Goal: Task Accomplishment & Management: Manage account settings

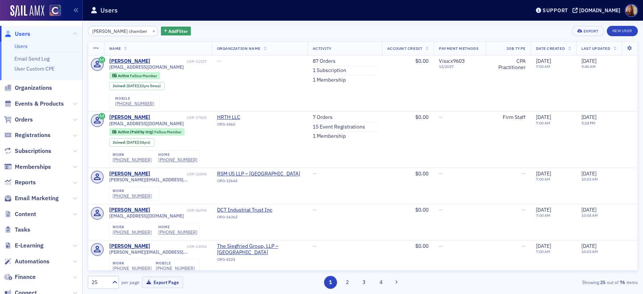
click at [22, 47] on link "Users" at bounding box center [20, 46] width 13 height 7
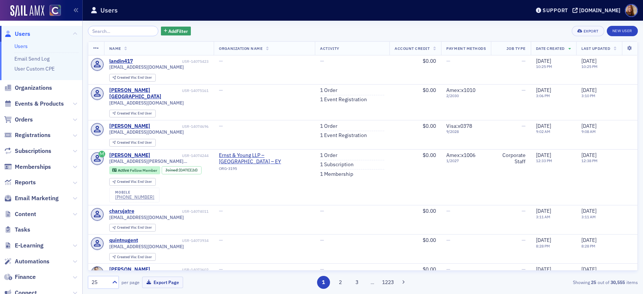
click at [122, 31] on input "search" at bounding box center [123, 31] width 71 height 10
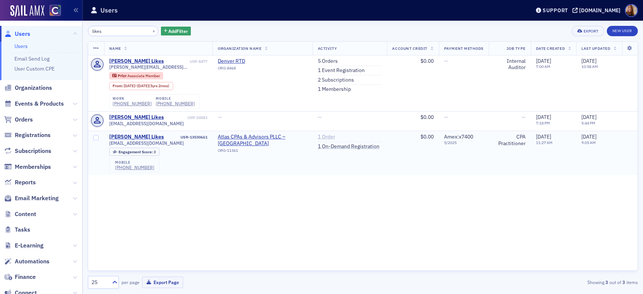
type input "likes"
click at [324, 137] on link "1 Order" at bounding box center [326, 137] width 17 height 7
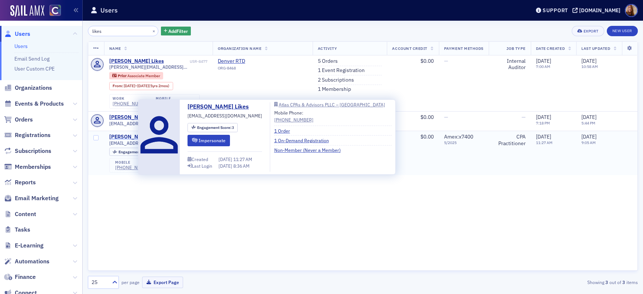
click at [129, 137] on div "Donna Likes" at bounding box center [136, 137] width 55 height 7
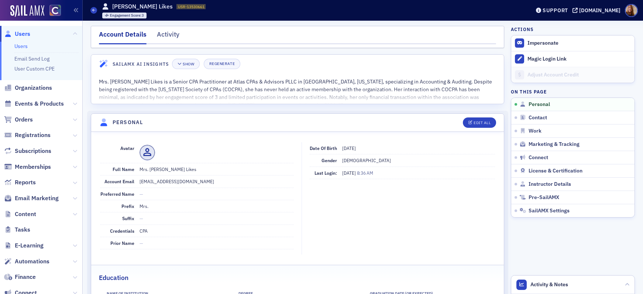
scroll to position [17, 0]
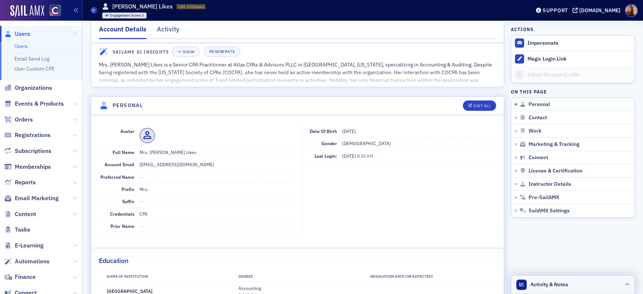
click at [589, 281] on header "Activity & Notes" at bounding box center [572, 284] width 123 height 18
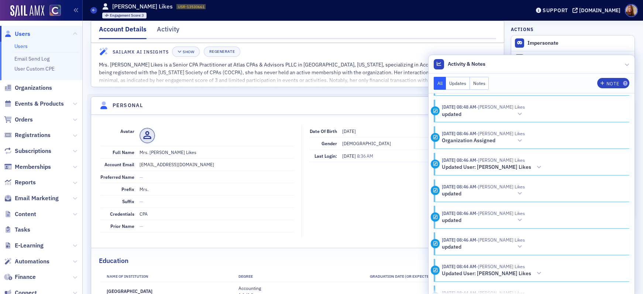
scroll to position [0, 0]
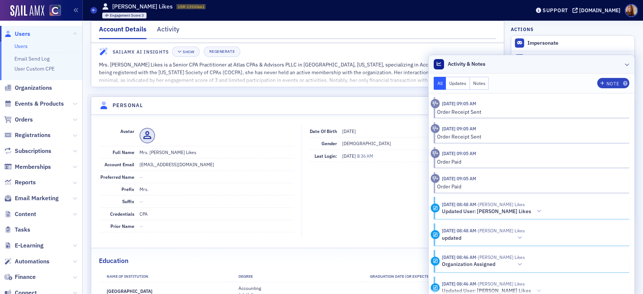
click at [546, 65] on header "Activity & Notes" at bounding box center [532, 64] width 206 height 18
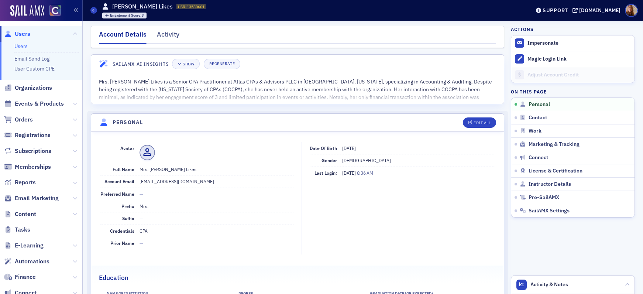
click at [22, 44] on link "Users" at bounding box center [20, 46] width 13 height 7
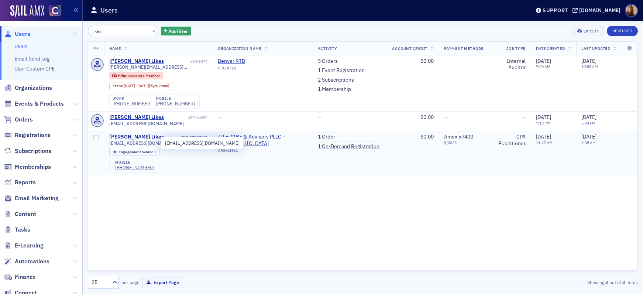
click at [146, 144] on span "ladylikes65@yahoo.com" at bounding box center [146, 143] width 75 height 6
copy div "ladylikes65@yahoo.com"
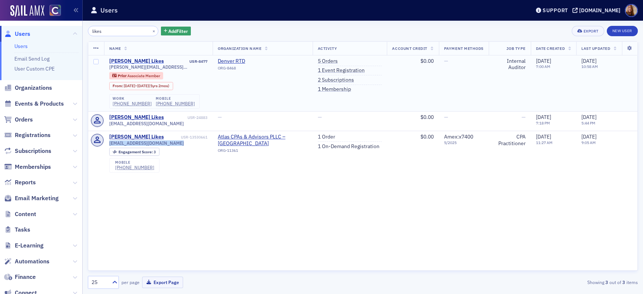
click at [131, 59] on div "Donna Likes" at bounding box center [136, 61] width 55 height 7
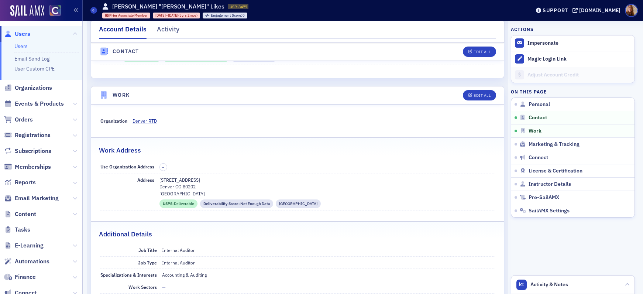
scroll to position [453, 0]
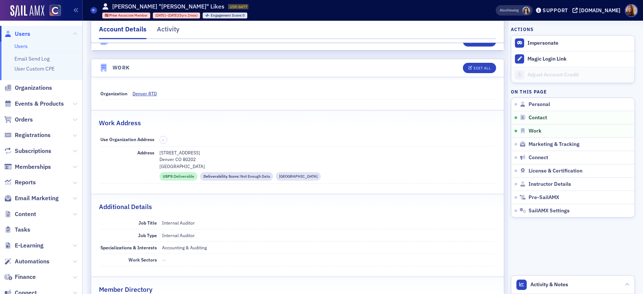
click at [489, 59] on header "Work Edit All" at bounding box center [297, 68] width 413 height 18
click at [487, 64] on button "Edit All" at bounding box center [479, 68] width 33 height 10
select select "US"
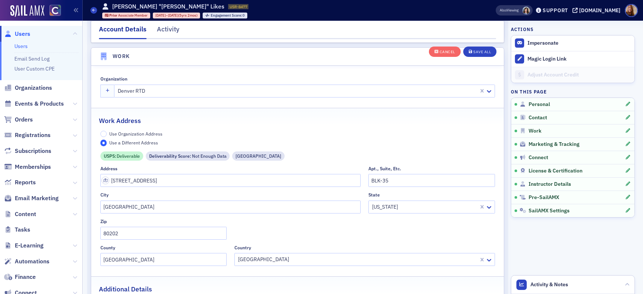
scroll to position [627, 0]
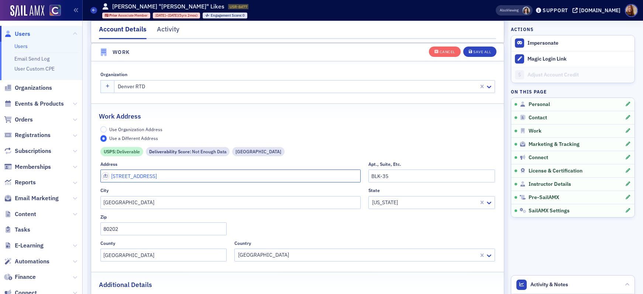
click at [132, 177] on input "1660 Blake Street" at bounding box center [230, 176] width 261 height 13
click at [132, 178] on input "1660 Blake Street" at bounding box center [230, 176] width 261 height 13
click at [140, 177] on input "1660 Blake Street" at bounding box center [230, 176] width 261 height 13
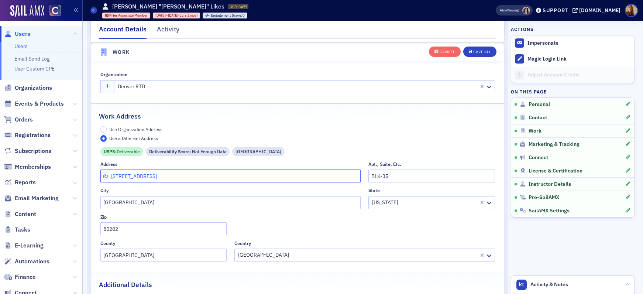
click at [140, 177] on input "1660 Blake Street" at bounding box center [230, 176] width 261 height 13
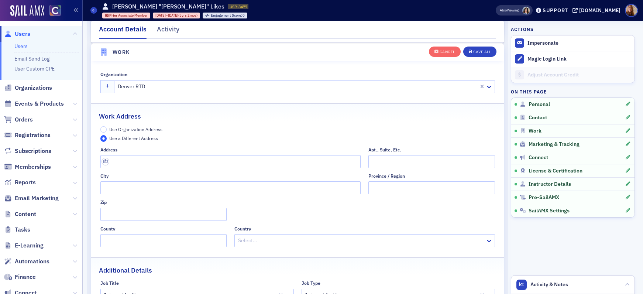
click at [144, 129] on span "Use Organization Address" at bounding box center [135, 129] width 53 height 6
click at [107, 129] on input "Use Organization Address" at bounding box center [103, 129] width 7 height 7
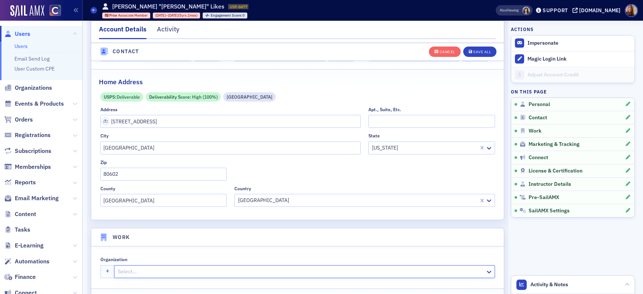
scroll to position [335, 0]
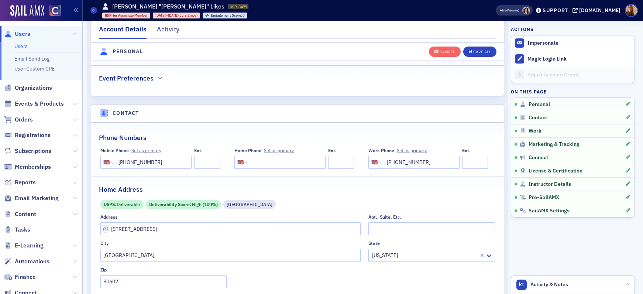
click at [403, 161] on input "(303) 299-2607" at bounding box center [420, 162] width 74 height 13
click at [136, 162] on input "(303) 748-6275" at bounding box center [152, 162] width 74 height 13
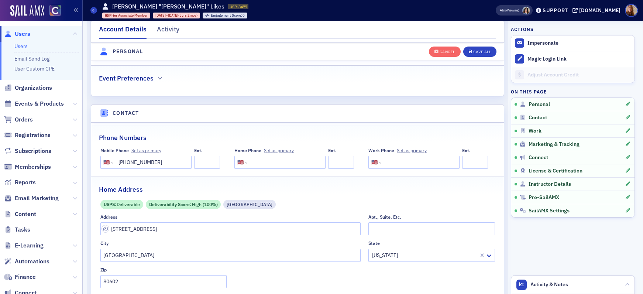
click at [136, 162] on input "(303) 748-6275" at bounding box center [152, 162] width 74 height 13
click at [483, 54] on div "Save All" at bounding box center [482, 52] width 18 height 4
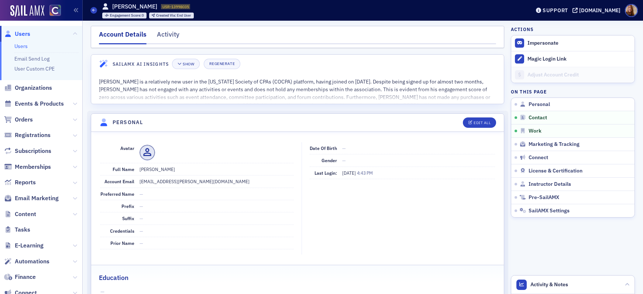
scroll to position [418, 0]
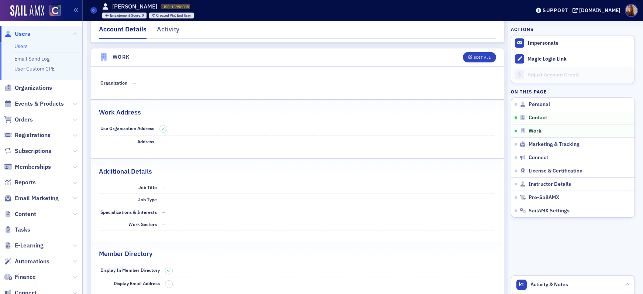
click at [22, 48] on link "Users" at bounding box center [20, 46] width 13 height 7
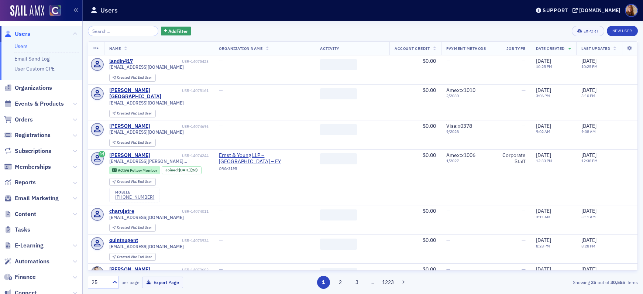
click at [112, 31] on input "search" at bounding box center [123, 31] width 71 height 10
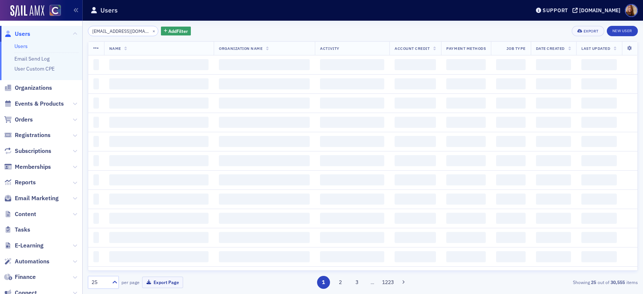
scroll to position [0, 1]
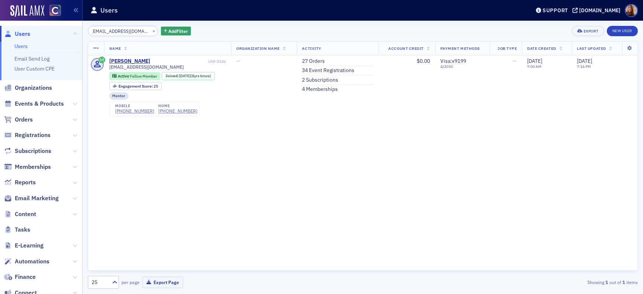
type input "ledcpa2020@gmail.com"
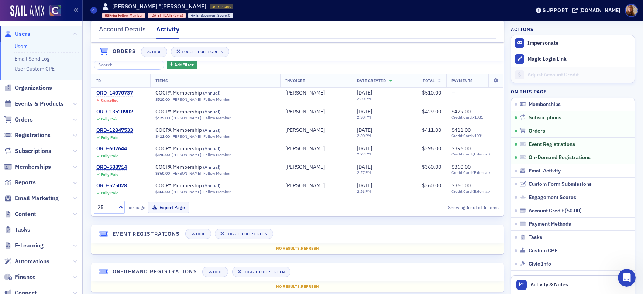
click at [30, 43] on li "Users" at bounding box center [46, 46] width 64 height 7
click at [23, 46] on link "Users" at bounding box center [20, 46] width 13 height 7
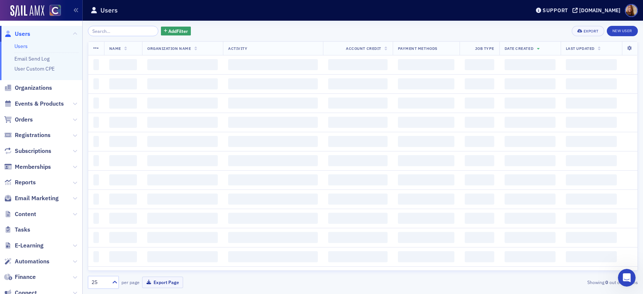
click at [105, 32] on input "search" at bounding box center [123, 31] width 71 height 10
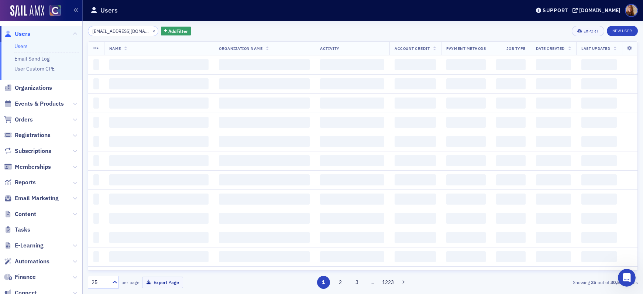
scroll to position [0, 1]
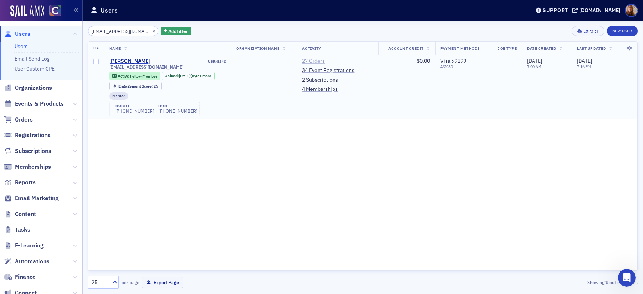
type input "ledcpa2020@gmail.com"
click at [323, 61] on link "27 Orders" at bounding box center [313, 61] width 23 height 7
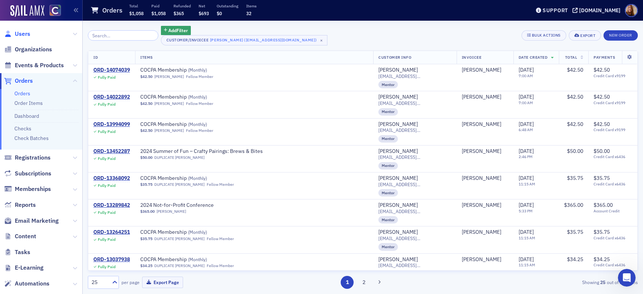
click at [24, 33] on span "Users" at bounding box center [23, 34] width 16 height 8
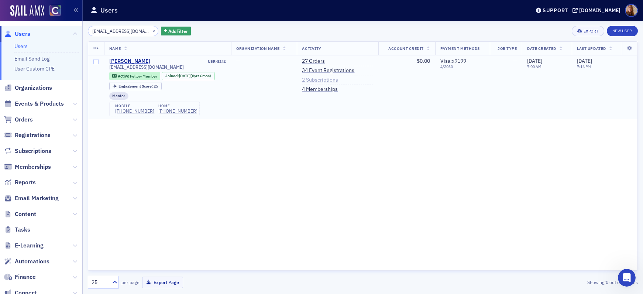
click at [327, 81] on link "2 Subscriptions" at bounding box center [320, 80] width 36 height 7
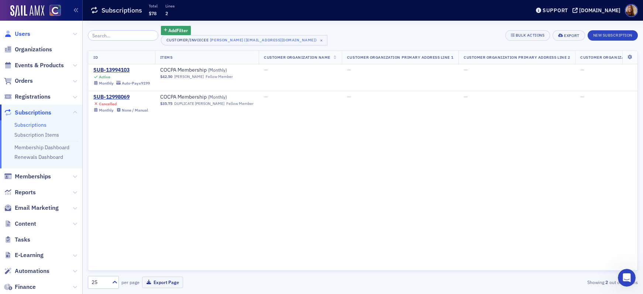
click at [26, 35] on span "Users" at bounding box center [23, 34] width 16 height 8
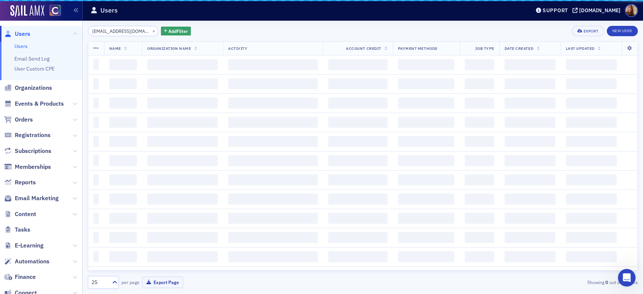
scroll to position [0, 1]
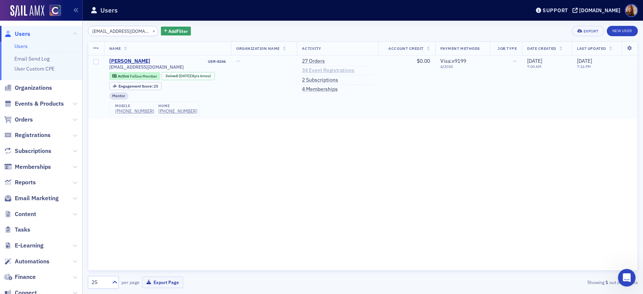
click at [334, 72] on link "34 Event Registrations" at bounding box center [328, 70] width 52 height 7
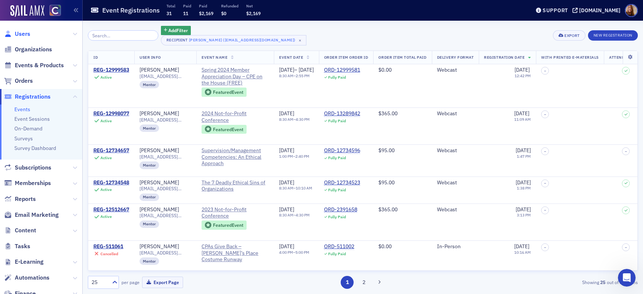
click at [20, 35] on span "Users" at bounding box center [23, 34] width 16 height 8
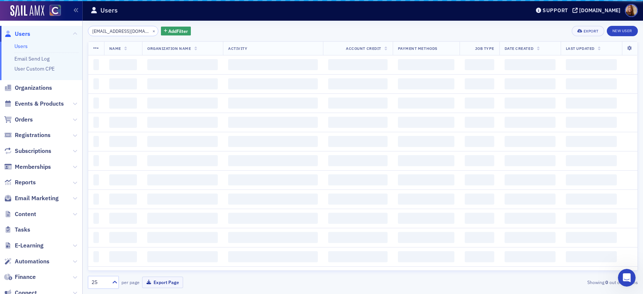
scroll to position [0, 1]
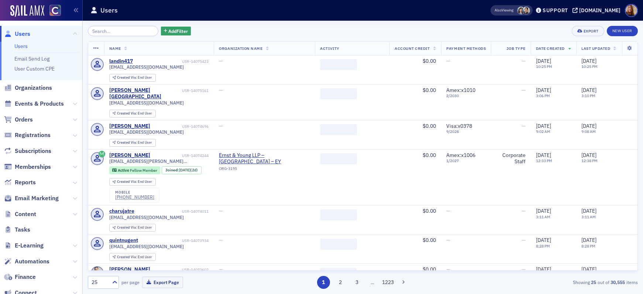
click at [126, 34] on input "search" at bounding box center [123, 31] width 71 height 10
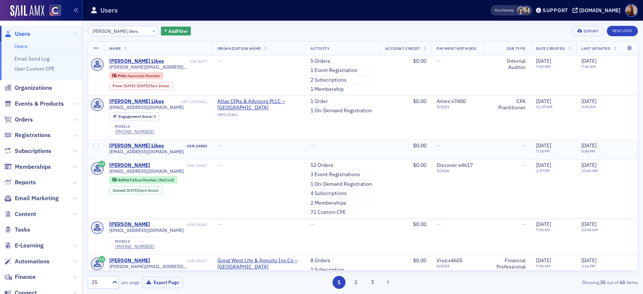
type input "donna likes"
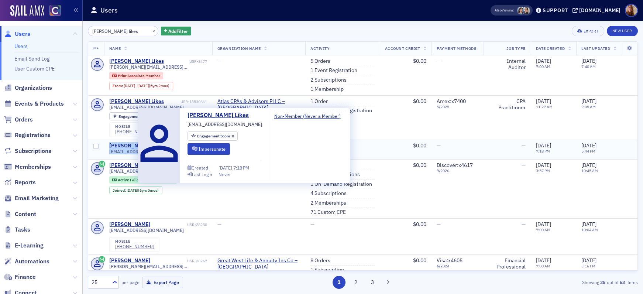
drag, startPoint x: 188, startPoint y: 153, endPoint x: 110, endPoint y: 147, distance: 77.8
click at [110, 147] on div "Donna Likes USR-24883 dlikes@deloitte.com" at bounding box center [158, 150] width 98 height 14
copy div "Donna Likes USR-24883 dlikes@deloitte.com"
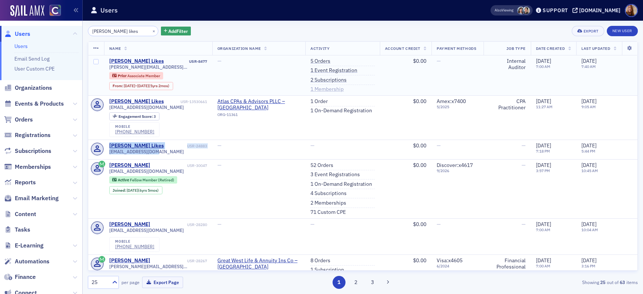
click at [323, 88] on link "1 Membership" at bounding box center [327, 89] width 33 height 7
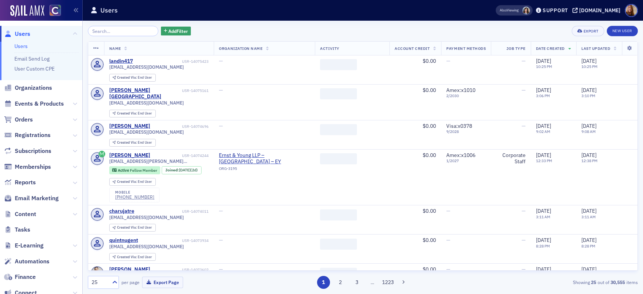
click at [112, 30] on input "search" at bounding box center [123, 31] width 71 height 10
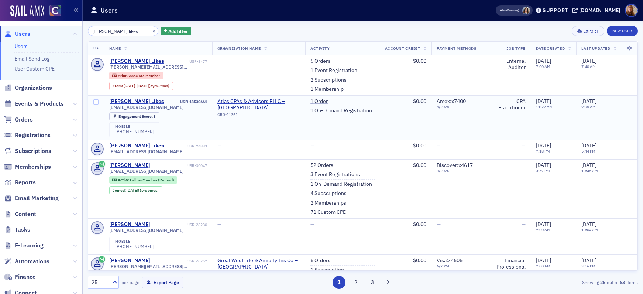
type input "donna likes"
drag, startPoint x: 166, startPoint y: 108, endPoint x: 107, endPoint y: 103, distance: 58.9
click at [107, 103] on td "Donna Likes USR-13530661 ladylikes65@yahoo.com Engagement Score : 3 mobile (303…" at bounding box center [158, 117] width 108 height 44
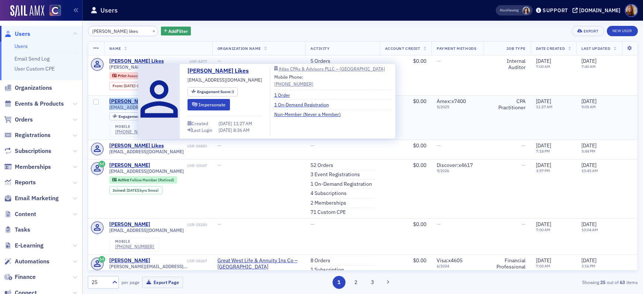
copy div "Donna Likes USR-13530661 ladylikes65@yahoo.com"
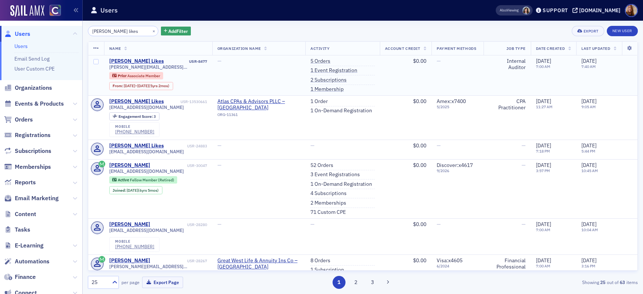
click at [197, 60] on div "USR-8477" at bounding box center [186, 61] width 42 height 5
copy div "USR-8477"
click at [422, 31] on div "donna likes × Add Filter Export New User" at bounding box center [363, 31] width 550 height 10
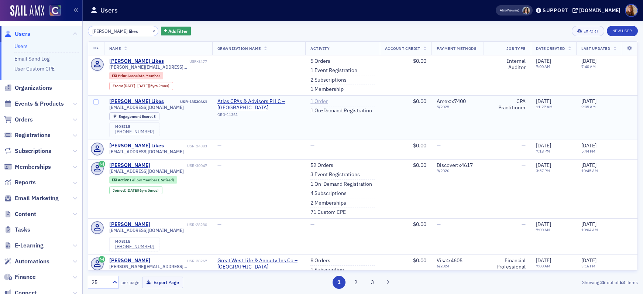
click at [316, 99] on link "1 Order" at bounding box center [319, 101] width 17 height 7
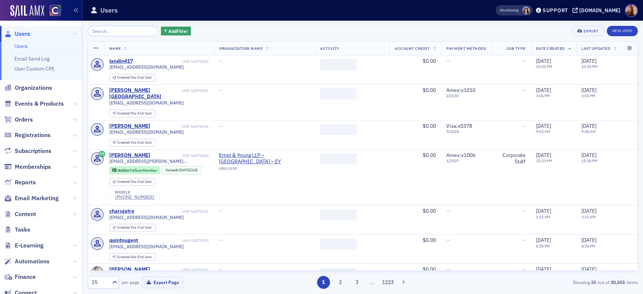
click at [116, 32] on input "search" at bounding box center [123, 31] width 71 height 10
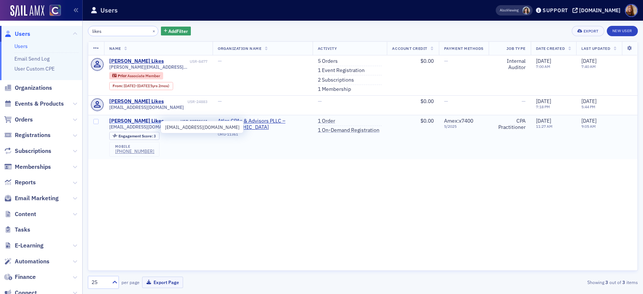
type input "likes"
click at [130, 123] on div "Donna Likes" at bounding box center [136, 121] width 55 height 7
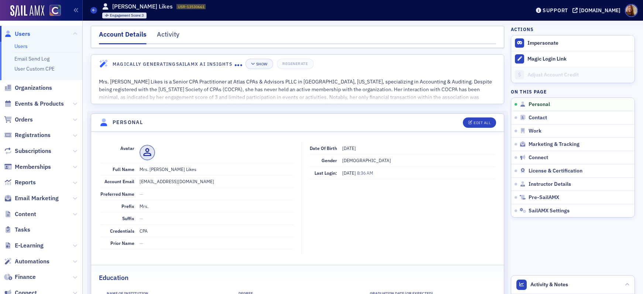
click at [174, 181] on dd "ladylikes65@yahoo.com" at bounding box center [217, 181] width 154 height 12
copy dd "ladylikes65@yahoo.com"
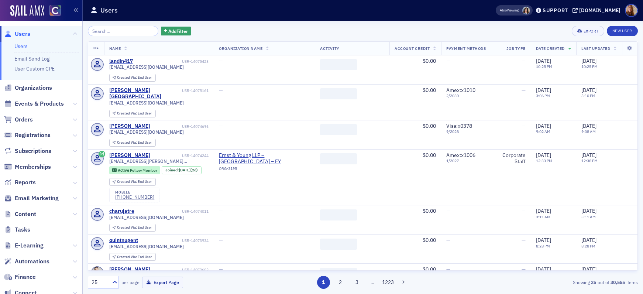
click at [119, 35] on input "search" at bounding box center [123, 31] width 71 height 10
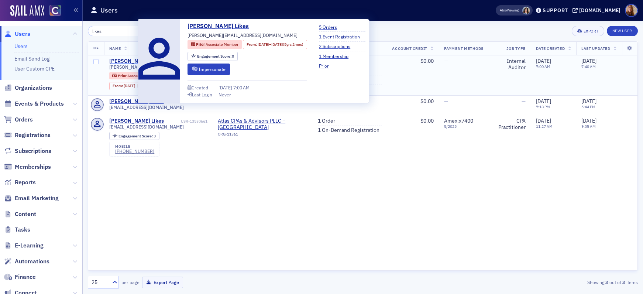
type input "likes"
click at [126, 61] on div "Donna Likes" at bounding box center [136, 61] width 55 height 7
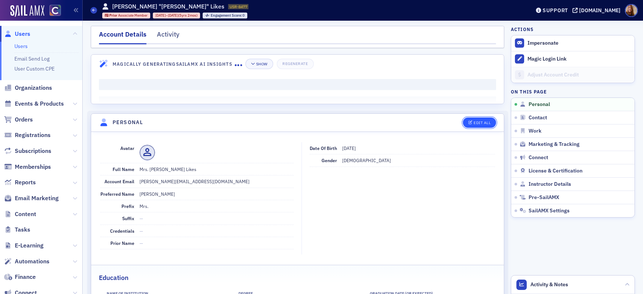
click at [482, 121] on div "Edit All" at bounding box center [482, 123] width 17 height 4
select select "US"
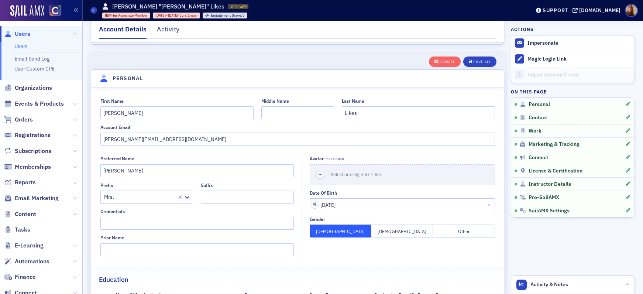
scroll to position [86, 0]
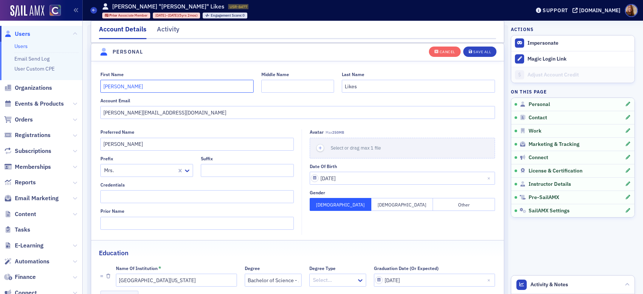
click at [100, 86] on input "Donna" at bounding box center [176, 86] width 153 height 13
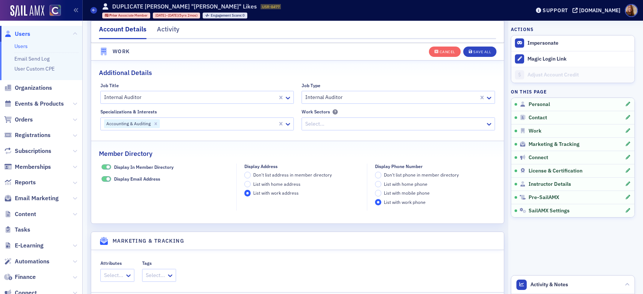
scroll to position [502, 0]
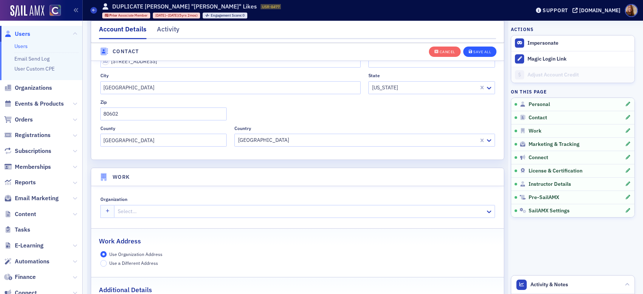
type input "DUPLICATE Donna"
click at [480, 52] on div "Save All" at bounding box center [482, 52] width 18 height 4
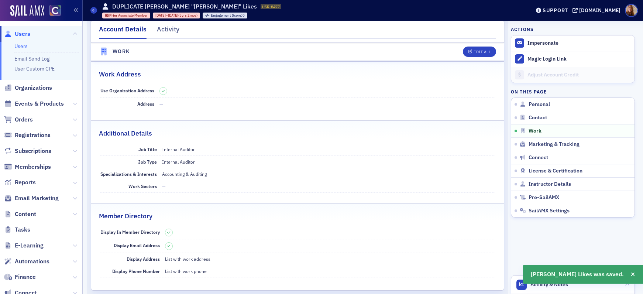
click at [30, 36] on span "Users" at bounding box center [23, 34] width 16 height 8
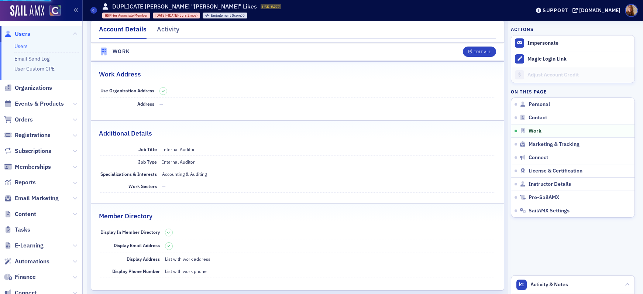
drag, startPoint x: 23, startPoint y: 46, endPoint x: 29, endPoint y: 46, distance: 5.9
click at [23, 46] on link "Users" at bounding box center [20, 46] width 13 height 7
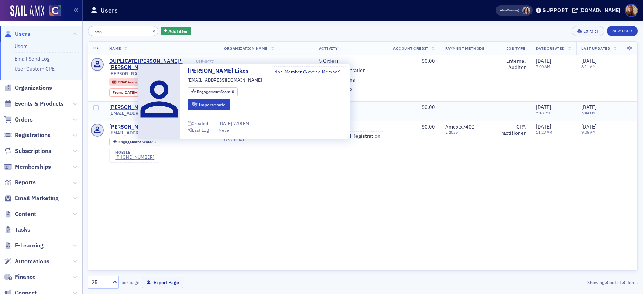
click at [126, 104] on div "Donna Likes" at bounding box center [136, 107] width 55 height 7
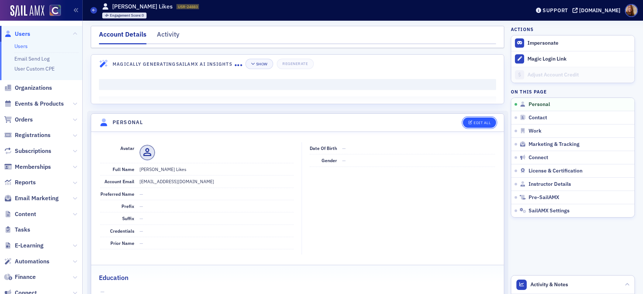
click at [479, 126] on button "Edit All" at bounding box center [479, 122] width 33 height 10
select select "US"
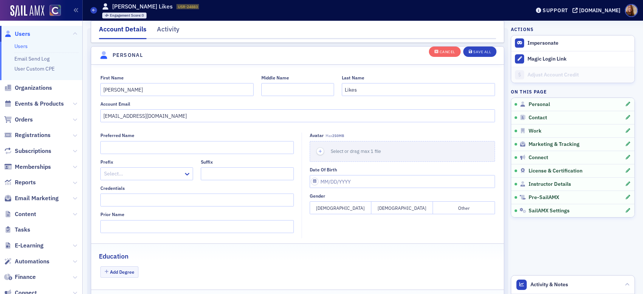
scroll to position [86, 0]
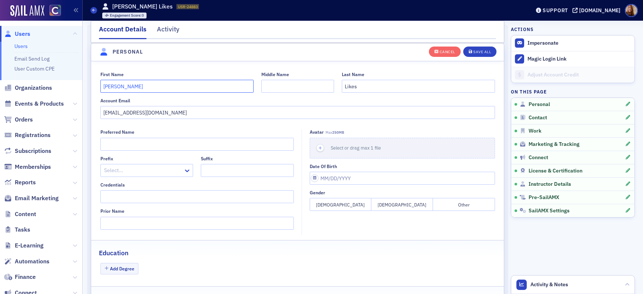
click at [101, 86] on input "Donna" at bounding box center [176, 86] width 153 height 13
type input "DUPLICATE Donna"
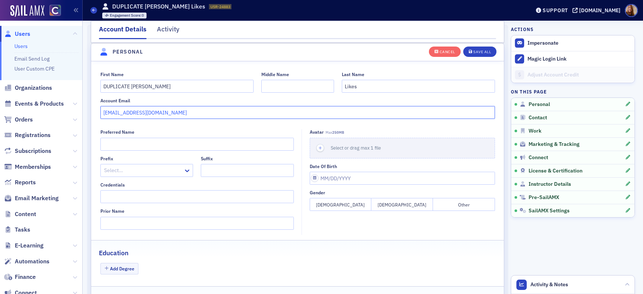
click at [117, 114] on input "dlikes@deloitte.com" at bounding box center [297, 112] width 395 height 13
click at [482, 52] on div "Save All" at bounding box center [482, 52] width 18 height 4
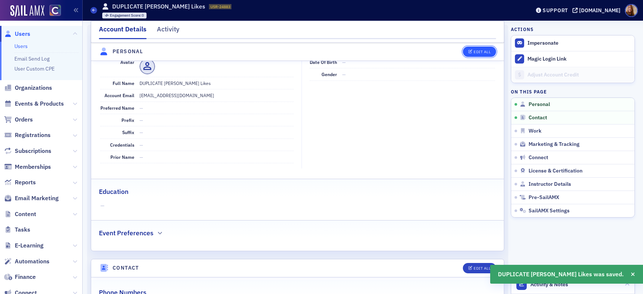
click at [480, 52] on div "Edit All" at bounding box center [482, 52] width 17 height 4
select select "US"
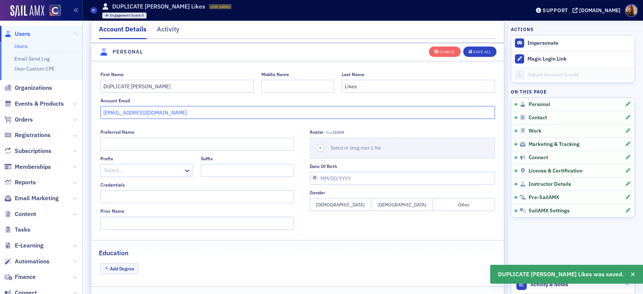
click at [126, 117] on input "dlikes@deloitte.com" at bounding box center [297, 112] width 395 height 13
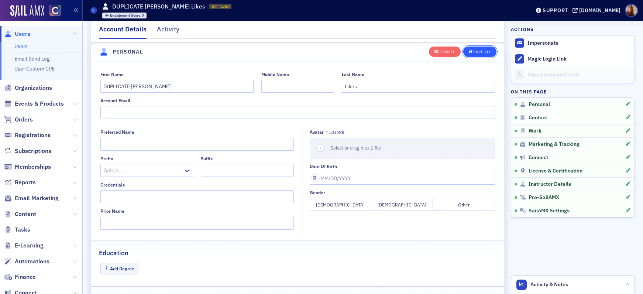
click at [483, 55] on button "Save All" at bounding box center [479, 51] width 33 height 10
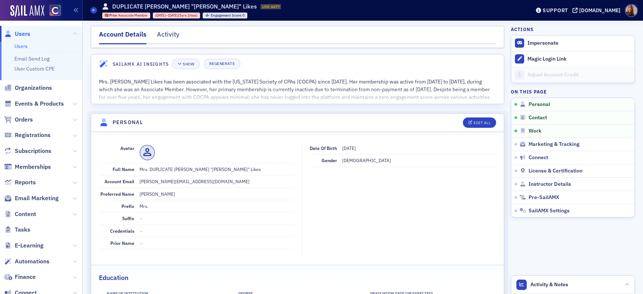
scroll to position [335, 0]
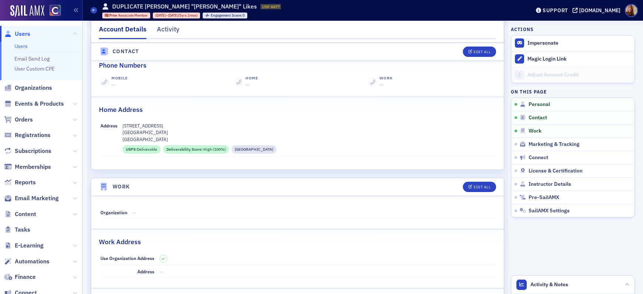
click at [22, 47] on link "Users" at bounding box center [20, 46] width 13 height 7
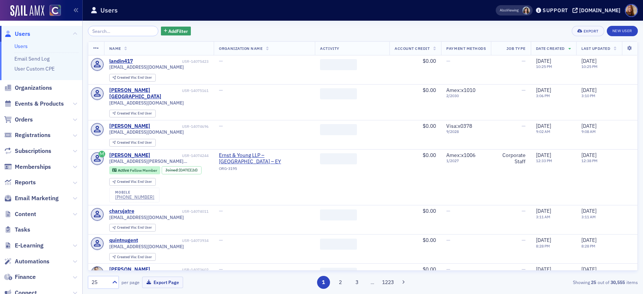
click at [122, 31] on input "search" at bounding box center [123, 31] width 71 height 10
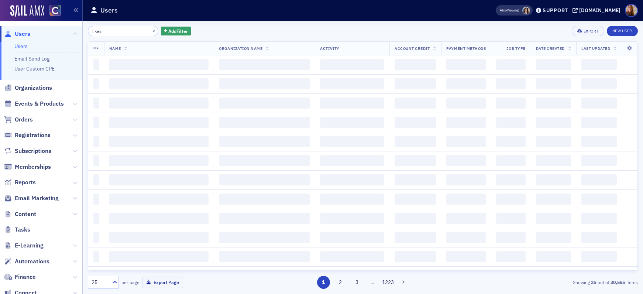
type input "likes"
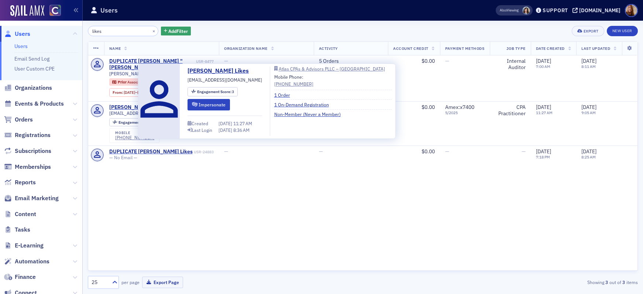
click at [477, 209] on div "Name Organization Name Activity Account Credit Payment Methods Job Type Date Cr…" at bounding box center [363, 155] width 550 height 229
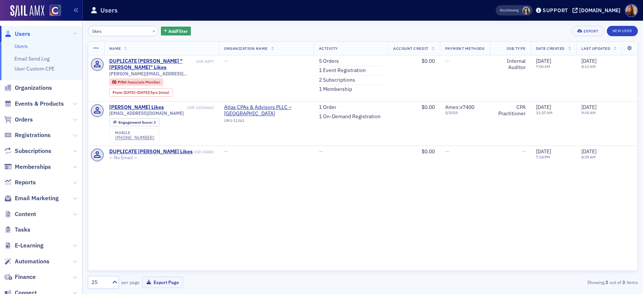
click at [423, 32] on div "likes × Add Filter Export New User" at bounding box center [363, 31] width 550 height 10
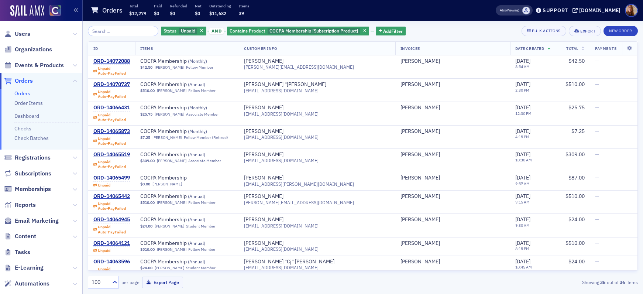
scroll to position [481, 0]
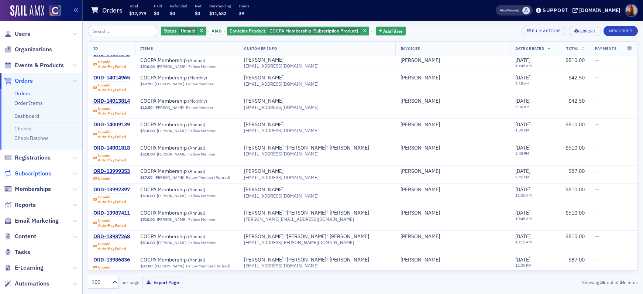
click at [39, 171] on span "Subscriptions" at bounding box center [33, 174] width 37 height 8
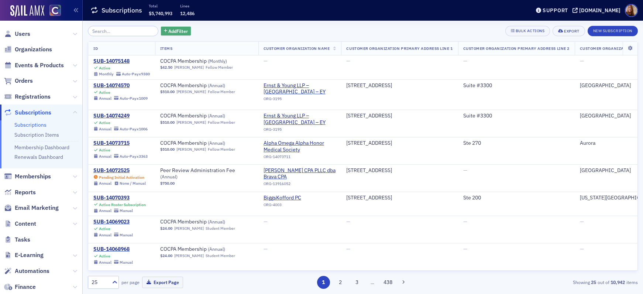
click at [168, 31] on span "Add Filter" at bounding box center [178, 31] width 20 height 7
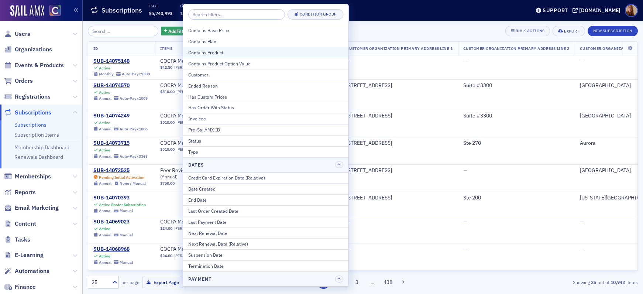
click at [220, 52] on div "Contains Product" at bounding box center [265, 52] width 155 height 7
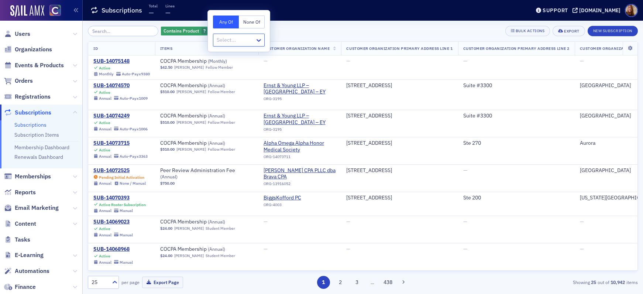
click at [253, 33] on div "Any Of None Of Select..." at bounding box center [239, 30] width 62 height 41
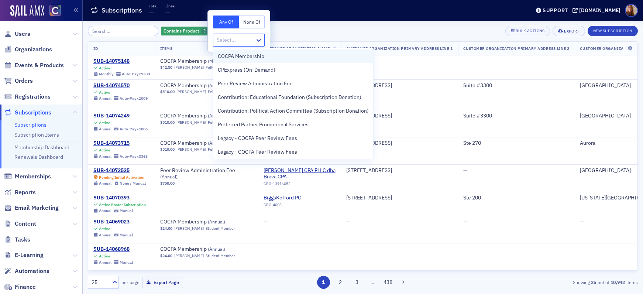
click at [245, 55] on span "COCPA Membership" at bounding box center [241, 56] width 47 height 8
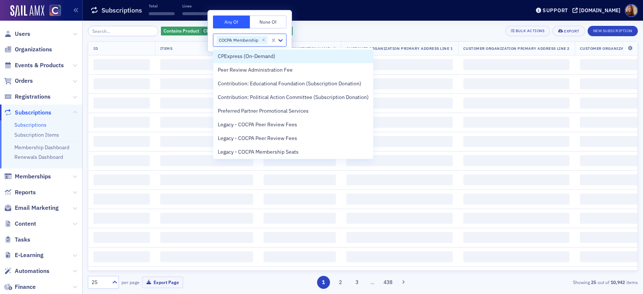
click at [325, 30] on div "Contains Product COCPA Membership Add Filter Bulk Actions Export New Subscripti…" at bounding box center [363, 31] width 550 height 10
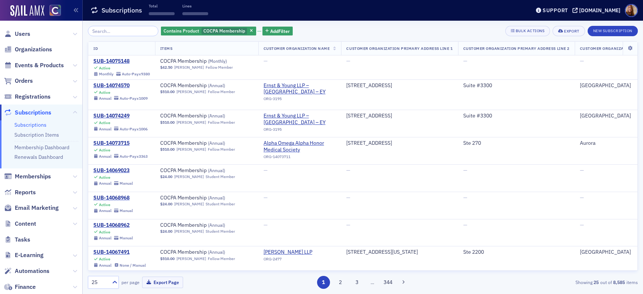
click at [266, 25] on div "Contains Product COCPA Membership Add Filter Bulk Actions Export New Subscripti…" at bounding box center [363, 157] width 550 height 273
click at [271, 32] on span "Add Filter" at bounding box center [280, 31] width 20 height 7
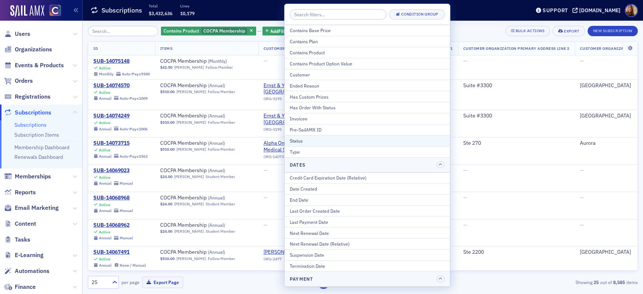
click at [305, 142] on div "Status" at bounding box center [367, 140] width 155 height 7
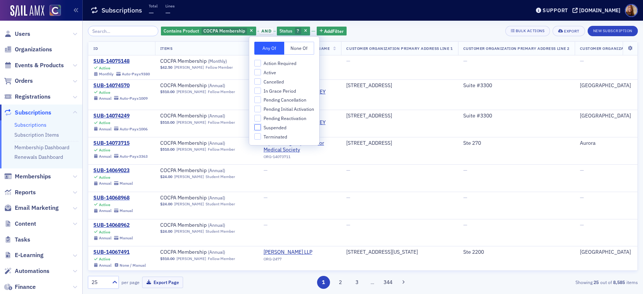
click at [257, 127] on input "Suspended" at bounding box center [257, 127] width 7 height 7
checkbox input "true"
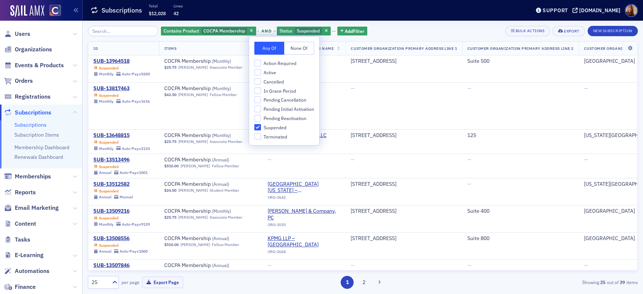
click at [390, 30] on div "Contains Product COCPA Membership and Status Suspended Add Filter Bulk Actions …" at bounding box center [363, 31] width 550 height 10
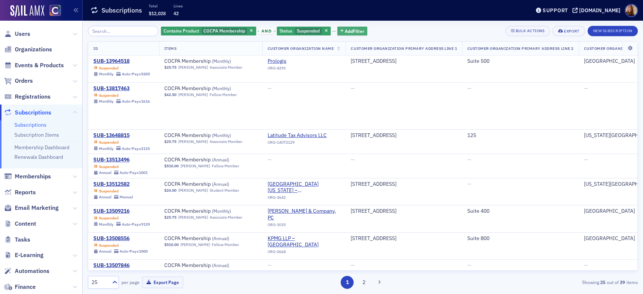
click at [356, 30] on span "Add Filter" at bounding box center [355, 31] width 20 height 7
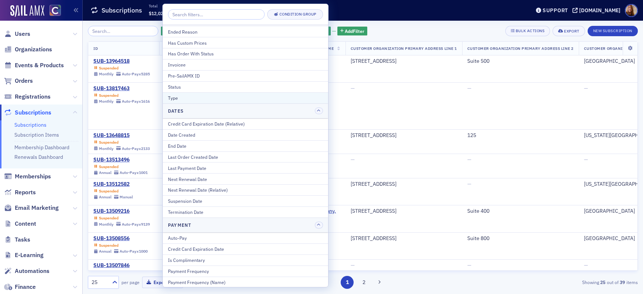
scroll to position [66, 0]
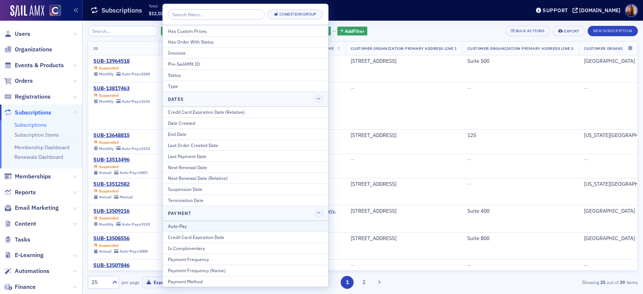
click at [198, 227] on div "Auto-Pay" at bounding box center [245, 226] width 155 height 7
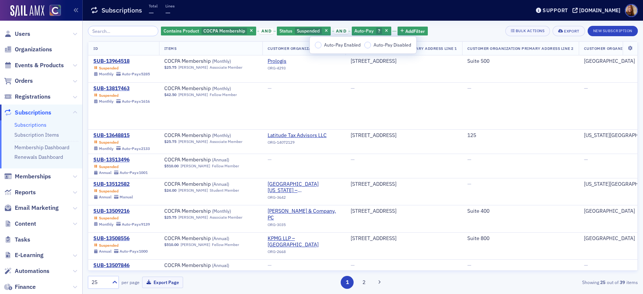
click at [334, 46] on span "Auto-Pay Enabled" at bounding box center [342, 45] width 37 height 6
click at [322, 46] on input "Auto-Pay Enabled" at bounding box center [318, 45] width 7 height 7
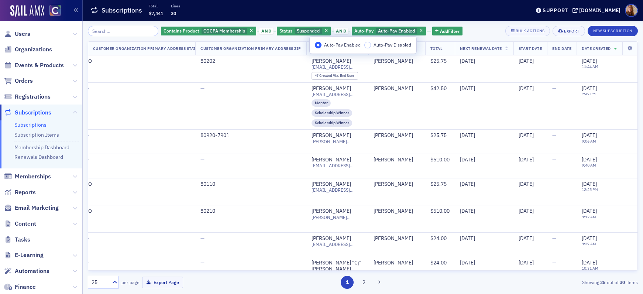
scroll to position [0, 627]
click at [628, 47] on icon at bounding box center [630, 48] width 15 height 4
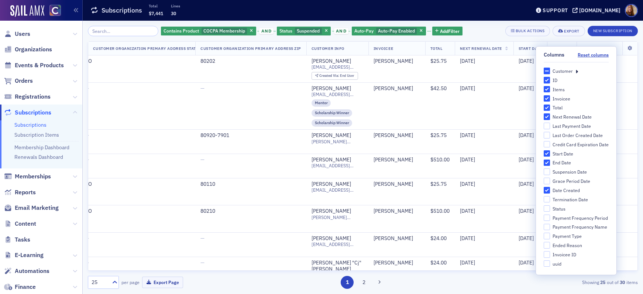
click at [579, 71] on div "Customer" at bounding box center [576, 71] width 65 height 7
click at [577, 71] on icon at bounding box center [577, 71] width 3 height 7
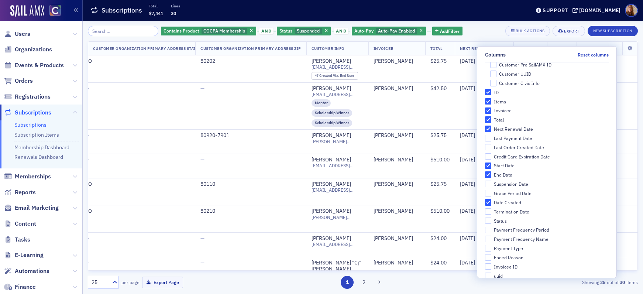
scroll to position [476, 0]
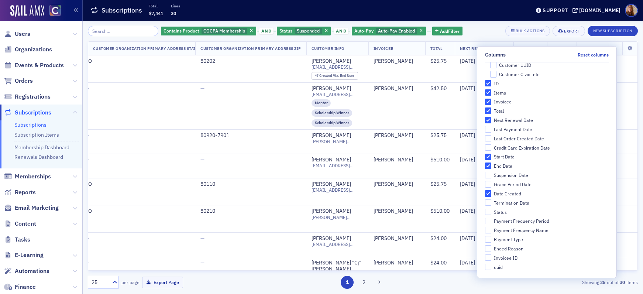
click at [478, 30] on div "Contains Product COCPA Membership and Status Suspended and Auto-Pay Auto-Pay En…" at bounding box center [363, 31] width 550 height 10
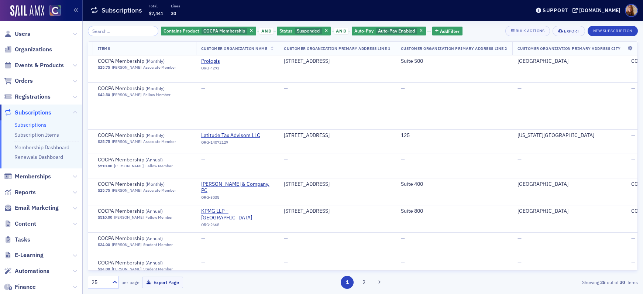
scroll to position [0, 0]
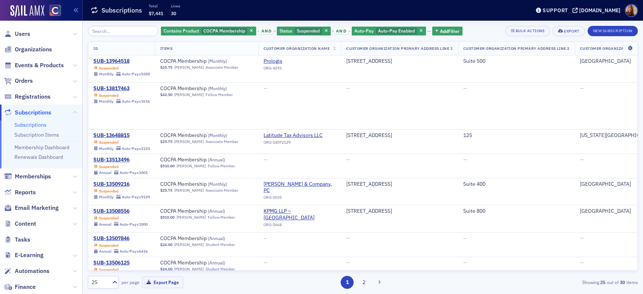
click at [623, 48] on icon at bounding box center [630, 48] width 15 height 4
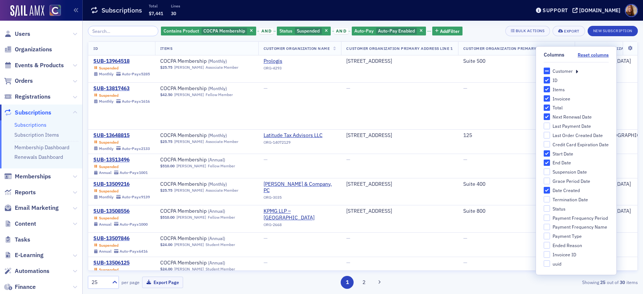
click at [579, 71] on div "Customer" at bounding box center [576, 71] width 65 height 7
click at [578, 71] on icon at bounding box center [577, 71] width 3 height 7
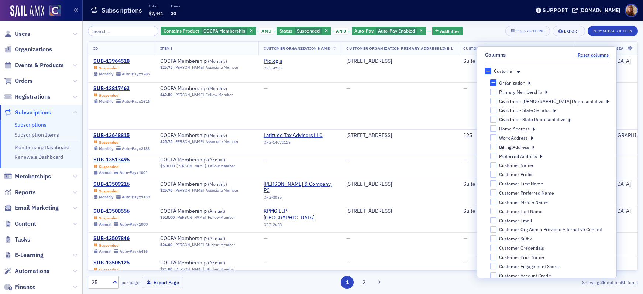
click at [533, 82] on div "Organization" at bounding box center [549, 82] width 119 height 7
click at [531, 83] on icon at bounding box center [529, 82] width 3 height 7
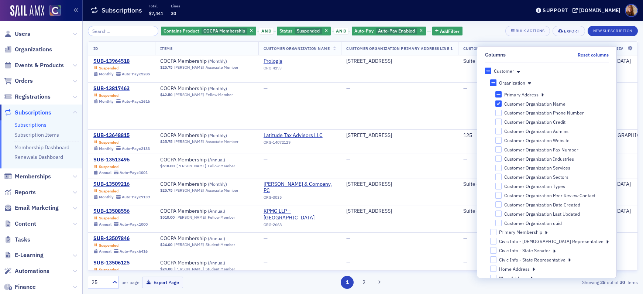
click at [544, 95] on icon at bounding box center [542, 94] width 3 height 7
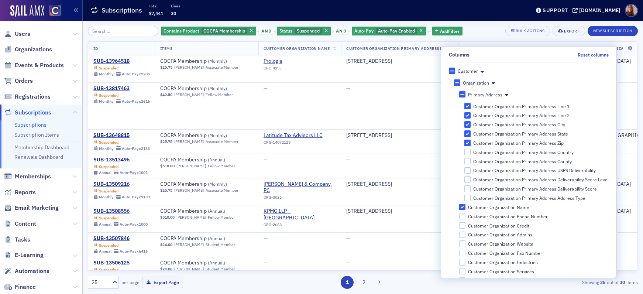
click at [465, 105] on input "Customer Organization Primary Address Line 1" at bounding box center [468, 106] width 7 height 7
checkbox input "false"
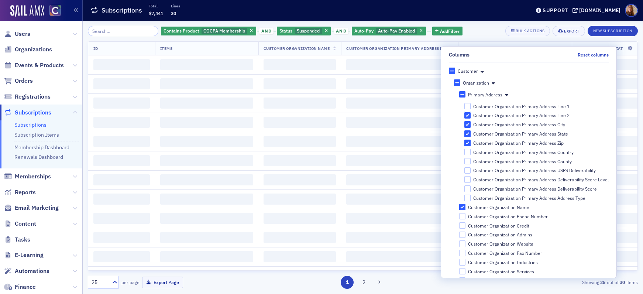
drag, startPoint x: 465, startPoint y: 115, endPoint x: 467, endPoint y: 125, distance: 10.2
click at [465, 115] on input "Customer Organization Primary Address Line 2" at bounding box center [468, 115] width 7 height 7
checkbox input "false"
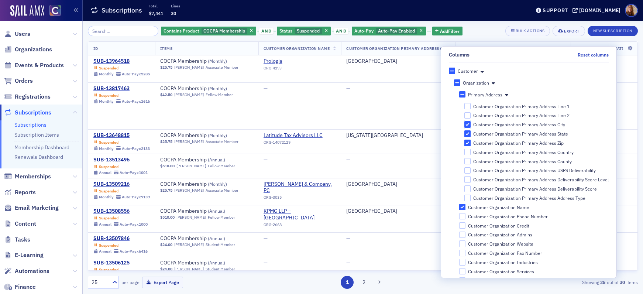
click at [466, 124] on input "Customer Organization Primary Address City" at bounding box center [468, 124] width 7 height 7
checkbox input "false"
click at [466, 133] on input "Customer Organization Primary Address State" at bounding box center [468, 133] width 7 height 7
checkbox input "false"
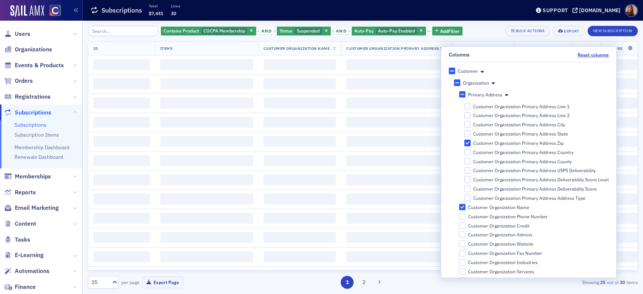
click at [465, 144] on input "Customer Organization Primary Address Zip" at bounding box center [468, 143] width 7 height 7
checkbox input "false"
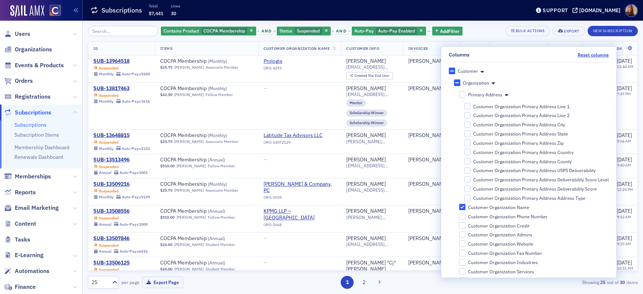
click at [493, 35] on div "Contains Product COCPA Membership and Status Suspended and Auto-Pay Auto-Pay En…" at bounding box center [363, 31] width 550 height 10
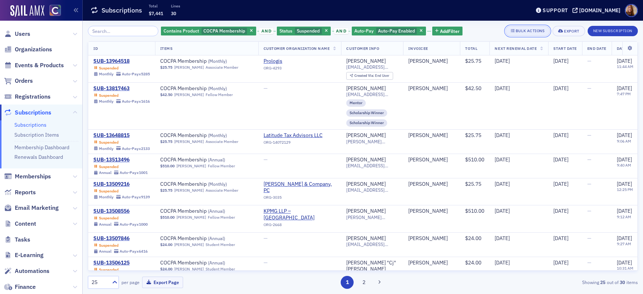
click at [525, 31] on div "Bulk Actions" at bounding box center [530, 31] width 29 height 4
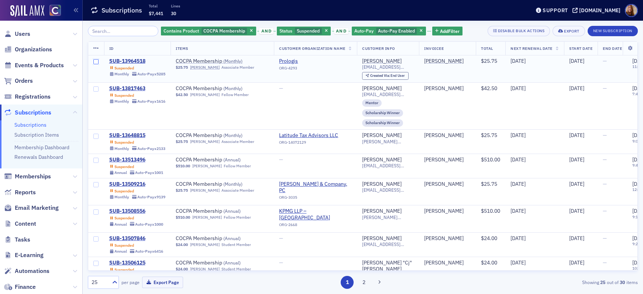
click at [94, 62] on input "checkbox" at bounding box center [95, 61] width 5 height 5
click at [98, 89] on input "checkbox" at bounding box center [95, 88] width 5 height 5
click at [95, 137] on input "checkbox" at bounding box center [95, 136] width 5 height 5
checkbox input "true"
click at [95, 160] on input "checkbox" at bounding box center [95, 160] width 5 height 5
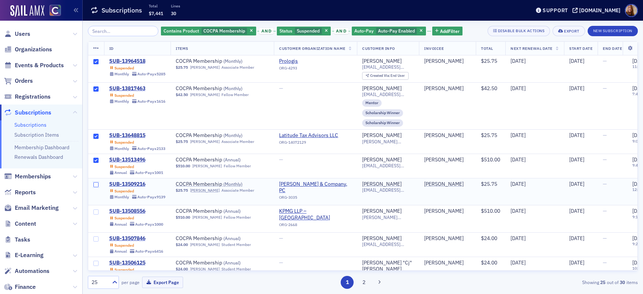
click at [96, 185] on input "checkbox" at bounding box center [95, 184] width 5 height 5
checkbox input "true"
click at [94, 209] on input "checkbox" at bounding box center [95, 211] width 5 height 5
checkbox input "true"
click at [94, 236] on input "checkbox" at bounding box center [95, 238] width 5 height 5
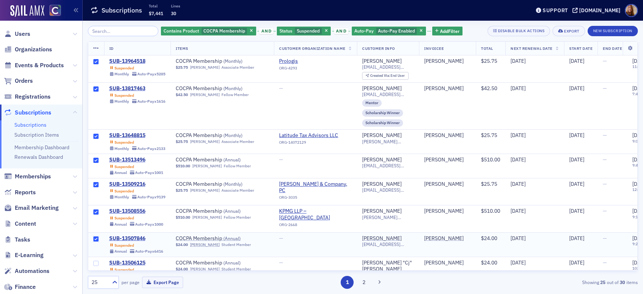
checkbox input "true"
click at [96, 261] on input "checkbox" at bounding box center [95, 263] width 5 height 5
checkbox input "true"
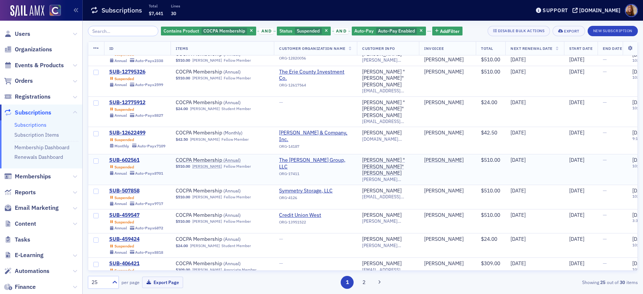
scroll to position [373, 0]
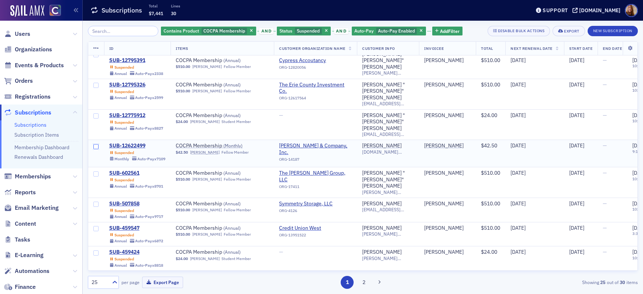
click at [96, 144] on input "checkbox" at bounding box center [95, 146] width 5 height 5
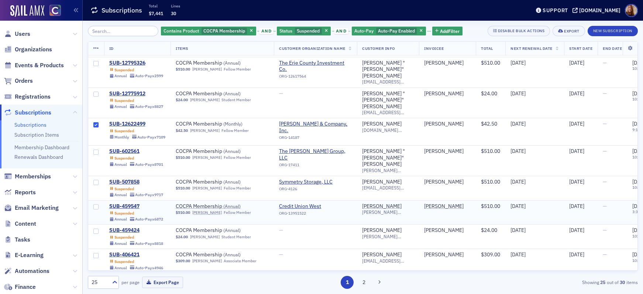
scroll to position [409, 0]
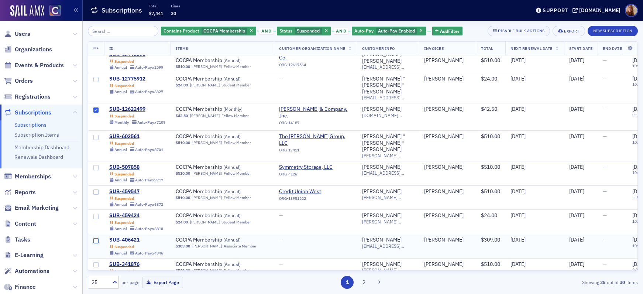
click at [96, 238] on input "checkbox" at bounding box center [95, 240] width 5 height 5
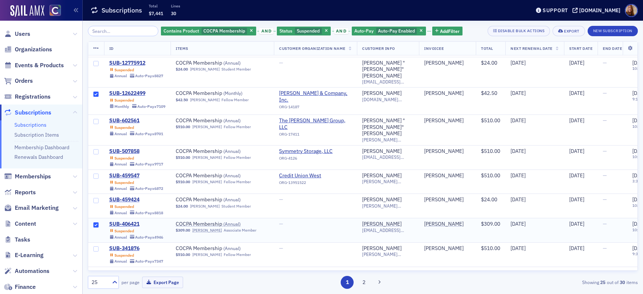
scroll to position [432, 0]
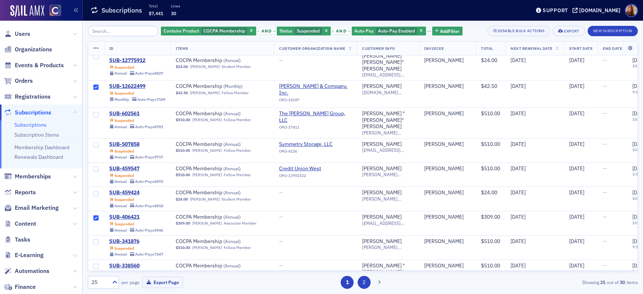
click at [364, 280] on button "2" at bounding box center [364, 282] width 13 height 13
checkbox input "false"
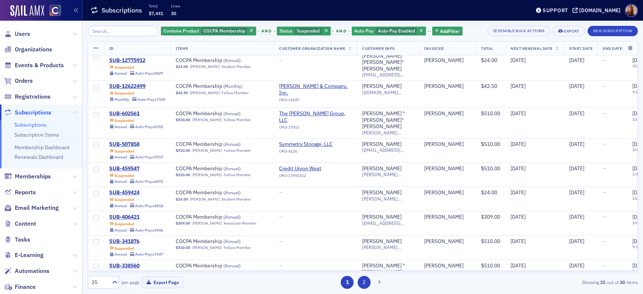
checkbox input "false"
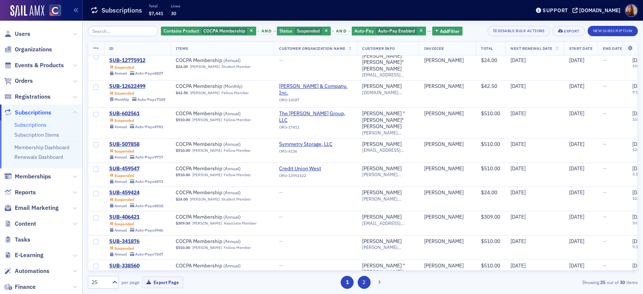
checkbox input "false"
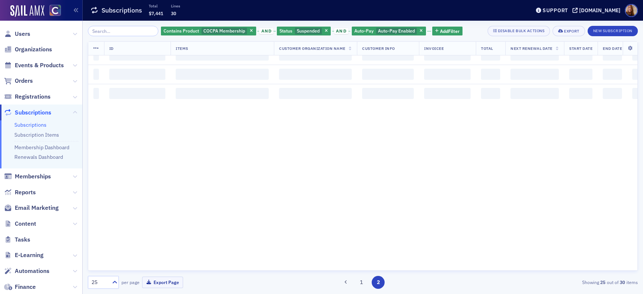
scroll to position [0, 0]
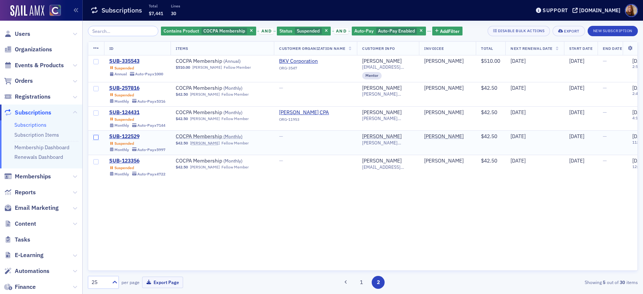
click at [96, 137] on input "checkbox" at bounding box center [95, 137] width 5 height 5
checkbox input "true"
click at [95, 113] on input "checkbox" at bounding box center [95, 112] width 5 height 5
click at [97, 47] on icon at bounding box center [96, 48] width 6 height 6
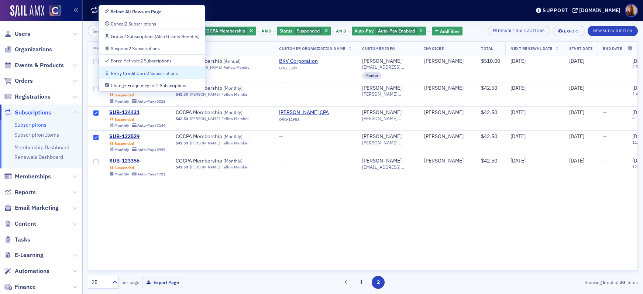
click at [144, 75] on div "Retry Credit Card 2 Subscriptions" at bounding box center [144, 73] width 67 height 4
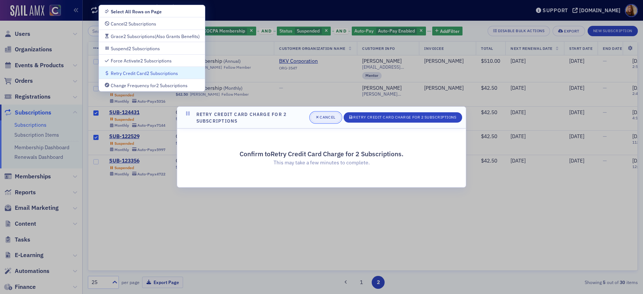
click at [325, 117] on div "Cancel" at bounding box center [328, 117] width 16 height 4
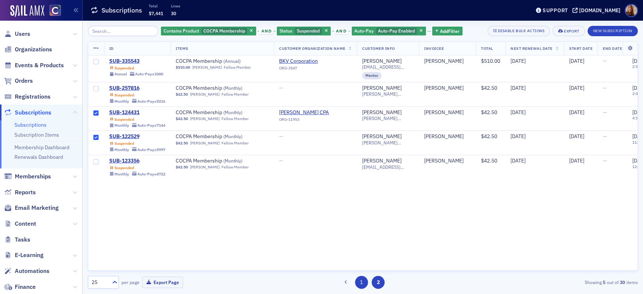
click at [362, 284] on button "1" at bounding box center [361, 282] width 13 height 13
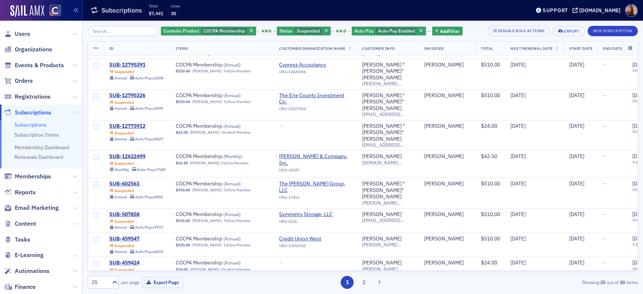
scroll to position [432, 0]
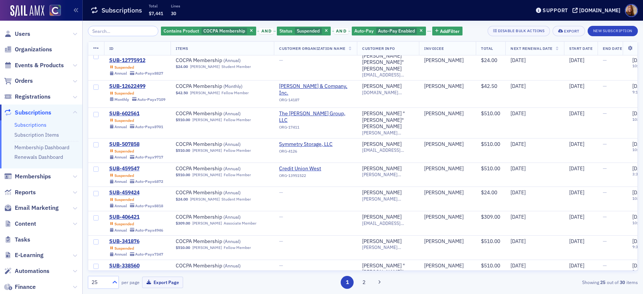
click at [114, 283] on icon at bounding box center [114, 281] width 7 height 7
click at [104, 235] on div "100" at bounding box center [103, 237] width 21 height 8
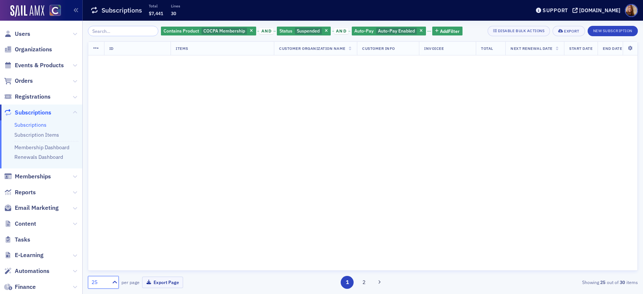
scroll to position [0, 0]
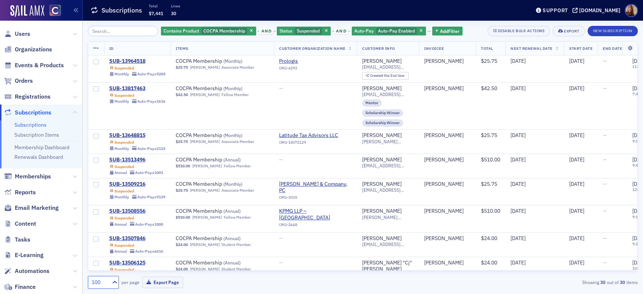
click at [531, 51] on span "Next Renewal Date" at bounding box center [532, 48] width 42 height 5
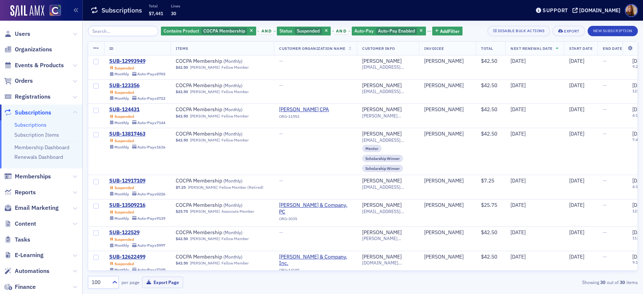
click at [532, 51] on span "Next Renewal Date" at bounding box center [532, 48] width 42 height 5
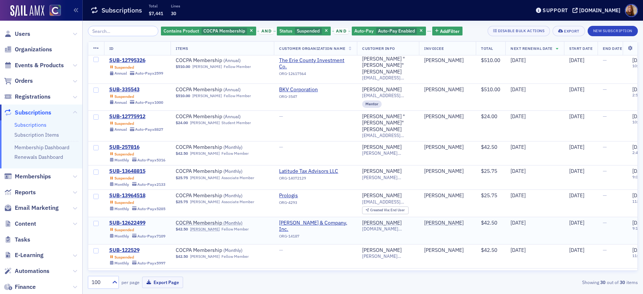
scroll to position [556, 0]
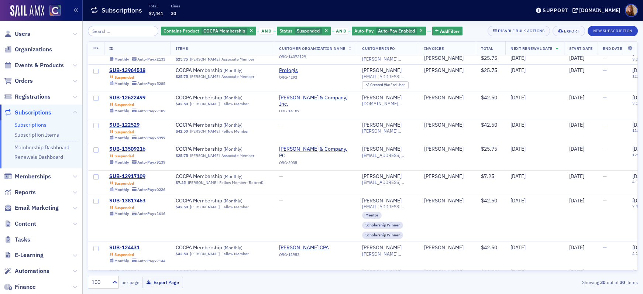
click at [97, 48] on icon at bounding box center [96, 48] width 6 height 6
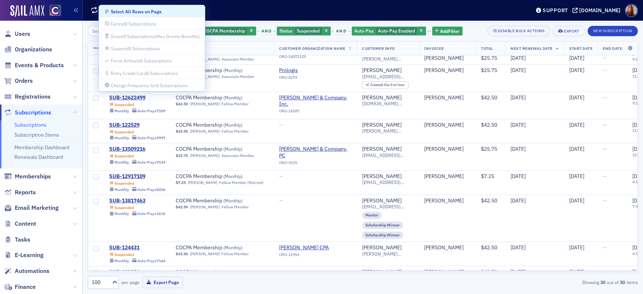
click at [131, 12] on div "Select All Rows on Page" at bounding box center [136, 12] width 51 height 4
checkbox input "true"
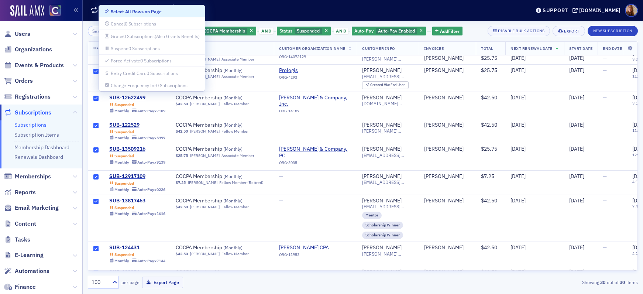
checkbox input "true"
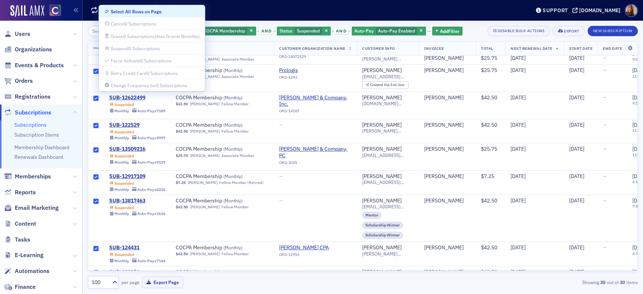
checkbox input "true"
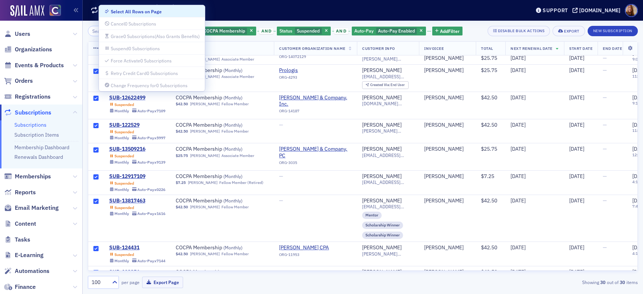
checkbox input "true"
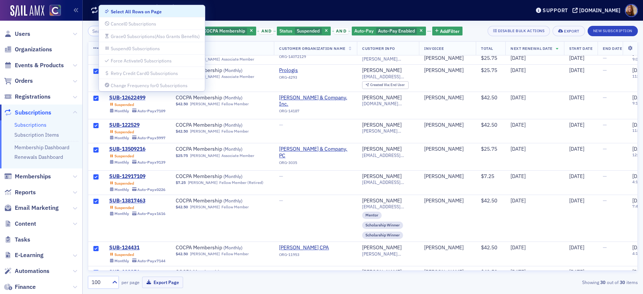
checkbox input "true"
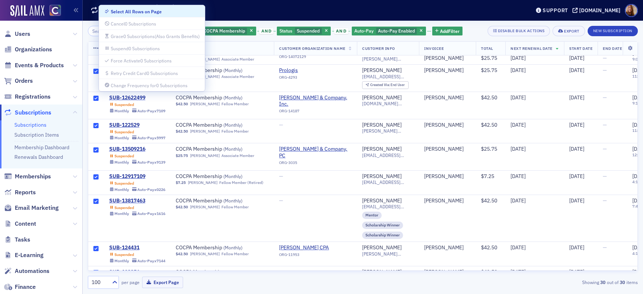
checkbox input "true"
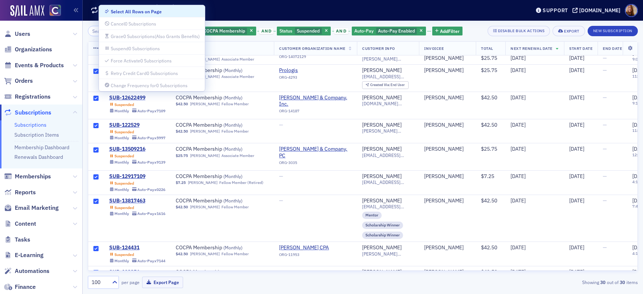
checkbox input "true"
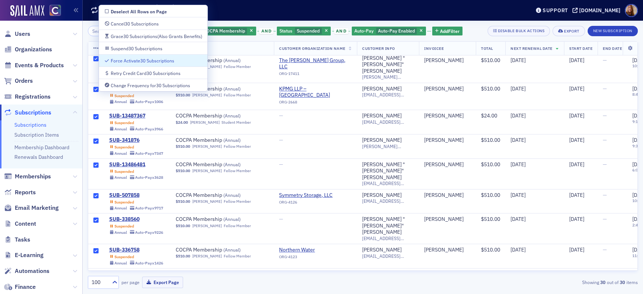
scroll to position [0, 0]
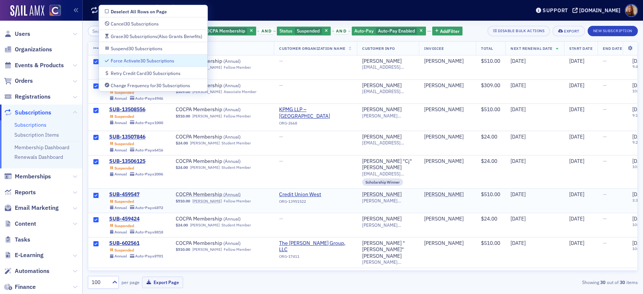
click at [96, 194] on input "checkbox" at bounding box center [95, 195] width 5 height 5
checkbox input "false"
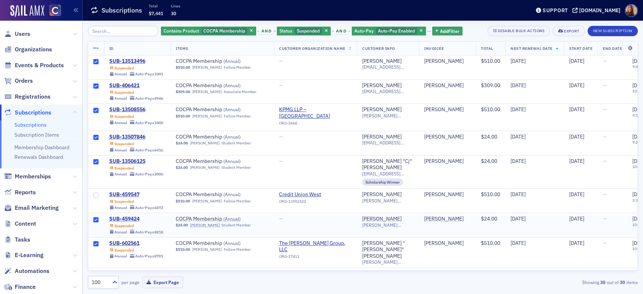
click at [94, 217] on input "checkbox" at bounding box center [95, 219] width 5 height 5
click at [95, 241] on input "checkbox" at bounding box center [95, 243] width 5 height 5
checkbox input "false"
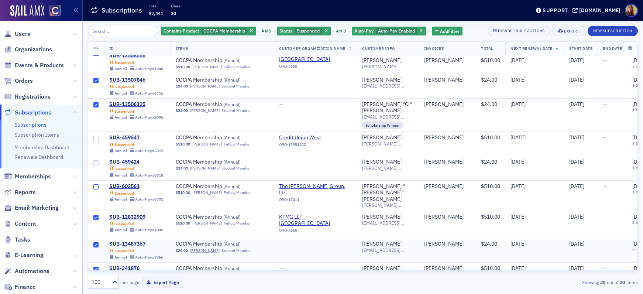
scroll to position [60, 0]
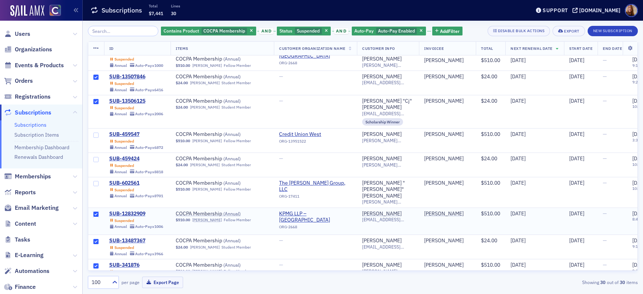
click at [96, 212] on input "checkbox" at bounding box center [95, 214] width 5 height 5
click at [97, 239] on input "checkbox" at bounding box center [95, 241] width 5 height 5
checkbox input "false"
click at [95, 263] on input "checkbox" at bounding box center [95, 265] width 5 height 5
checkbox input "false"
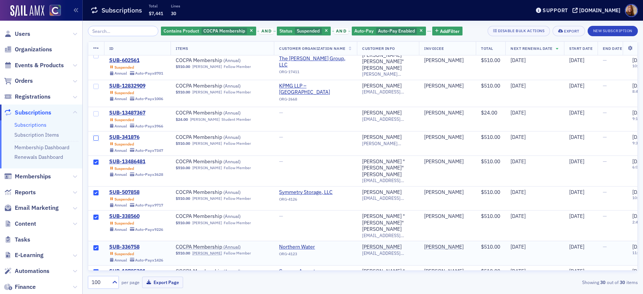
scroll to position [195, 0]
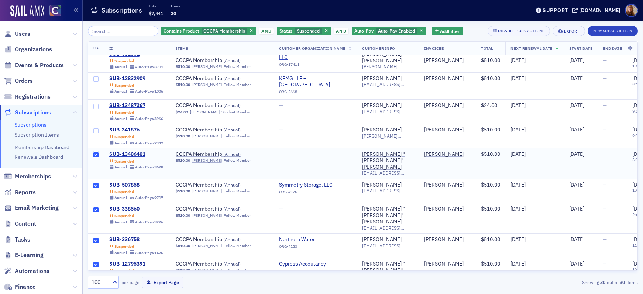
click at [96, 152] on input "checkbox" at bounding box center [95, 154] width 5 height 5
checkbox input "false"
click at [95, 183] on input "checkbox" at bounding box center [95, 185] width 5 height 5
checkbox input "false"
click at [97, 207] on input "checkbox" at bounding box center [95, 209] width 5 height 5
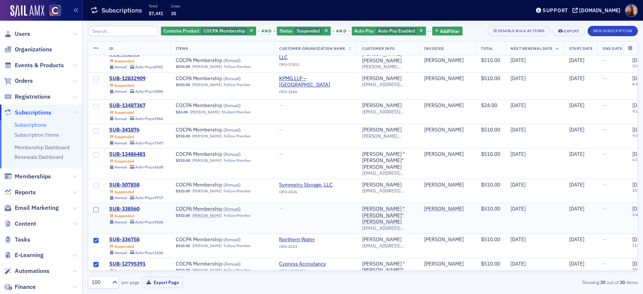
checkbox input "false"
click at [94, 234] on span at bounding box center [96, 246] width 16 height 24
click at [95, 238] on input "checkbox" at bounding box center [95, 240] width 5 height 5
checkbox input "false"
click at [96, 262] on input "checkbox" at bounding box center [95, 264] width 5 height 5
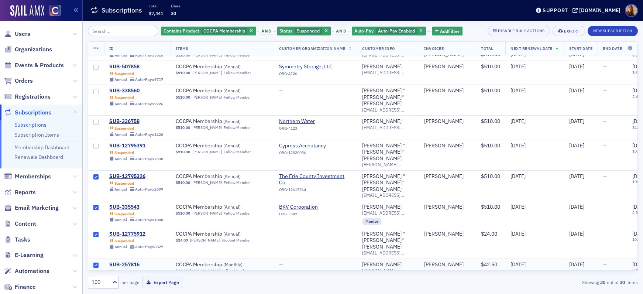
scroll to position [335, 0]
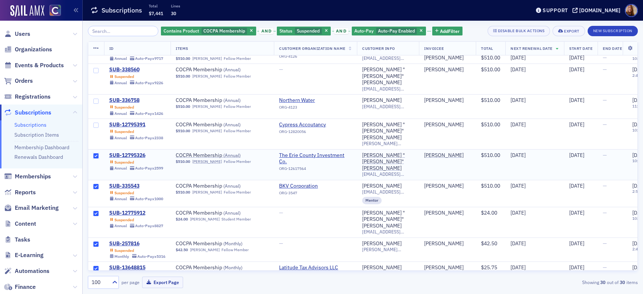
click at [95, 153] on input "checkbox" at bounding box center [95, 155] width 5 height 5
checkbox input "false"
click at [96, 184] on input "checkbox" at bounding box center [95, 186] width 5 height 5
click at [98, 211] on input "checkbox" at bounding box center [95, 213] width 5 height 5
checkbox input "false"
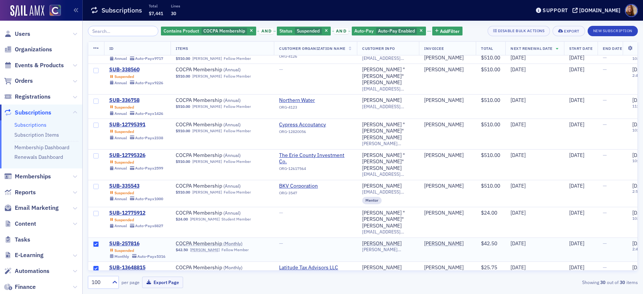
click at [95, 242] on input "checkbox" at bounding box center [95, 244] width 5 height 5
checkbox input "false"
click at [97, 266] on input "checkbox" at bounding box center [95, 268] width 5 height 5
checkbox input "false"
click at [96, 266] on input "checkbox" at bounding box center [95, 268] width 5 height 5
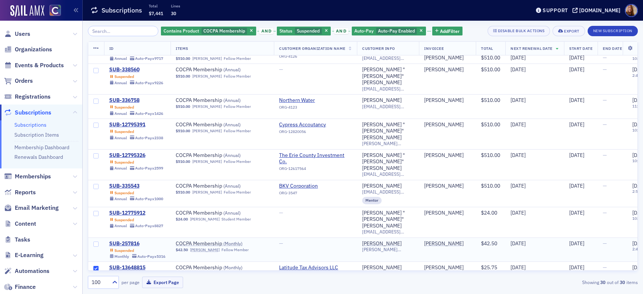
click at [99, 238] on span at bounding box center [96, 250] width 16 height 24
click at [95, 242] on input "checkbox" at bounding box center [95, 244] width 5 height 5
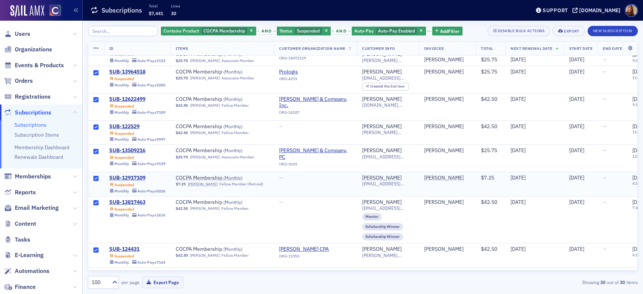
scroll to position [556, 0]
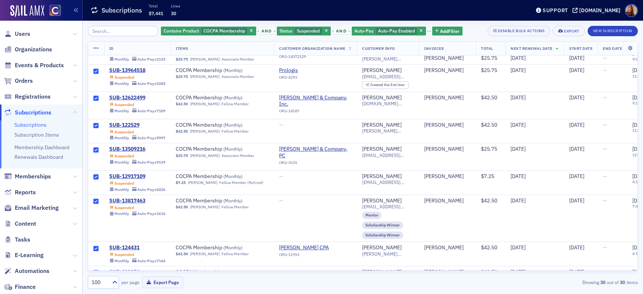
click at [98, 294] on input "checkbox" at bounding box center [95, 296] width 5 height 5
checkbox input "false"
click at [95, 270] on input "checkbox" at bounding box center [95, 272] width 5 height 5
click at [95, 266] on span at bounding box center [96, 278] width 16 height 24
click at [97, 48] on icon at bounding box center [96, 48] width 6 height 6
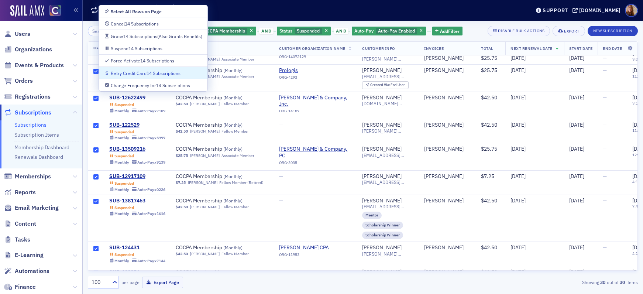
click at [138, 74] on div "Retry Credit Card 14 Subscriptions" at bounding box center [146, 73] width 70 height 4
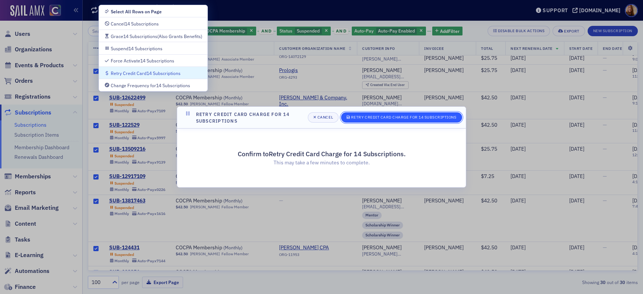
click at [374, 120] on span "Retry Credit Card Charge for 14 Subscriptions" at bounding box center [402, 117] width 110 height 6
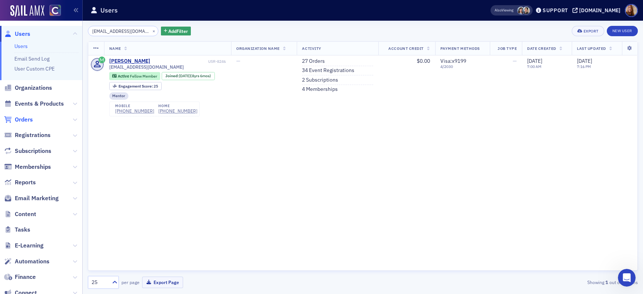
click at [25, 121] on span "Orders" at bounding box center [24, 120] width 18 height 8
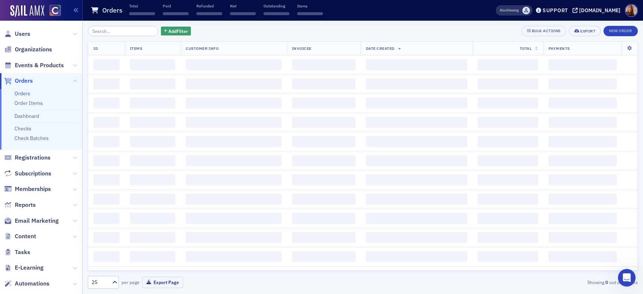
click at [112, 32] on input "search" at bounding box center [123, 31] width 71 height 10
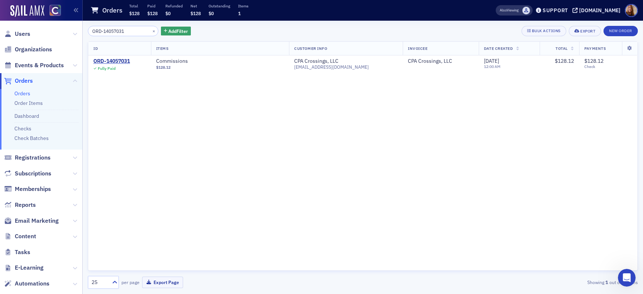
type input "ORD-14057031"
click at [151, 31] on button "×" at bounding box center [154, 30] width 7 height 7
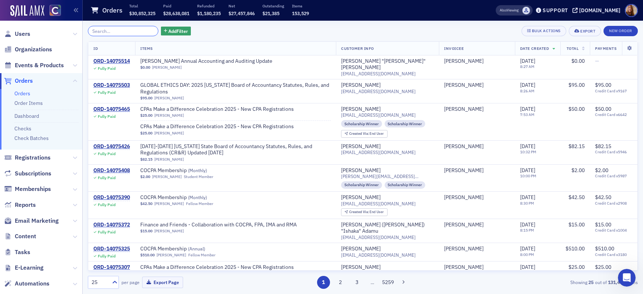
paste input "ORD-13963362"
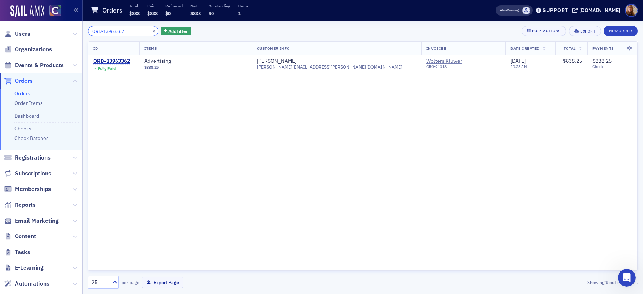
type input "ORD-13963362"
click at [151, 30] on button "×" at bounding box center [154, 30] width 7 height 7
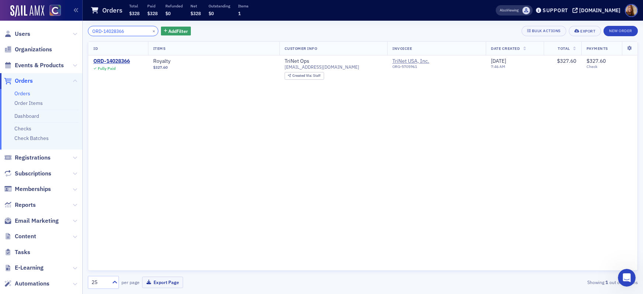
type input "ORD-14028366"
click at [106, 33] on input "ORD-14028366" at bounding box center [123, 31] width 71 height 10
click at [106, 32] on input "ORD-14028366" at bounding box center [123, 31] width 71 height 10
click at [151, 31] on button "×" at bounding box center [154, 30] width 7 height 7
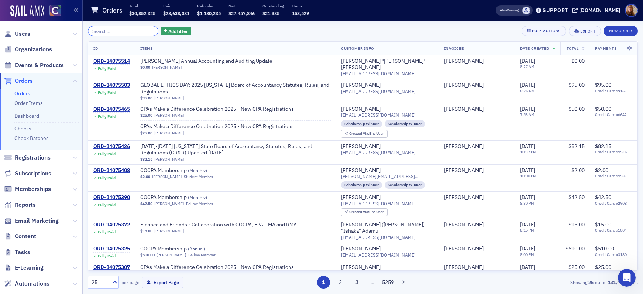
paste input "ORD-14011032"
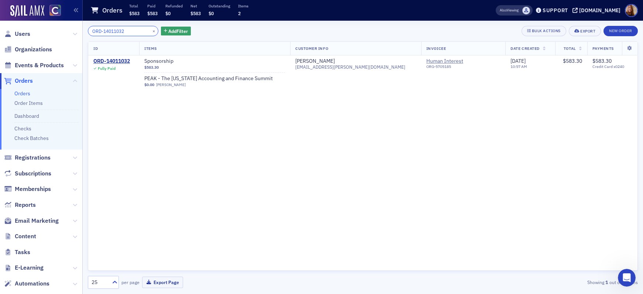
type input "ORD-14011032"
click at [151, 30] on button "×" at bounding box center [154, 30] width 7 height 7
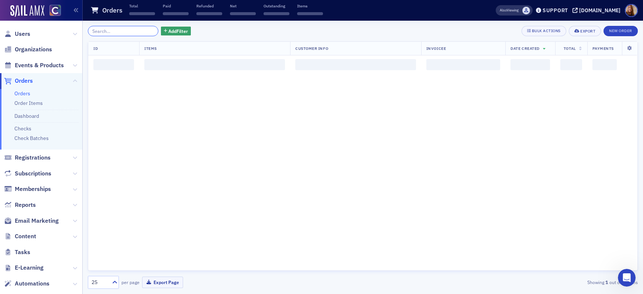
click at [120, 33] on input "search" at bounding box center [123, 31] width 71 height 10
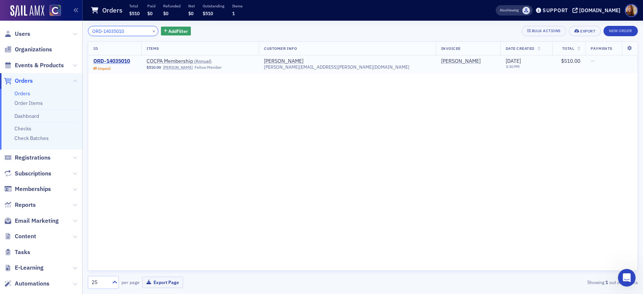
type input "ORD-14035010"
click at [115, 61] on div "ORD-14035010" at bounding box center [111, 61] width 37 height 7
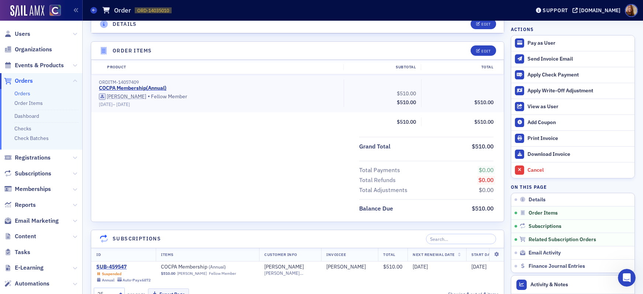
scroll to position [253, 0]
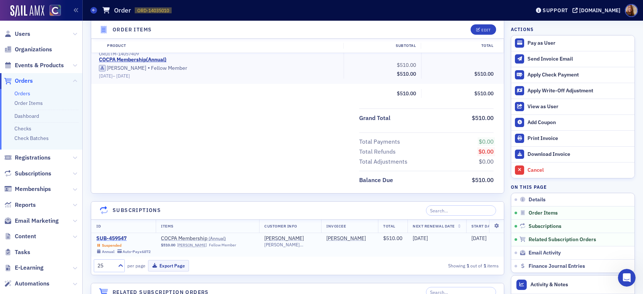
click at [107, 237] on div "SUB-459547" at bounding box center [123, 238] width 54 height 7
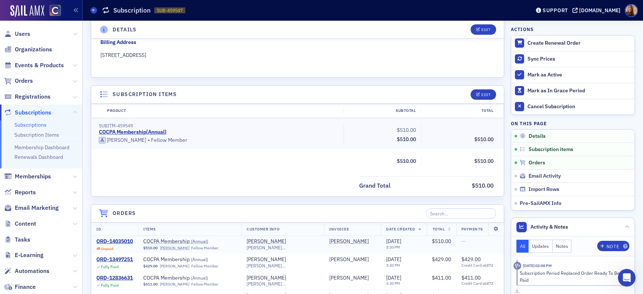
scroll to position [131, 0]
click at [102, 241] on div "ORD-14035010" at bounding box center [114, 240] width 37 height 7
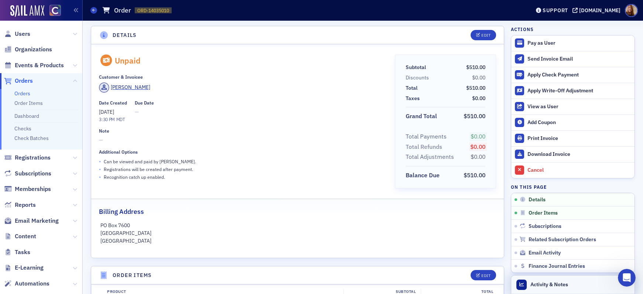
click at [578, 284] on header "Activity & Notes" at bounding box center [572, 284] width 123 height 18
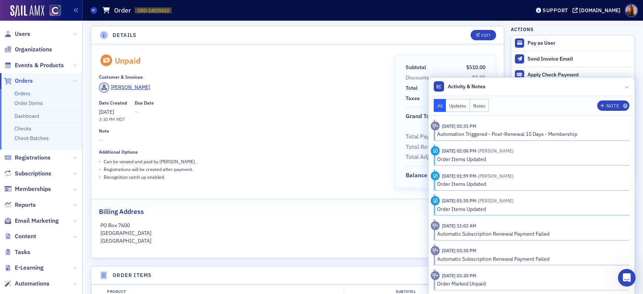
click at [298, 110] on div "Date Created 9/23/2025 3:30 PM MDT Due Date —" at bounding box center [241, 111] width 285 height 23
click at [568, 83] on header "Activity & Notes" at bounding box center [532, 87] width 206 height 18
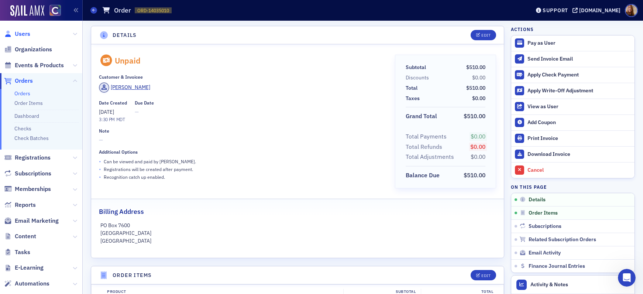
click at [23, 34] on span "Users" at bounding box center [23, 34] width 16 height 8
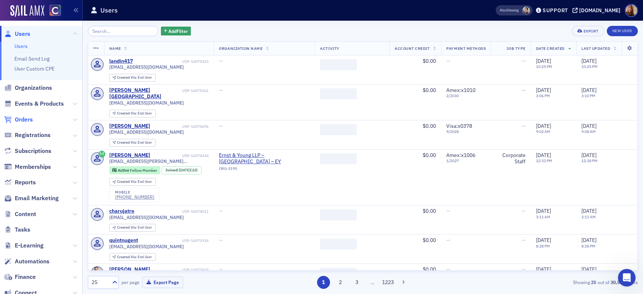
click at [25, 119] on span "Orders" at bounding box center [24, 120] width 18 height 8
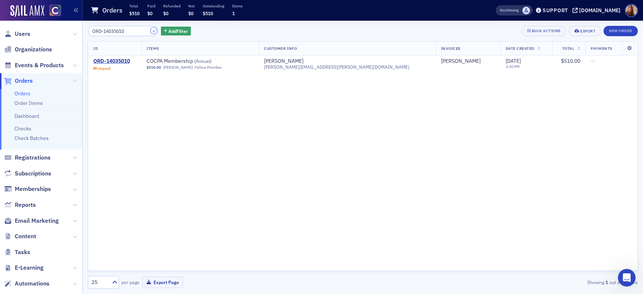
click at [151, 31] on button "×" at bounding box center [154, 30] width 7 height 7
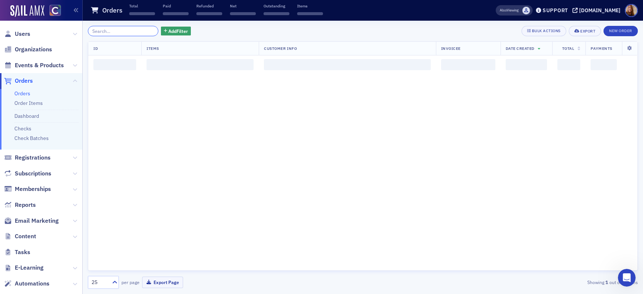
click at [113, 31] on input "search" at bounding box center [123, 31] width 71 height 10
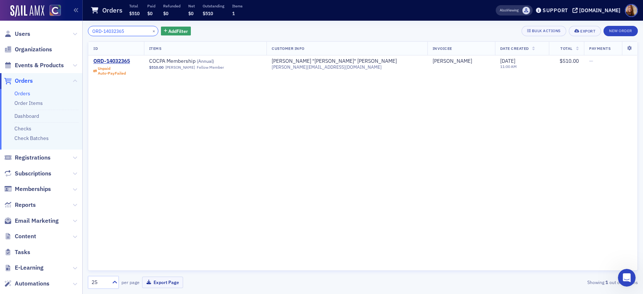
type input "ORD-14032365"
click at [151, 32] on button "×" at bounding box center [154, 30] width 7 height 7
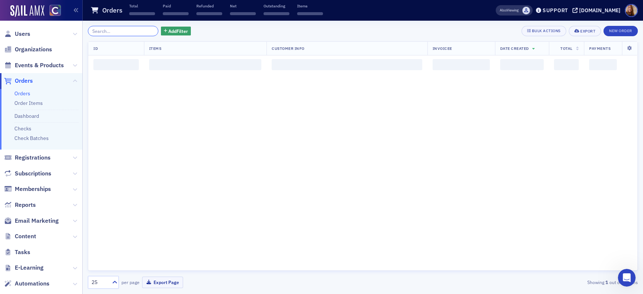
click at [121, 32] on input "search" at bounding box center [123, 31] width 71 height 10
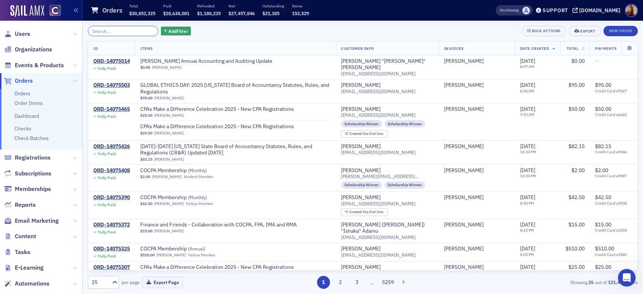
paste input "ORD-14031215"
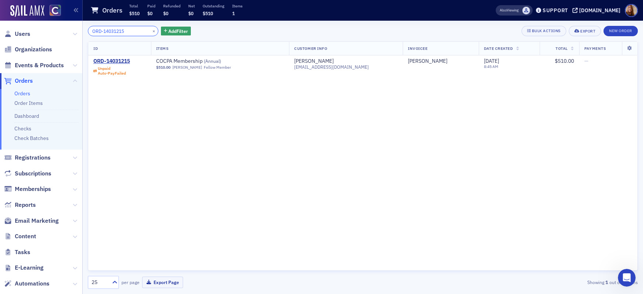
type input "ORD-14031215"
click at [151, 30] on button "×" at bounding box center [154, 30] width 7 height 7
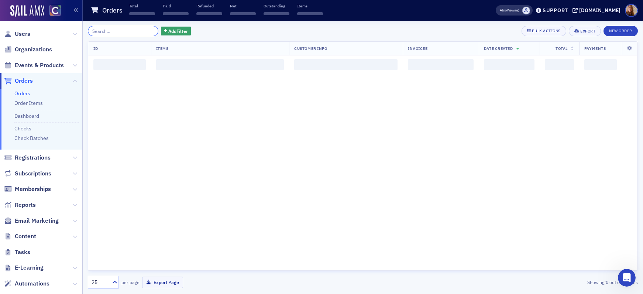
click at [115, 31] on input "search" at bounding box center [123, 31] width 71 height 10
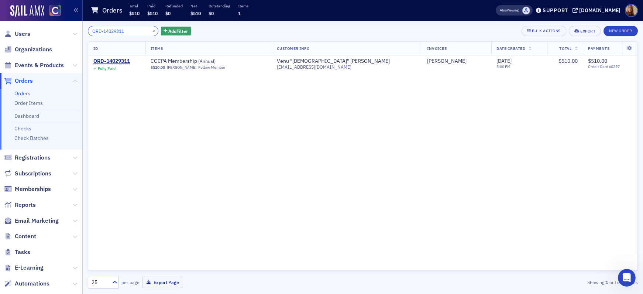
type input "ORD-14029311"
click at [151, 29] on button "×" at bounding box center [154, 30] width 7 height 7
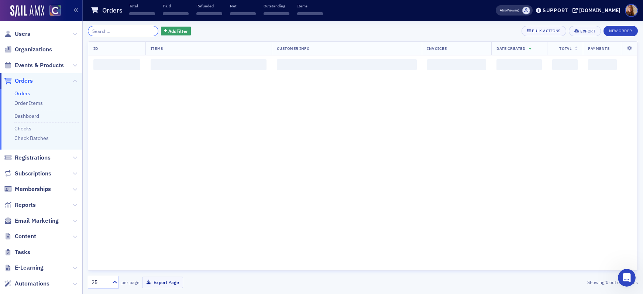
click at [127, 32] on input "search" at bounding box center [123, 31] width 71 height 10
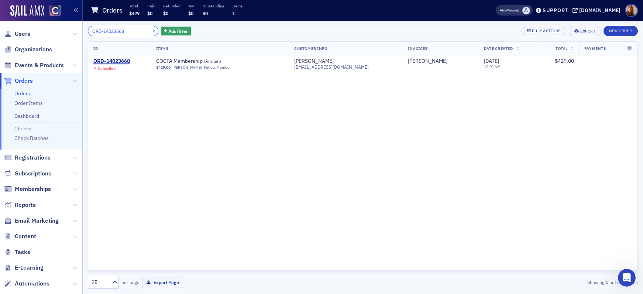
type input "ORD-14023668"
click at [151, 31] on button "×" at bounding box center [154, 30] width 7 height 7
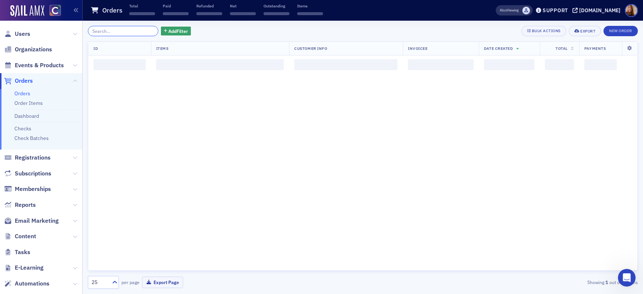
click at [121, 33] on input "search" at bounding box center [123, 31] width 71 height 10
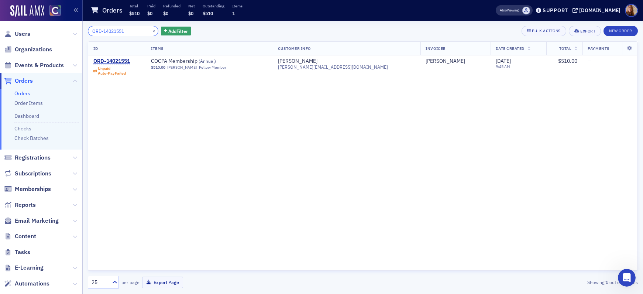
type input "ORD-14021551"
click at [115, 62] on div "ORD-14021551" at bounding box center [111, 61] width 37 height 7
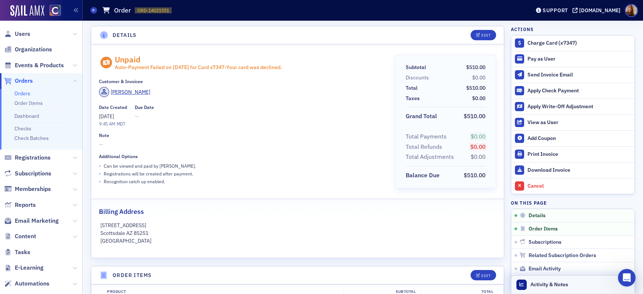
click at [578, 283] on header "Activity & Notes" at bounding box center [572, 284] width 123 height 18
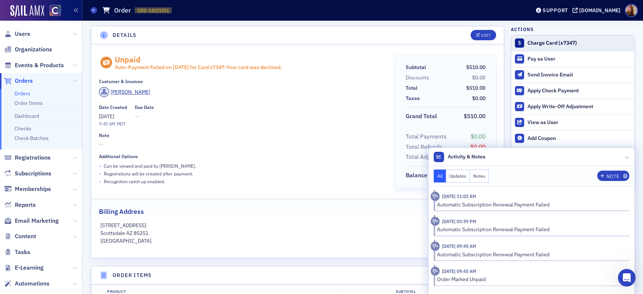
click at [548, 45] on div "Charge Card (x7347)" at bounding box center [579, 43] width 103 height 7
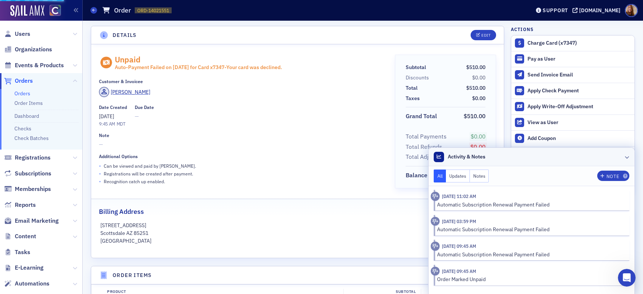
click at [572, 157] on header "Activity & Notes" at bounding box center [532, 157] width 206 height 18
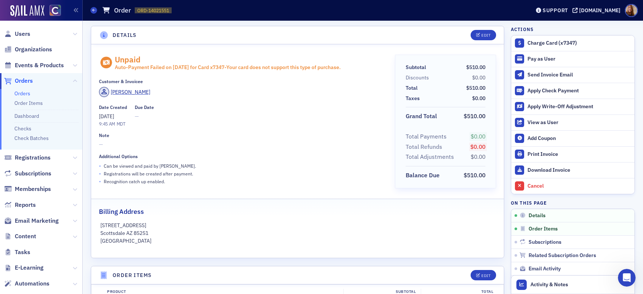
click at [21, 95] on link "Orders" at bounding box center [22, 93] width 16 height 7
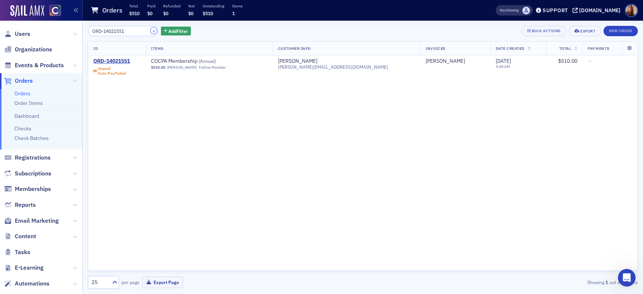
click at [151, 31] on button "×" at bounding box center [154, 30] width 7 height 7
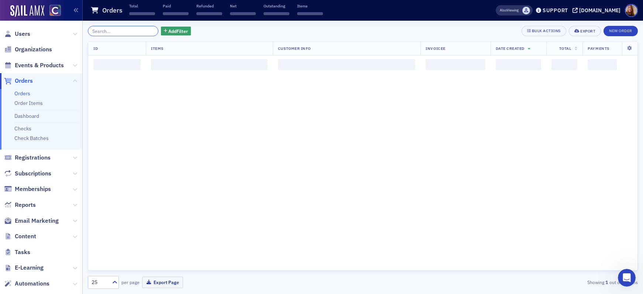
click at [117, 31] on input "search" at bounding box center [123, 31] width 71 height 10
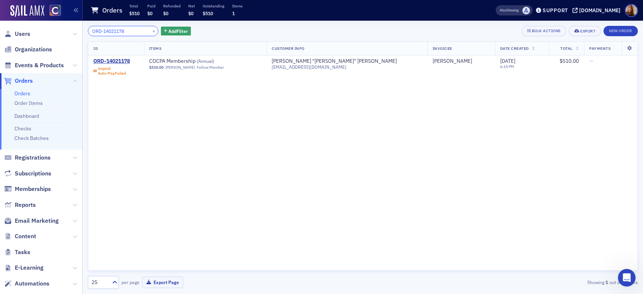
type input "ORD-14021178"
click at [118, 62] on div "ORD-14021178" at bounding box center [111, 61] width 37 height 7
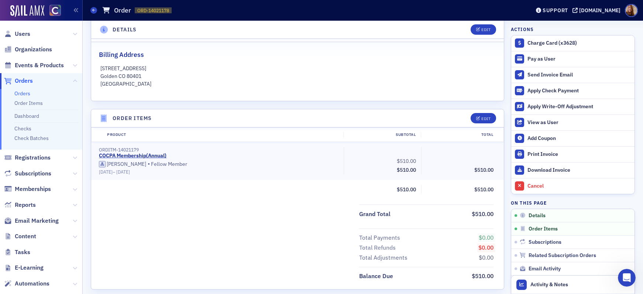
scroll to position [362, 0]
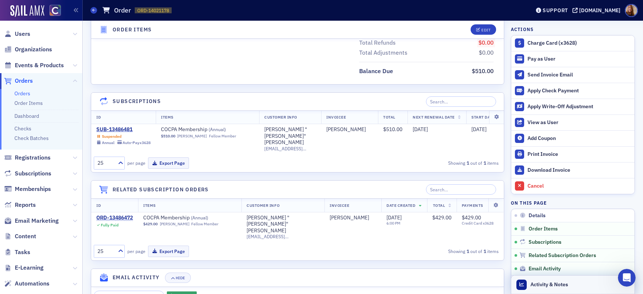
click at [574, 287] on header "Activity & Notes" at bounding box center [572, 284] width 123 height 18
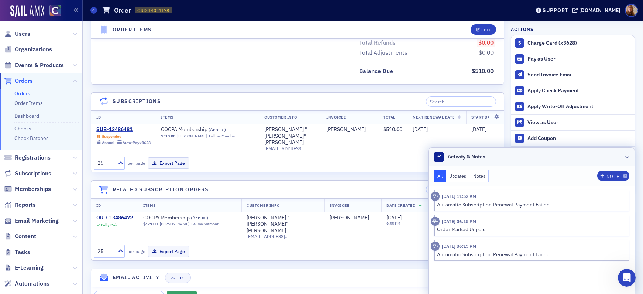
click at [534, 161] on header "Activity & Notes" at bounding box center [532, 157] width 206 height 18
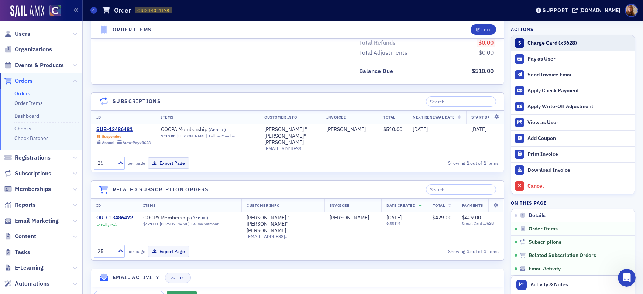
click at [548, 45] on div "Charge Card (x3628)" at bounding box center [579, 43] width 103 height 7
drag, startPoint x: 25, startPoint y: 93, endPoint x: 29, endPoint y: 91, distance: 5.0
click at [25, 93] on link "Orders" at bounding box center [22, 93] width 16 height 7
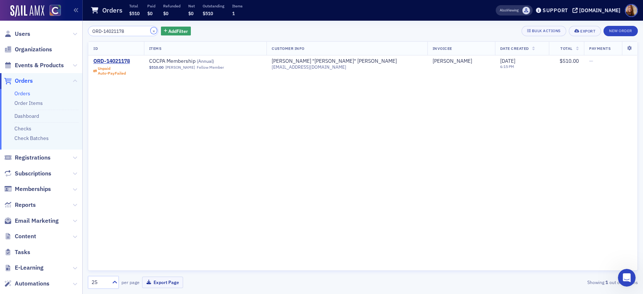
click at [151, 31] on button "×" at bounding box center [154, 30] width 7 height 7
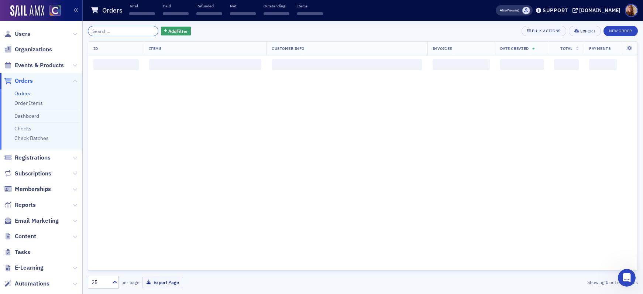
click at [110, 34] on input "search" at bounding box center [123, 31] width 71 height 10
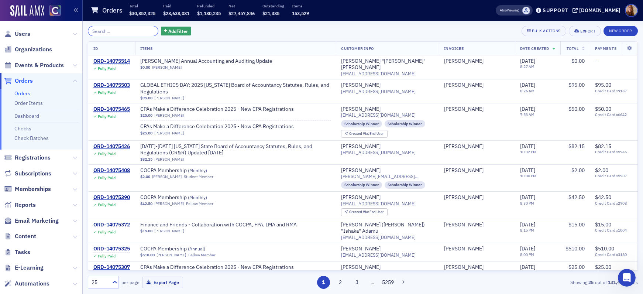
paste input "ORD-14019242"
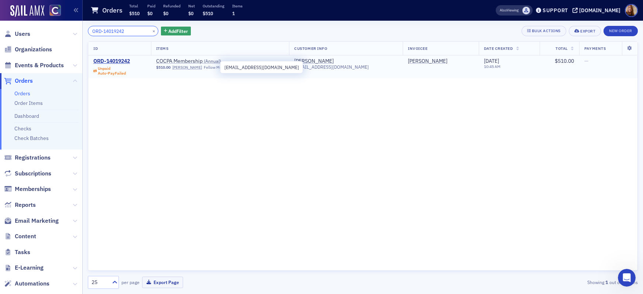
type input "ORD-14019242"
click at [347, 69] on span "devineldridge24@gmail.com" at bounding box center [331, 67] width 75 height 6
copy span "devineldridge24@gmail.com"
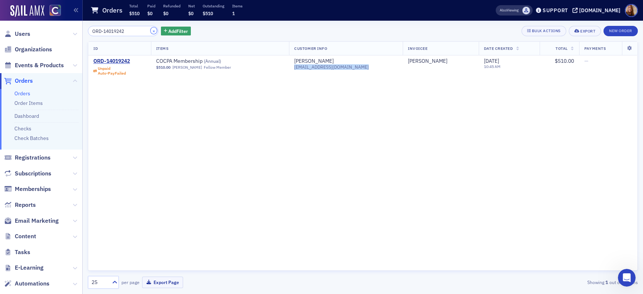
click at [151, 31] on button "×" at bounding box center [154, 30] width 7 height 7
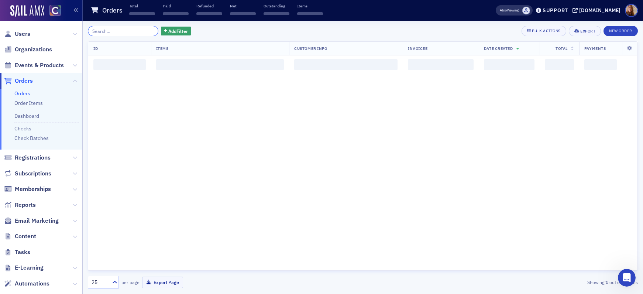
click at [116, 32] on input "search" at bounding box center [123, 31] width 71 height 10
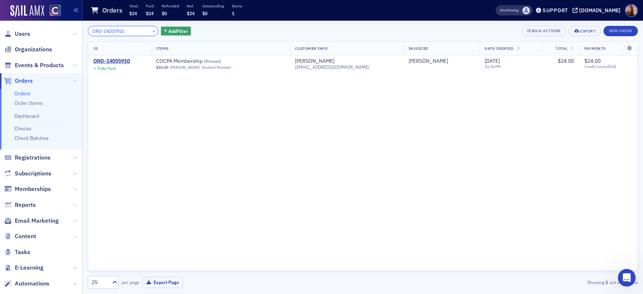
type input "ORD-14055910"
click at [157, 79] on div "ID Items Customer Info Invoicee Date Created Total Payments ORD-14055910 Fully …" at bounding box center [363, 155] width 550 height 229
click at [151, 31] on button "×" at bounding box center [154, 30] width 7 height 7
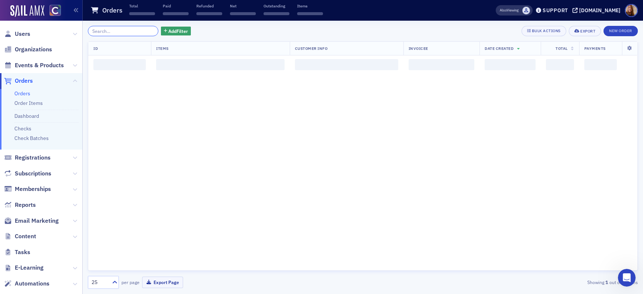
click at [116, 30] on input "search" at bounding box center [123, 31] width 71 height 10
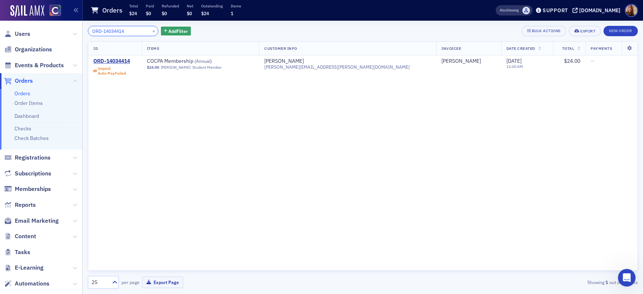
type input "ORD-14034414"
click at [151, 32] on button "×" at bounding box center [154, 30] width 7 height 7
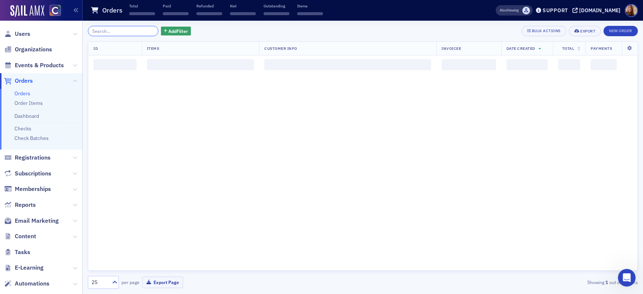
click at [123, 31] on input "search" at bounding box center [123, 31] width 71 height 10
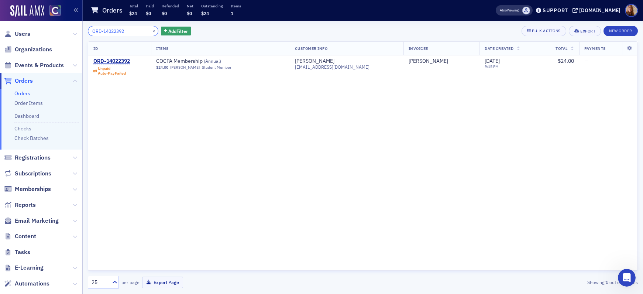
type input "ORD-14022392"
click at [151, 33] on button "×" at bounding box center [154, 30] width 7 height 7
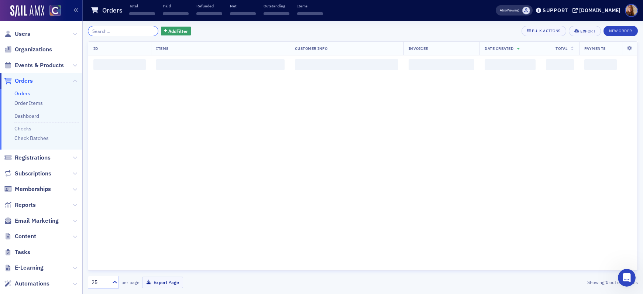
click at [119, 31] on input "search" at bounding box center [123, 31] width 71 height 10
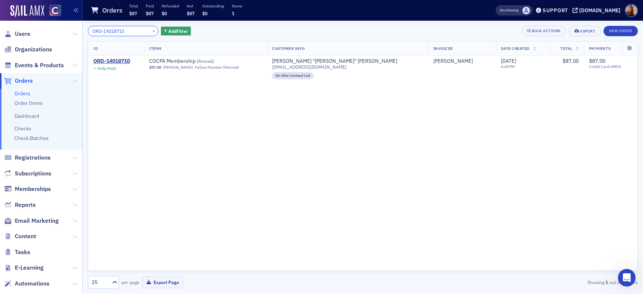
type input "ORD-14018710"
click at [151, 31] on button "×" at bounding box center [154, 30] width 7 height 7
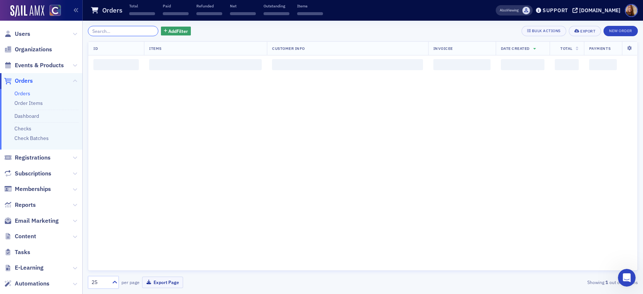
click at [119, 32] on input "search" at bounding box center [123, 31] width 71 height 10
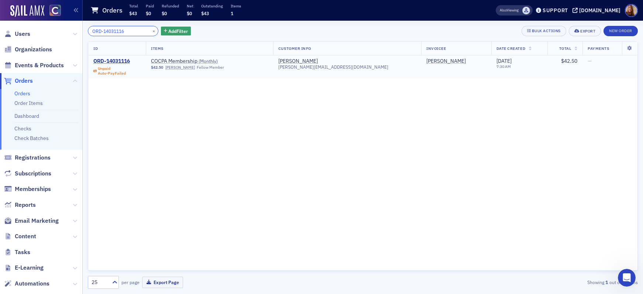
type input "ORD-14031116"
click at [116, 59] on div "ORD-14031116" at bounding box center [111, 61] width 37 height 7
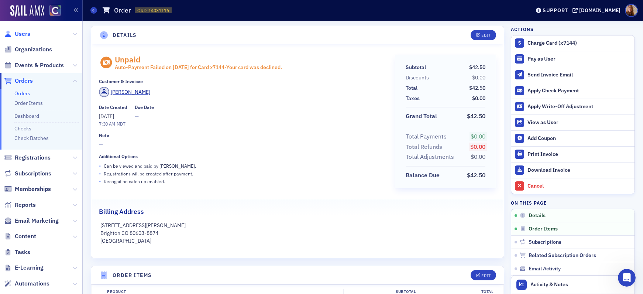
click at [25, 33] on span "Users" at bounding box center [23, 34] width 16 height 8
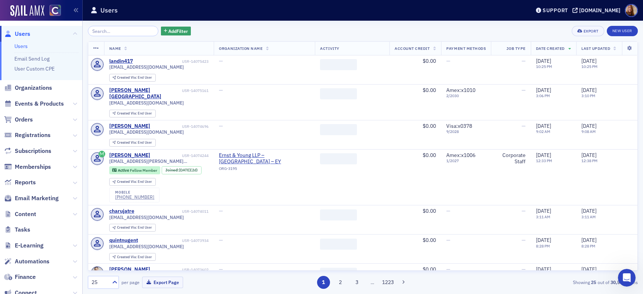
click at [104, 34] on input "search" at bounding box center [123, 31] width 71 height 10
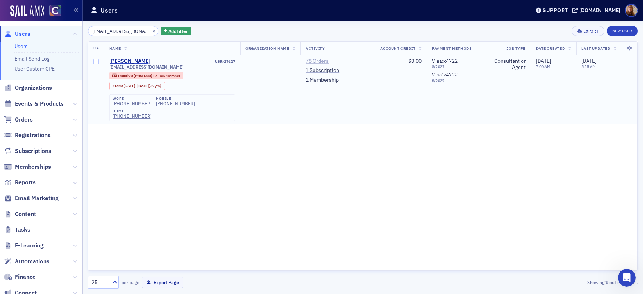
type input "chsoued@yahoo.com"
click at [320, 61] on link "78 Orders" at bounding box center [317, 61] width 23 height 7
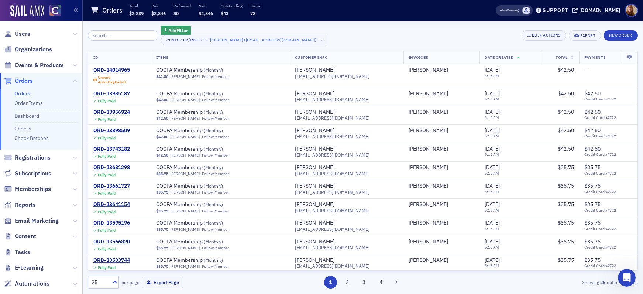
click at [21, 28] on span "Users" at bounding box center [41, 34] width 82 height 16
click at [24, 32] on span "Users" at bounding box center [23, 34] width 16 height 8
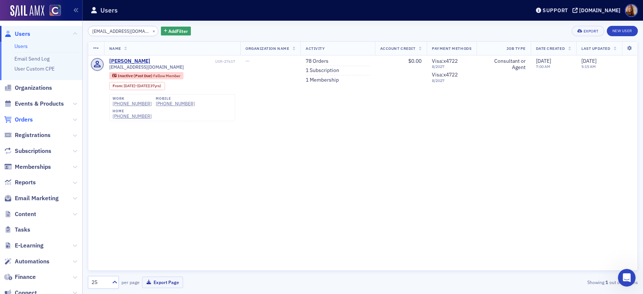
click at [28, 120] on span "Orders" at bounding box center [24, 120] width 18 height 8
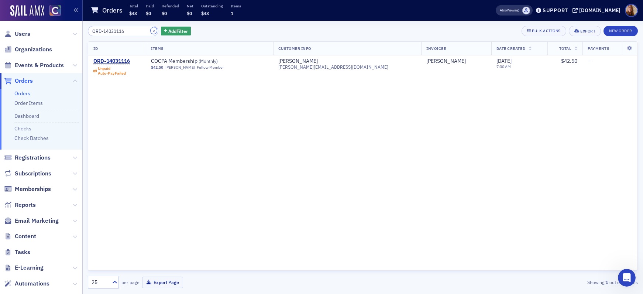
click at [151, 32] on button "×" at bounding box center [154, 30] width 7 height 7
click at [117, 32] on input "search" at bounding box center [123, 31] width 71 height 10
click at [107, 32] on input "ORD-14013814" at bounding box center [123, 31] width 71 height 10
click at [107, 31] on input "ORD-14013814" at bounding box center [123, 31] width 71 height 10
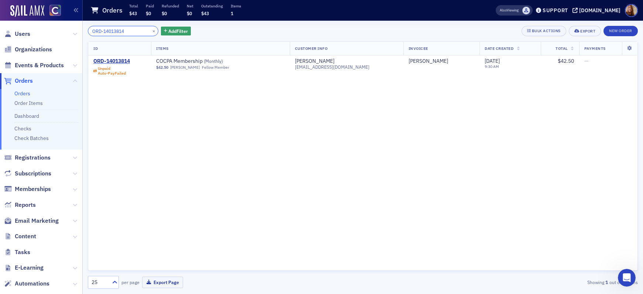
paste input "09139"
type input "ORD-14009139"
click at [151, 31] on button "×" at bounding box center [154, 30] width 7 height 7
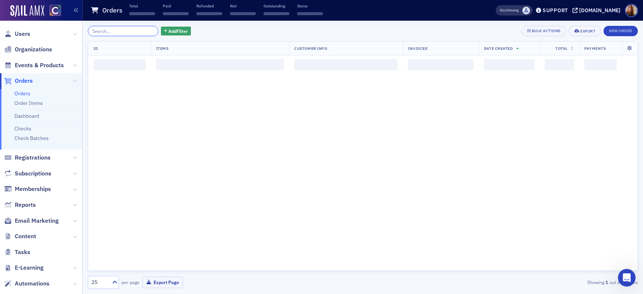
click at [124, 31] on input "search" at bounding box center [123, 31] width 71 height 10
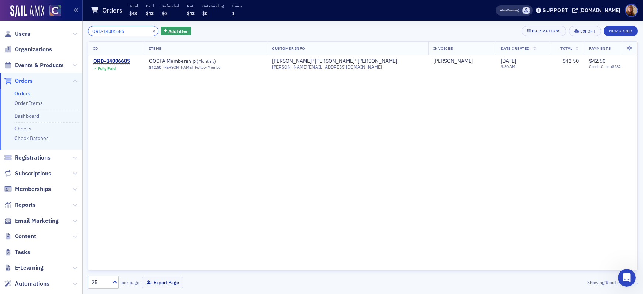
type input "ORD-14006685"
click at [151, 32] on button "×" at bounding box center [154, 30] width 7 height 7
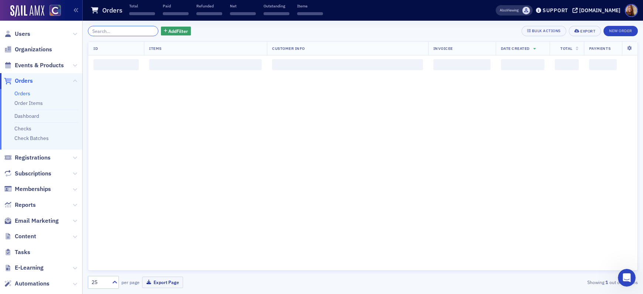
click at [126, 32] on input "search" at bounding box center [123, 31] width 71 height 10
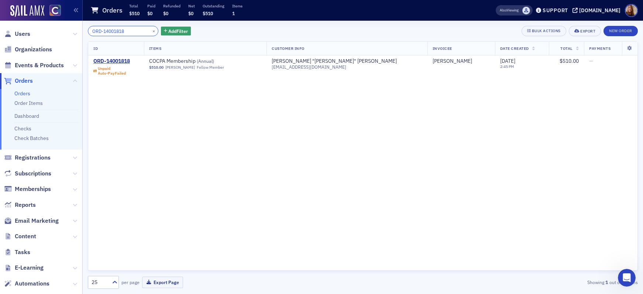
type input "ORD-14001818"
drag, startPoint x: 144, startPoint y: 32, endPoint x: 134, endPoint y: 34, distance: 10.1
click at [151, 32] on button "×" at bounding box center [154, 30] width 7 height 7
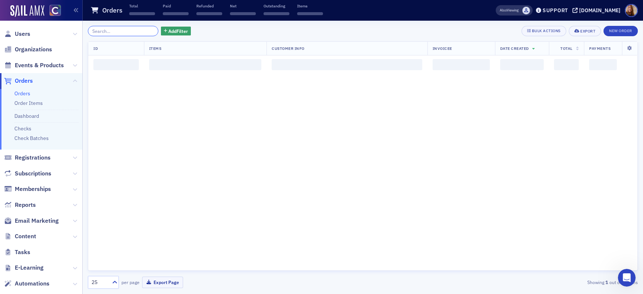
click at [126, 35] on input "search" at bounding box center [123, 31] width 71 height 10
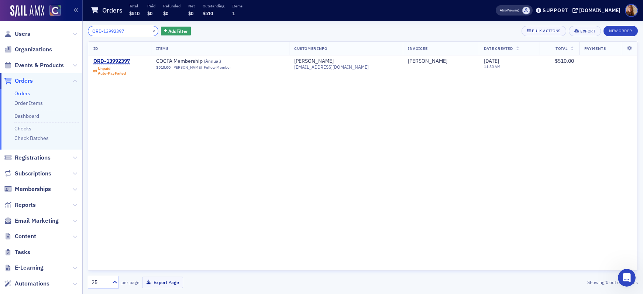
type input "ORD-13992397"
click at [151, 30] on button "×" at bounding box center [154, 30] width 7 height 7
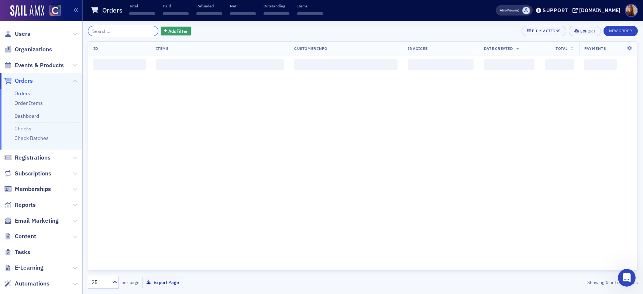
click at [122, 32] on input "search" at bounding box center [123, 31] width 71 height 10
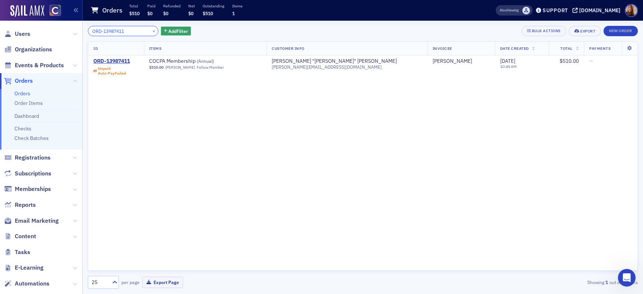
type input "ORD-13987411"
click at [151, 31] on button "×" at bounding box center [154, 30] width 7 height 7
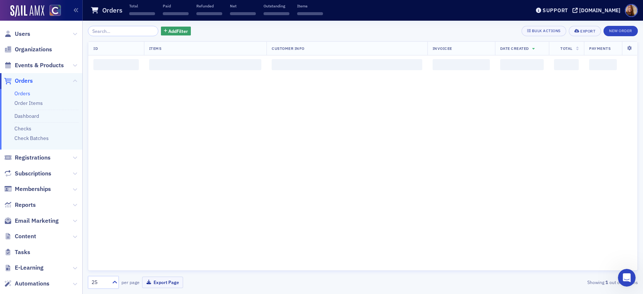
click at [110, 38] on div "Add Filter Bulk Actions Export New Order ID Items Customer Info Invoicee Date C…" at bounding box center [363, 157] width 550 height 263
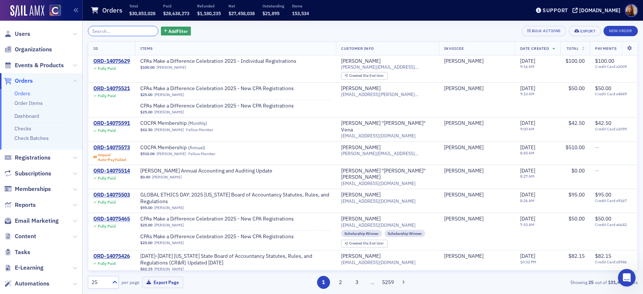
paste input "ORD-13987268"
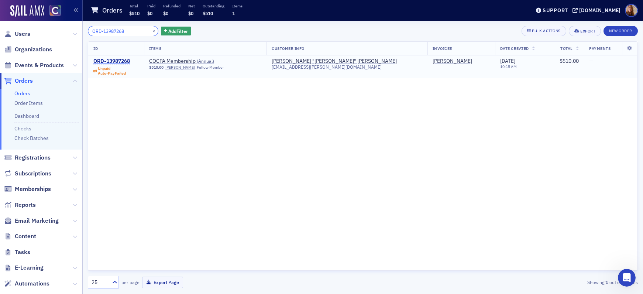
type input "ORD-13987268"
click at [116, 60] on div "ORD-13987268" at bounding box center [111, 61] width 37 height 7
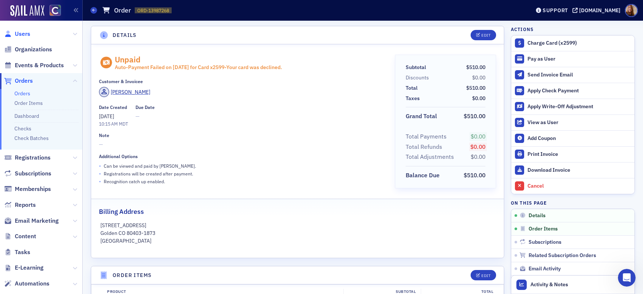
click at [26, 33] on span "Users" at bounding box center [23, 34] width 16 height 8
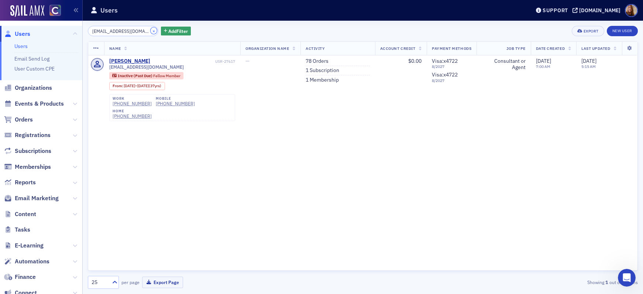
click at [151, 31] on button "×" at bounding box center [154, 30] width 7 height 7
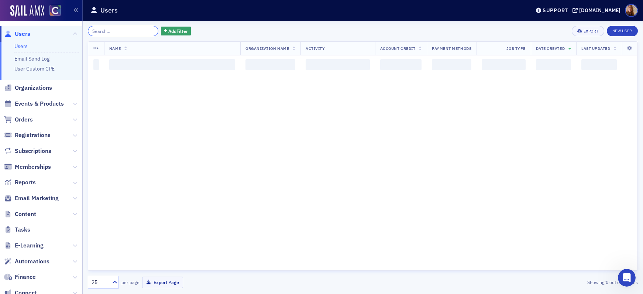
click at [116, 33] on input "search" at bounding box center [123, 31] width 71 height 10
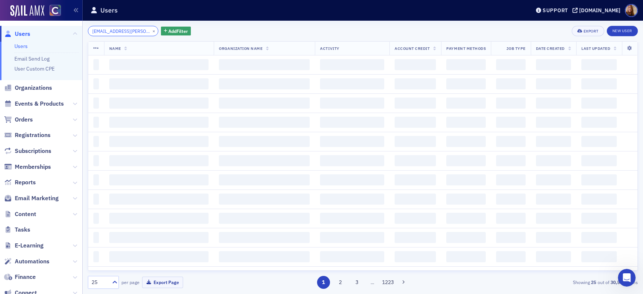
scroll to position [0, 6]
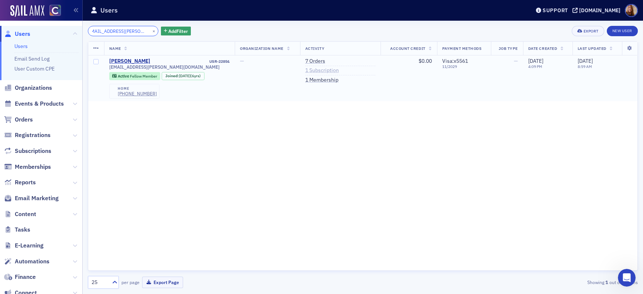
type input "lauren.gerdes@rsmus.com"
click at [318, 70] on link "1 Subscription" at bounding box center [322, 70] width 34 height 7
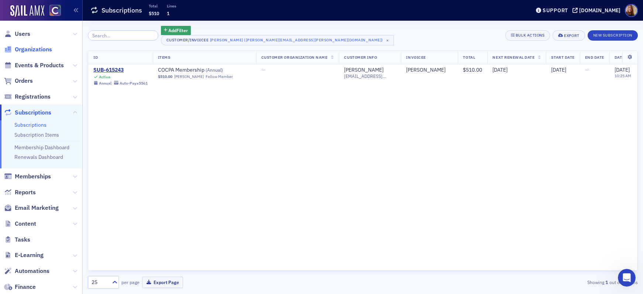
click at [32, 47] on span "Organizations" at bounding box center [33, 49] width 37 height 8
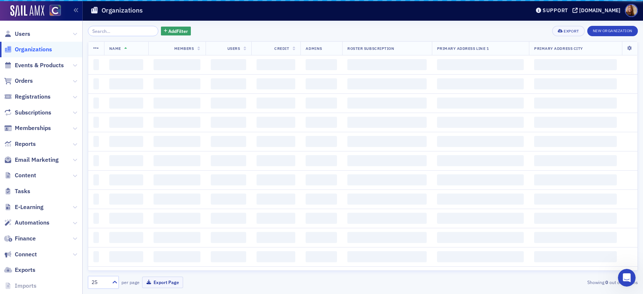
click at [115, 35] on input "search" at bounding box center [123, 31] width 71 height 10
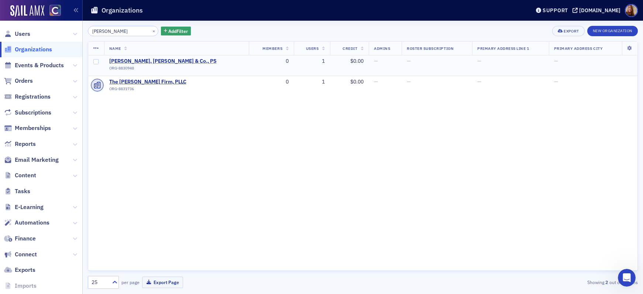
type input "hagen"
click at [148, 59] on span "Hagen, Kurth, Perman & Co., PS" at bounding box center [162, 61] width 107 height 7
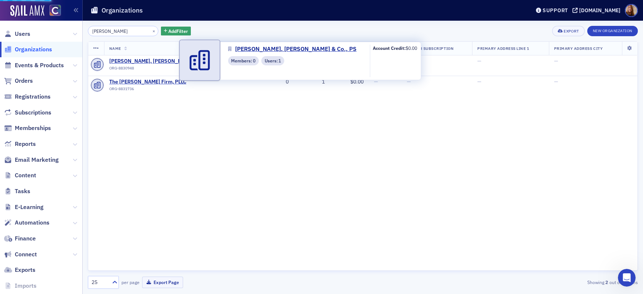
select select "US"
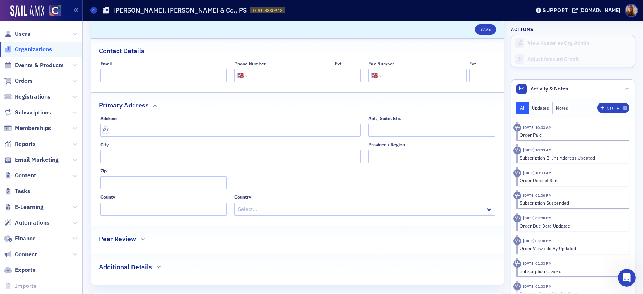
scroll to position [297, 0]
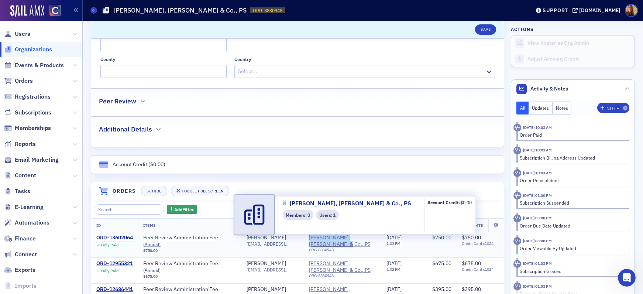
copy span "Hagen, Kurth, Perman & Co., PS"
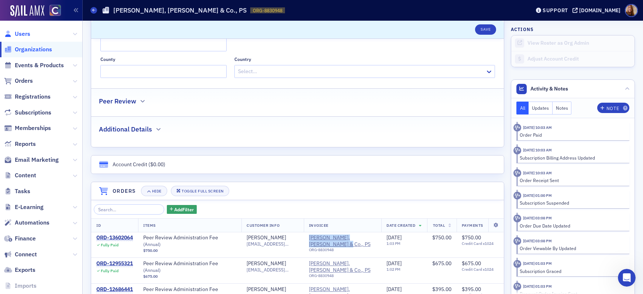
click at [25, 34] on span "Users" at bounding box center [23, 34] width 16 height 8
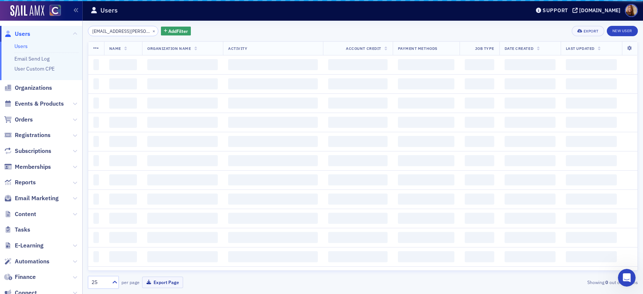
scroll to position [0, 6]
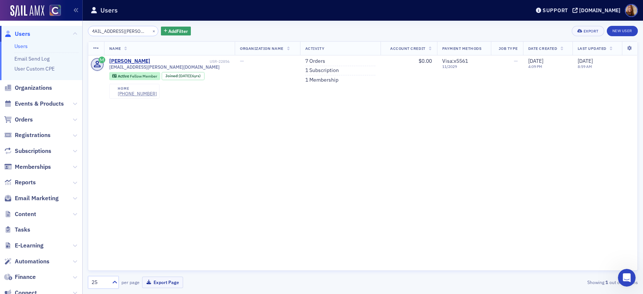
click at [109, 31] on input "lauren.gerdes@rsmus.com" at bounding box center [123, 31] width 71 height 10
click at [309, 62] on link "7 Orders" at bounding box center [315, 61] width 20 height 7
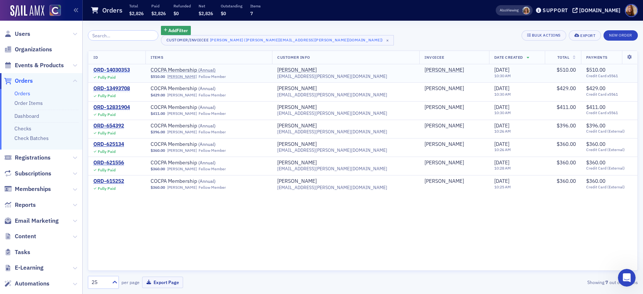
click at [118, 69] on div "ORD-14030353" at bounding box center [111, 70] width 37 height 7
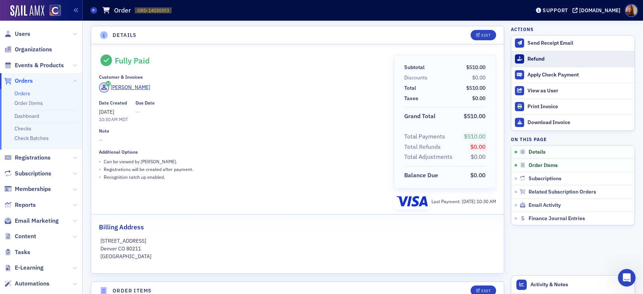
click at [535, 60] on div "Refund" at bounding box center [579, 59] width 103 height 7
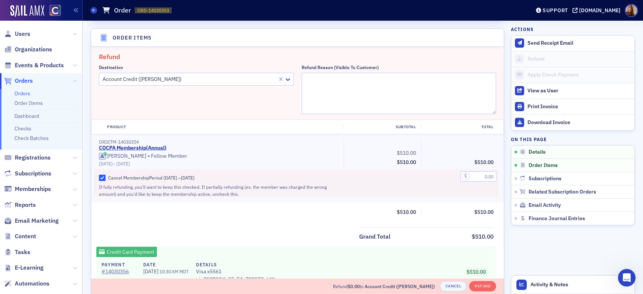
scroll to position [257, 0]
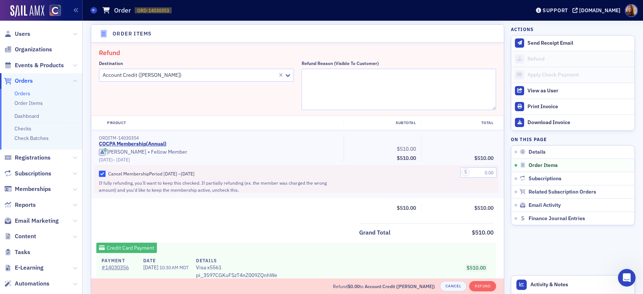
click at [177, 75] on div at bounding box center [189, 75] width 175 height 9
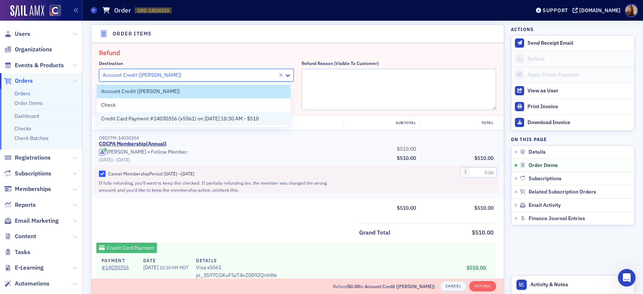
click at [148, 116] on span "Credit Card Payment #14030356 (x5561) on 9/19/2025 10:30 AM - $510" at bounding box center [180, 119] width 158 height 8
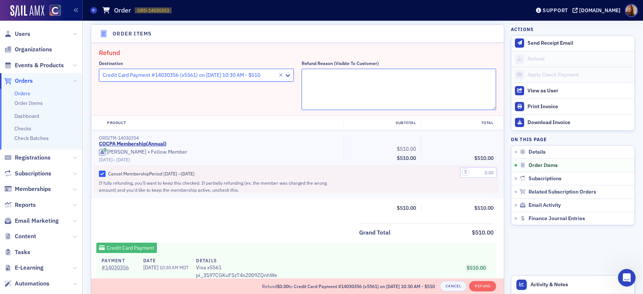
click at [335, 78] on textarea "Refund Reason (Visible to Customer)" at bounding box center [399, 89] width 195 height 41
type textarea "did not want to renew"
click at [476, 171] on input "text" at bounding box center [479, 172] width 36 height 10
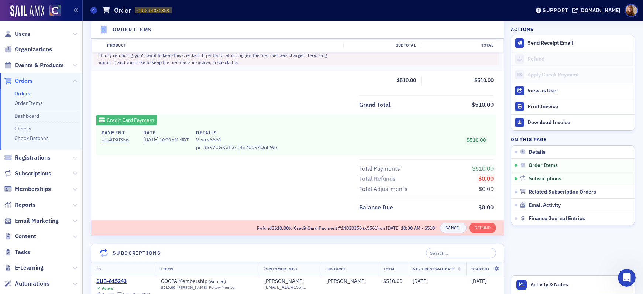
scroll to position [389, 0]
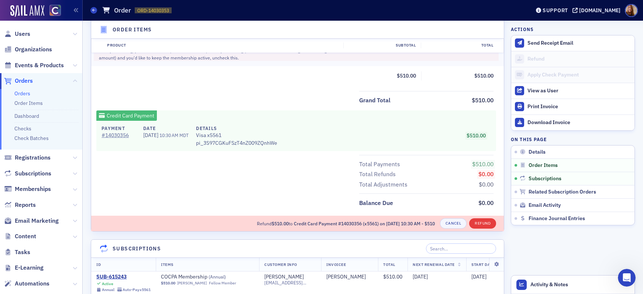
type input "510.00"
click at [480, 221] on button "Refund" at bounding box center [482, 223] width 27 height 10
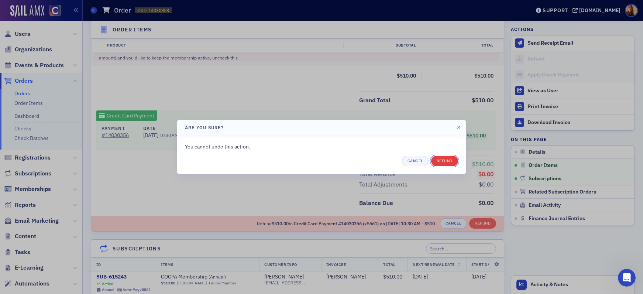
click at [450, 161] on button "Refund" at bounding box center [444, 161] width 27 height 10
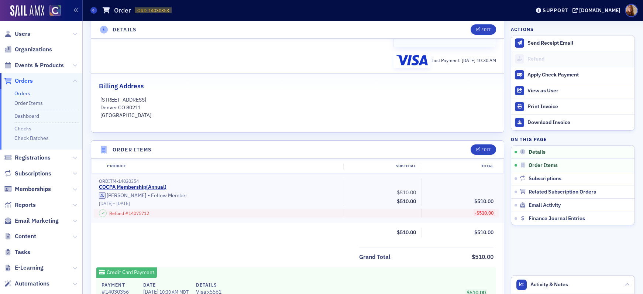
scroll to position [376, 0]
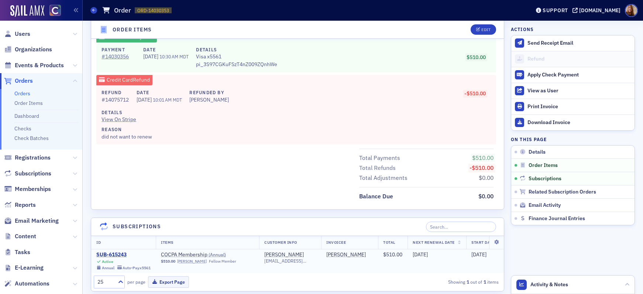
click at [111, 254] on div "SUB-615243" at bounding box center [123, 254] width 54 height 7
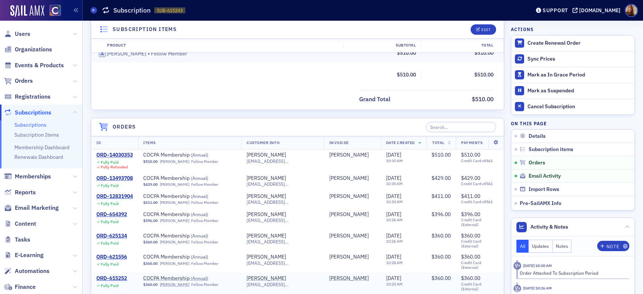
scroll to position [376, 0]
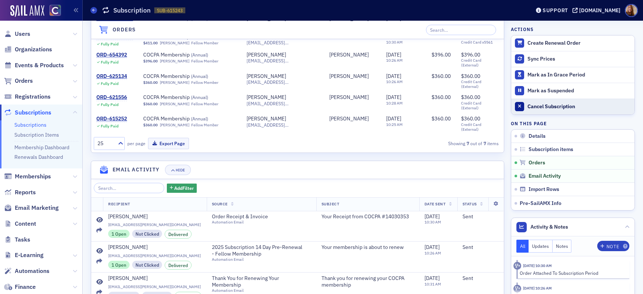
click at [542, 108] on div "Cancel Subscription" at bounding box center [579, 106] width 103 height 7
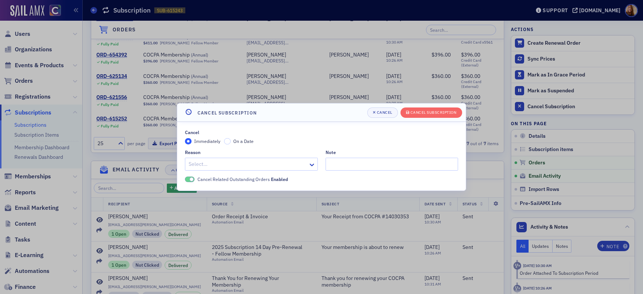
click at [209, 163] on div at bounding box center [248, 164] width 120 height 9
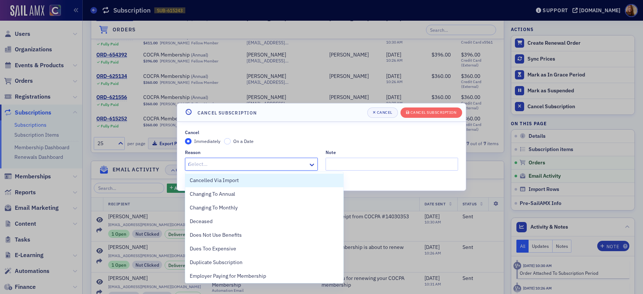
type input "no"
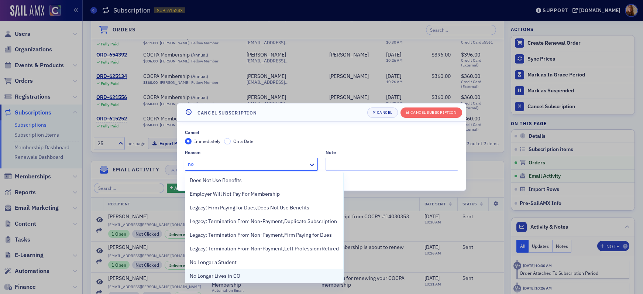
click at [226, 274] on span "No Longer Lives in CO" at bounding box center [215, 276] width 51 height 8
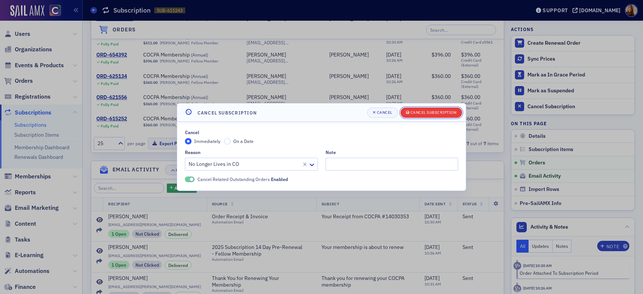
click at [443, 113] on div "Cancel Subscription" at bounding box center [434, 112] width 46 height 4
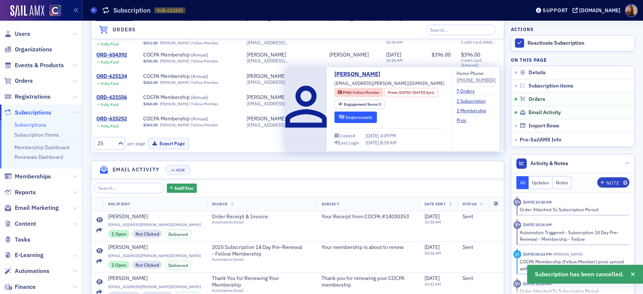
click at [354, 118] on button "Impersonate" at bounding box center [356, 117] width 42 height 11
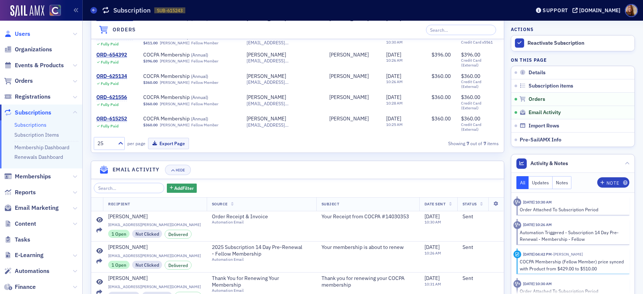
click at [17, 35] on span "Users" at bounding box center [23, 34] width 16 height 8
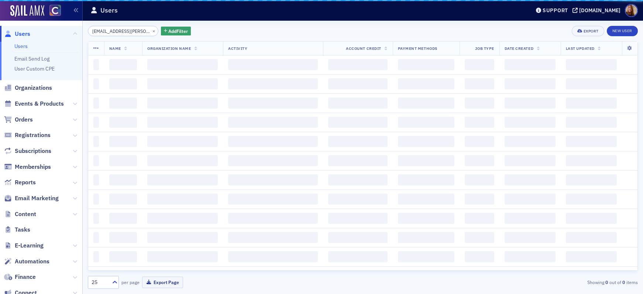
scroll to position [0, 6]
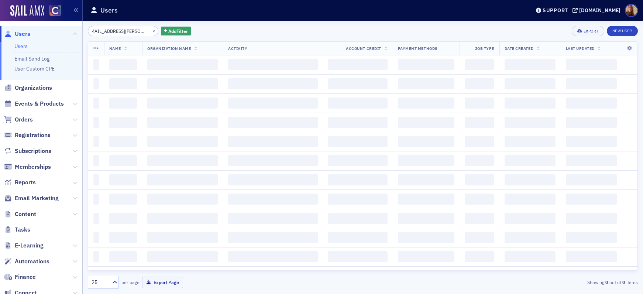
click at [121, 31] on input "[EMAIL_ADDRESS][PERSON_NAME][DOMAIN_NAME]" at bounding box center [123, 31] width 71 height 10
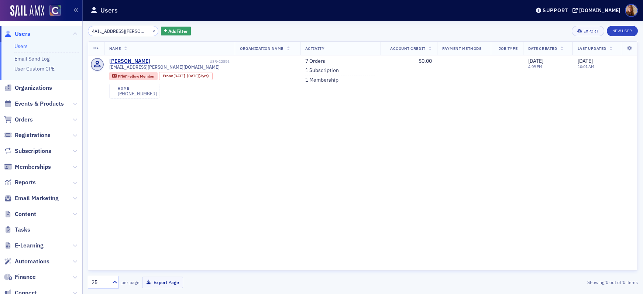
click at [121, 31] on input "[EMAIL_ADDRESS][PERSON_NAME][DOMAIN_NAME]" at bounding box center [123, 31] width 71 height 10
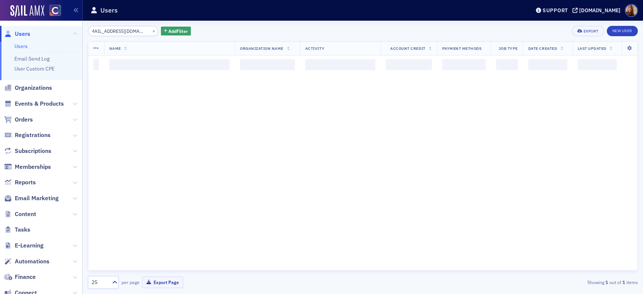
scroll to position [0, 3]
type input "[EMAIL_ADDRESS][DOMAIN_NAME]"
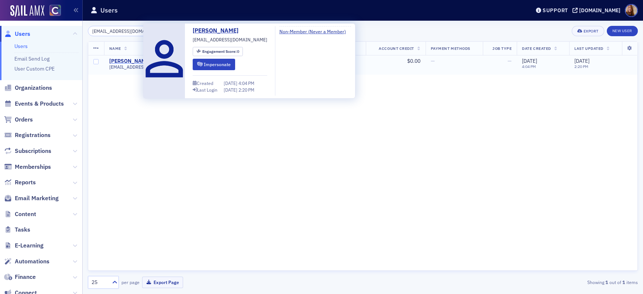
click at [129, 62] on div "[PERSON_NAME]" at bounding box center [129, 61] width 41 height 7
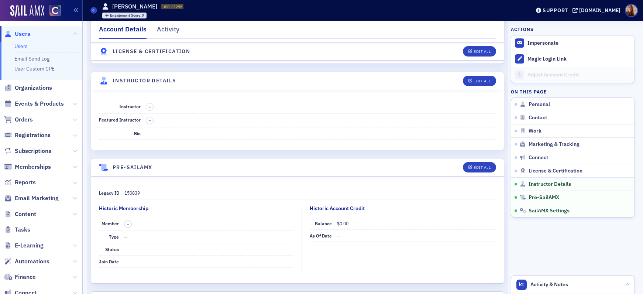
scroll to position [1164, 0]
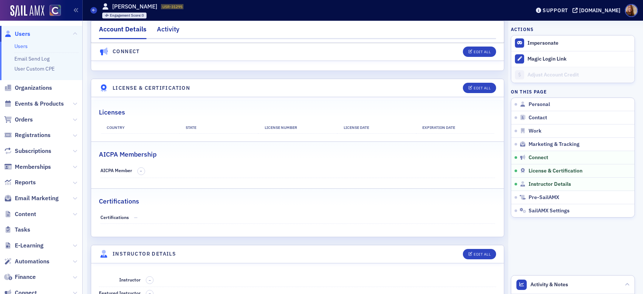
click at [157, 25] on div "Activity" at bounding box center [168, 31] width 23 height 14
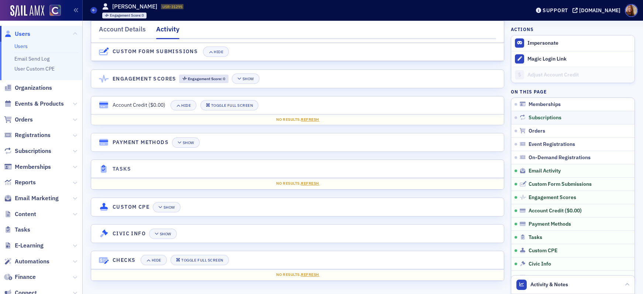
scroll to position [481, 0]
click at [546, 171] on span "Email Activity" at bounding box center [545, 171] width 32 height 7
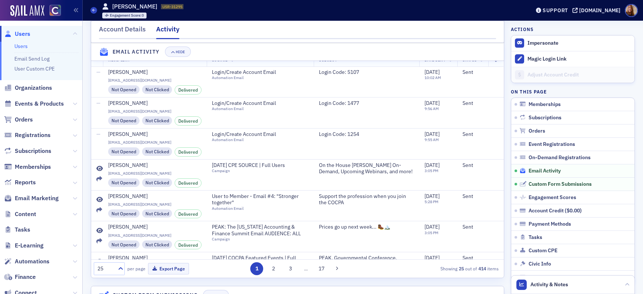
scroll to position [201, 0]
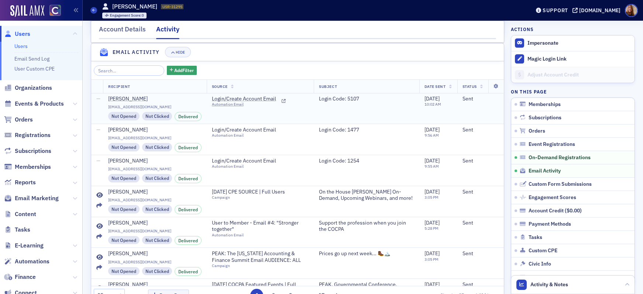
click at [96, 99] on span "—" at bounding box center [98, 98] width 4 height 7
click at [97, 195] on icon at bounding box center [99, 195] width 7 height 6
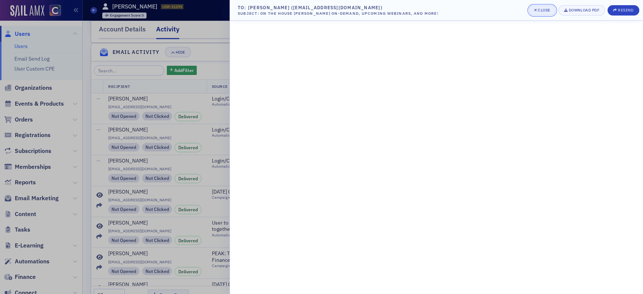
click at [543, 8] on div "Close" at bounding box center [544, 10] width 13 height 4
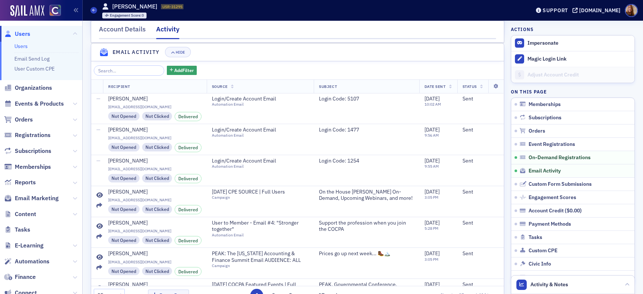
click at [298, 33] on nav "Account Details Activity" at bounding box center [297, 31] width 397 height 15
click at [19, 46] on link "Users" at bounding box center [20, 46] width 13 height 7
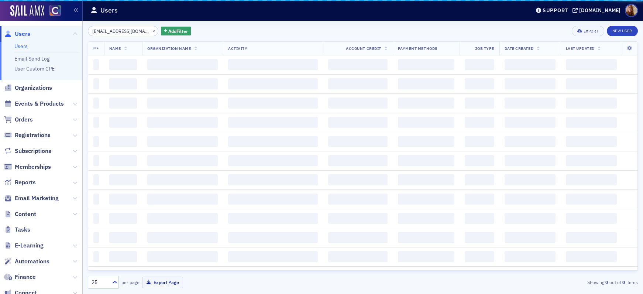
scroll to position [0, 3]
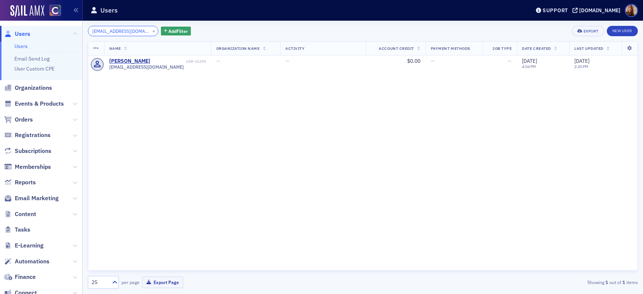
click at [117, 32] on input "veslava2001@yahoo.com" at bounding box center [123, 31] width 71 height 10
paste input "a.tubbs@gmail"
click at [126, 32] on input "vesa.tubbs@gmail.com" at bounding box center [123, 31] width 71 height 10
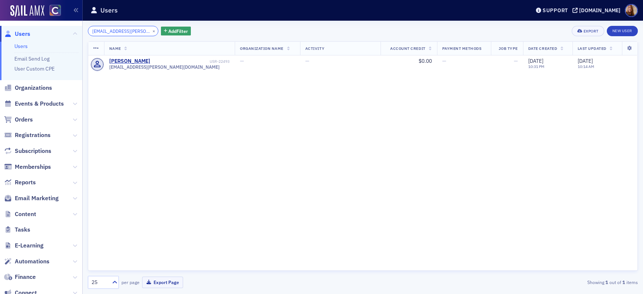
click at [126, 32] on input "vesa.tubbs@gmail.com" at bounding box center [123, 31] width 71 height 10
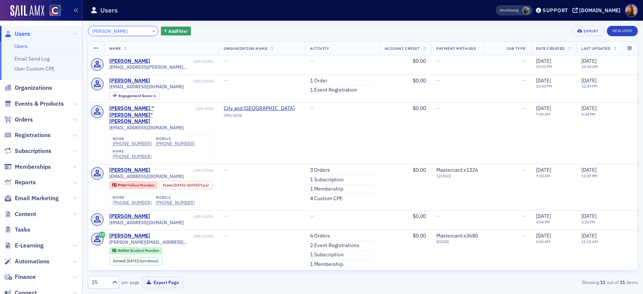
type input "tubbs"
click at [122, 214] on div "Veslava Tubbs" at bounding box center [129, 216] width 41 height 7
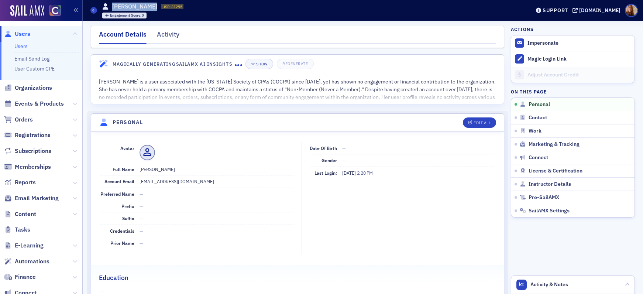
drag, startPoint x: 147, startPoint y: 7, endPoint x: 112, endPoint y: 9, distance: 35.5
click at [112, 9] on div "Veslava Tubbs USR-31295 31295" at bounding box center [143, 7] width 82 height 8
copy h1 "Veslava Tubbs"
click at [28, 118] on span "Orders" at bounding box center [24, 120] width 18 height 8
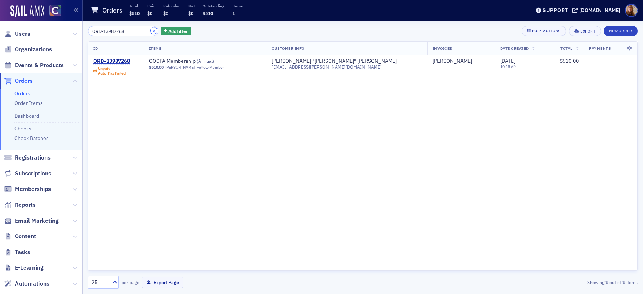
click at [151, 31] on button "×" at bounding box center [154, 30] width 7 height 7
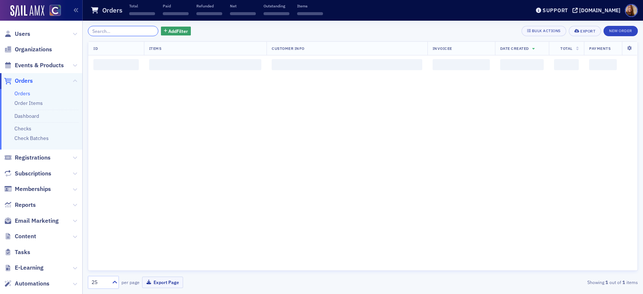
click at [119, 30] on input "search" at bounding box center [123, 31] width 71 height 10
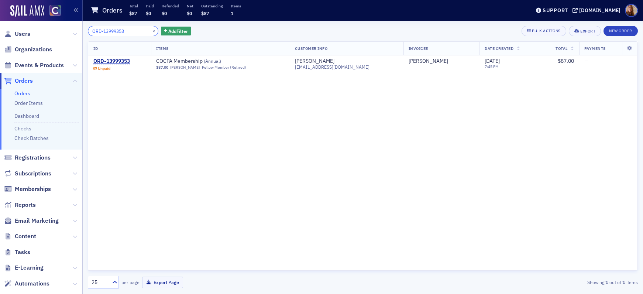
type input "ORD-13999353"
click at [151, 31] on button "×" at bounding box center [154, 30] width 7 height 7
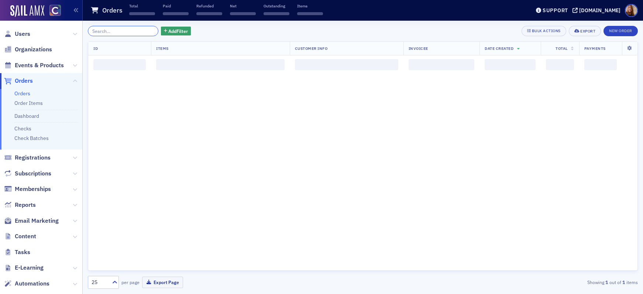
click at [122, 33] on input "search" at bounding box center [123, 31] width 71 height 10
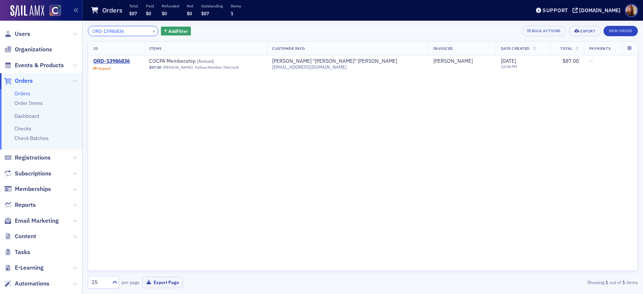
type input "ORD-13986836"
click at [151, 31] on button "×" at bounding box center [154, 30] width 7 height 7
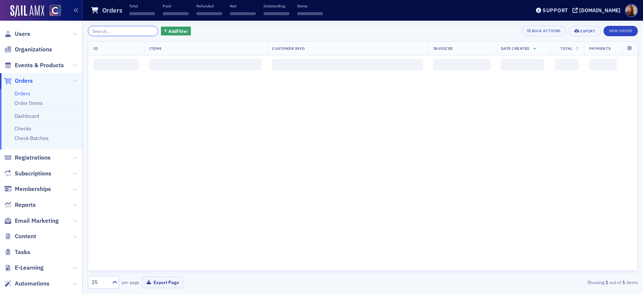
click at [122, 32] on input "search" at bounding box center [123, 31] width 71 height 10
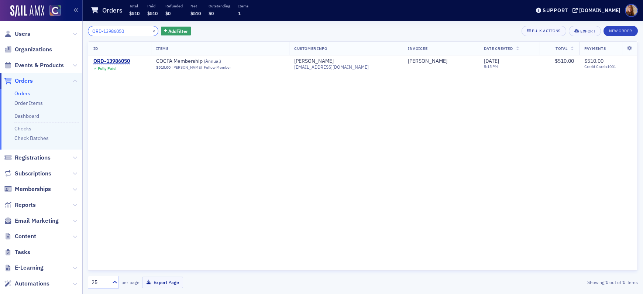
type input "ORD-13986050"
click at [151, 31] on button "×" at bounding box center [154, 30] width 7 height 7
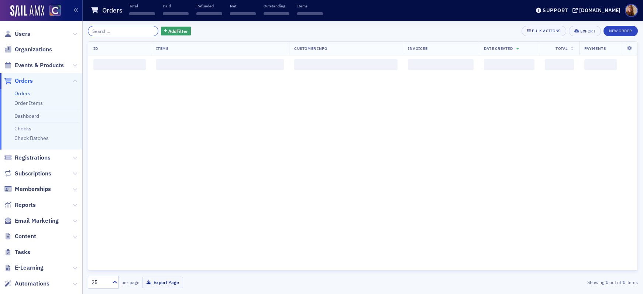
click at [115, 32] on input "search" at bounding box center [123, 31] width 71 height 10
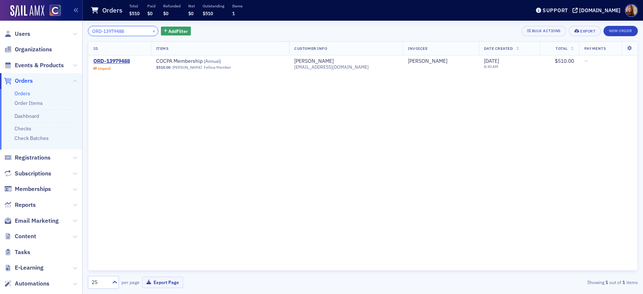
type input "ORD-13979488"
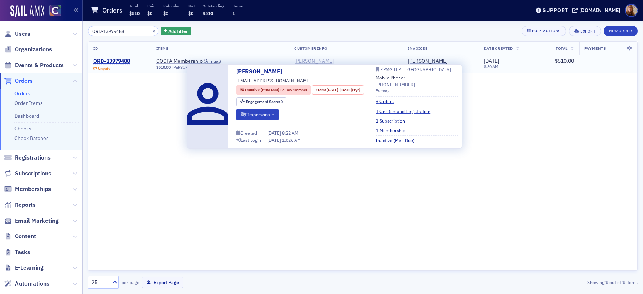
click at [326, 62] on div "[PERSON_NAME]" at bounding box center [314, 61] width 40 height 7
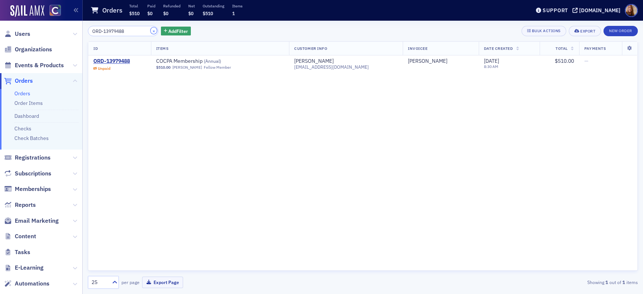
click at [151, 31] on button "×" at bounding box center [154, 30] width 7 height 7
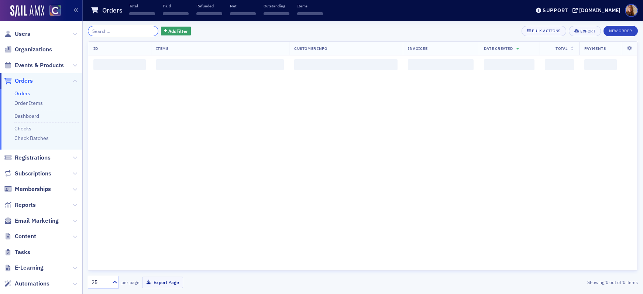
click at [117, 33] on input "search" at bounding box center [123, 31] width 71 height 10
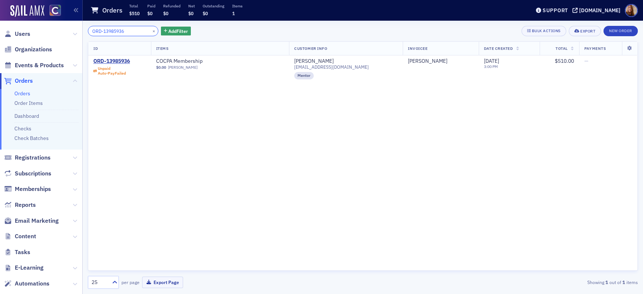
type input "ORD-13985936"
click at [151, 31] on button "×" at bounding box center [154, 30] width 7 height 7
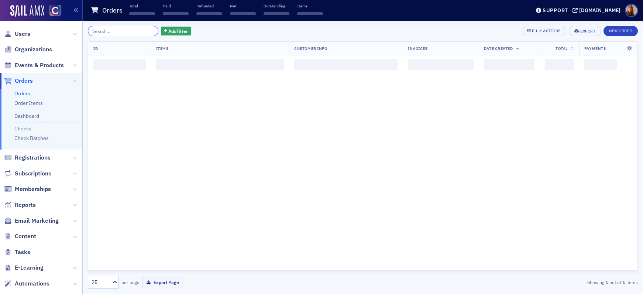
click at [123, 33] on input "search" at bounding box center [123, 31] width 71 height 10
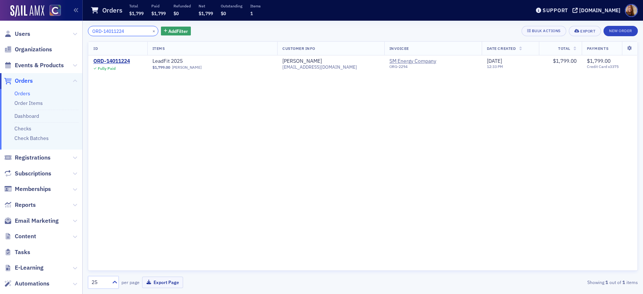
type input "ORD-14011224"
click at [151, 30] on button "×" at bounding box center [154, 30] width 7 height 7
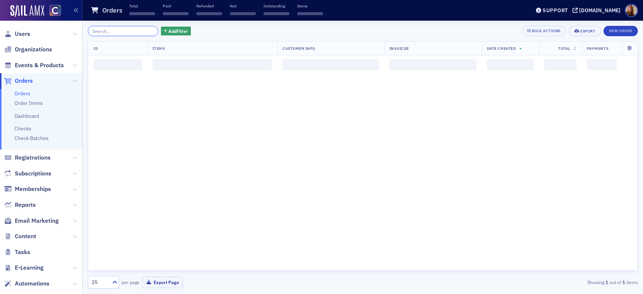
click at [121, 31] on input "search" at bounding box center [123, 31] width 71 height 10
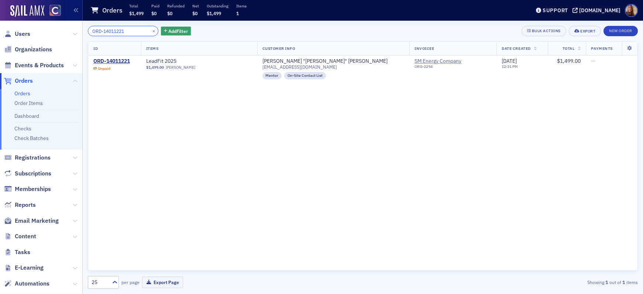
type input "ORD-14011221"
click at [151, 31] on button "×" at bounding box center [154, 30] width 7 height 7
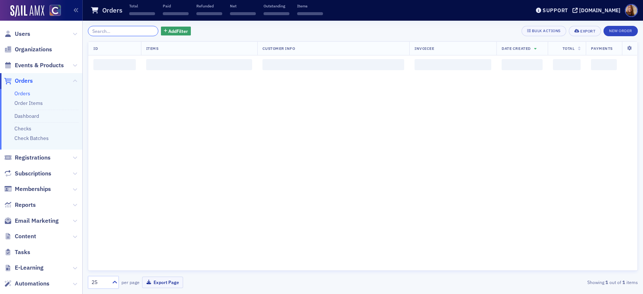
click at [123, 31] on input "search" at bounding box center [123, 31] width 71 height 10
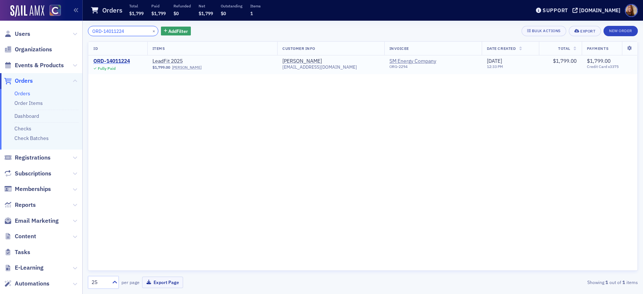
type input "ORD-14011224"
click at [112, 61] on div "ORD-14011224" at bounding box center [111, 61] width 37 height 7
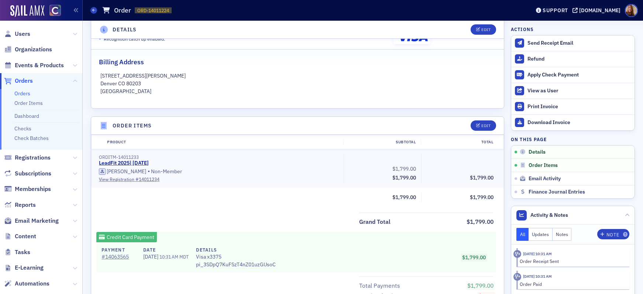
scroll to position [166, 0]
click at [31, 35] on span "Users" at bounding box center [41, 34] width 82 height 16
drag, startPoint x: 23, startPoint y: 33, endPoint x: 26, endPoint y: 33, distance: 3.7
click at [23, 33] on span "Users" at bounding box center [23, 34] width 16 height 8
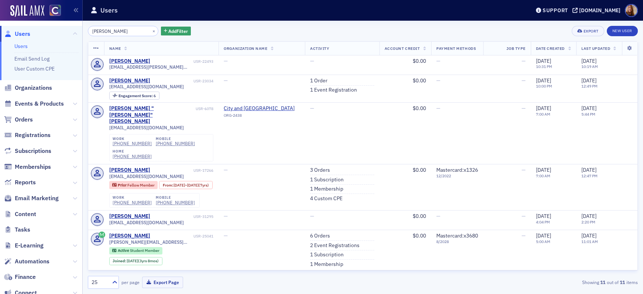
click at [99, 32] on input "tubbs" at bounding box center [123, 31] width 71 height 10
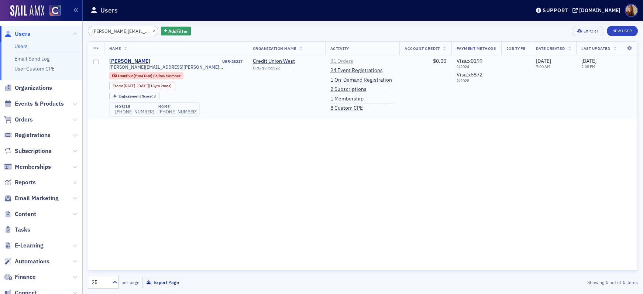
type input "[PERSON_NAME][EMAIL_ADDRESS][PERSON_NAME][DOMAIN_NAME]"
click at [340, 60] on link "31 Orders" at bounding box center [342, 61] width 23 height 7
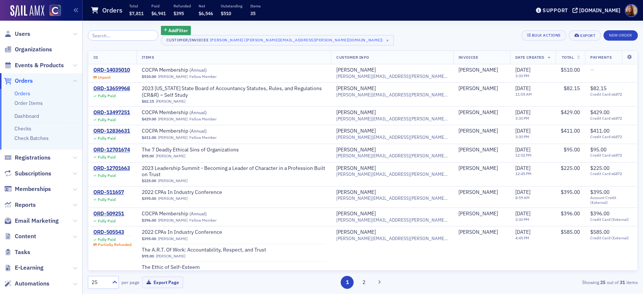
click at [24, 93] on link "Orders" at bounding box center [22, 93] width 16 height 7
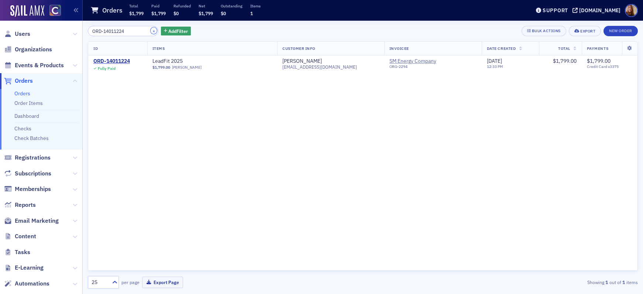
click at [151, 29] on button "×" at bounding box center [154, 30] width 7 height 7
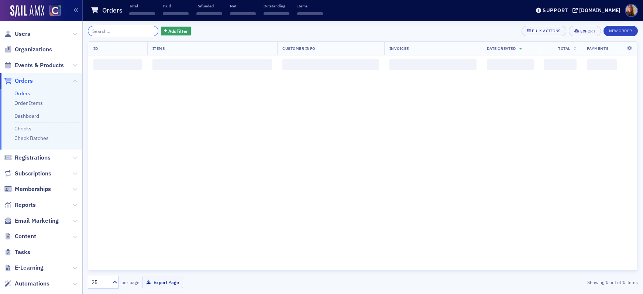
click at [127, 29] on input "search" at bounding box center [123, 31] width 71 height 10
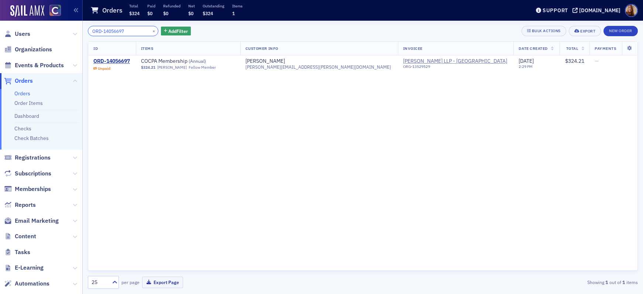
type input "ORD-14056697"
click at [21, 32] on span "Users" at bounding box center [23, 34] width 16 height 8
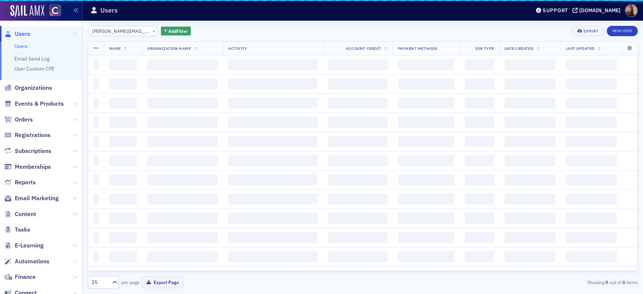
click at [112, 32] on input "[PERSON_NAME][EMAIL_ADDRESS][PERSON_NAME][DOMAIN_NAME]" at bounding box center [123, 31] width 71 height 10
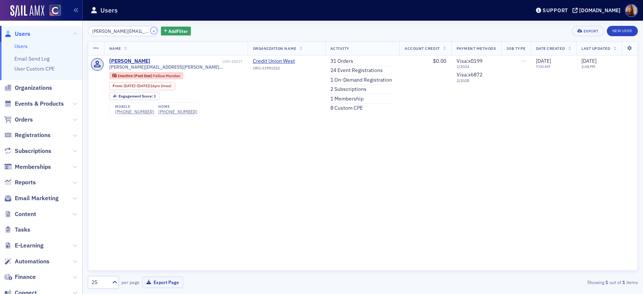
click at [151, 32] on button "×" at bounding box center [154, 30] width 7 height 7
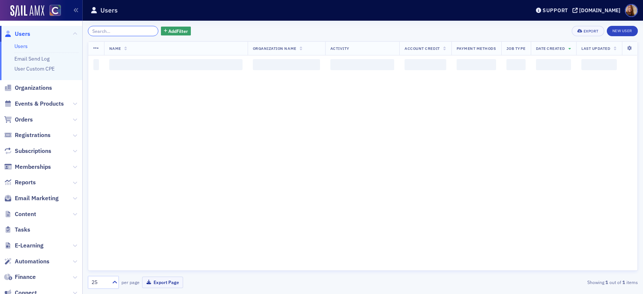
click at [121, 32] on input "search" at bounding box center [123, 31] width 71 height 10
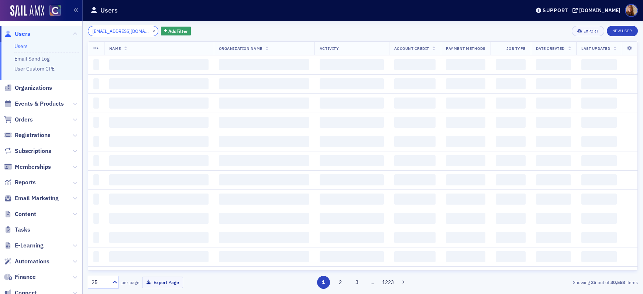
scroll to position [0, 1]
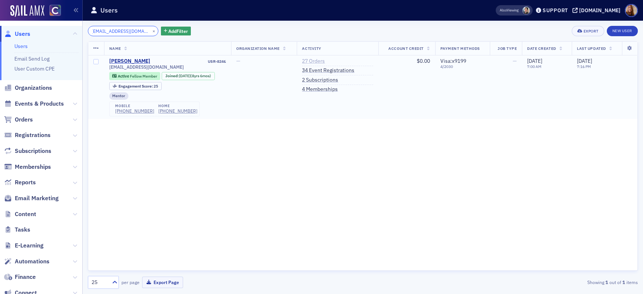
type input "ledcpa2020@gmail.com"
click at [318, 60] on link "27 Orders" at bounding box center [313, 61] width 23 height 7
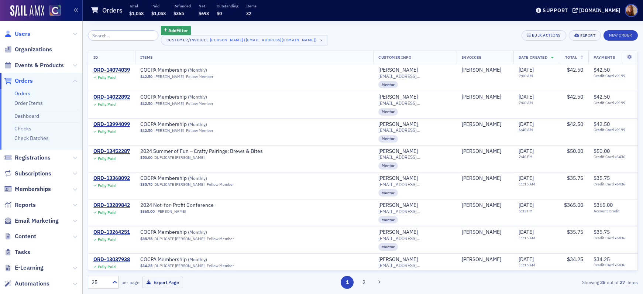
click at [23, 32] on span "Users" at bounding box center [23, 34] width 16 height 8
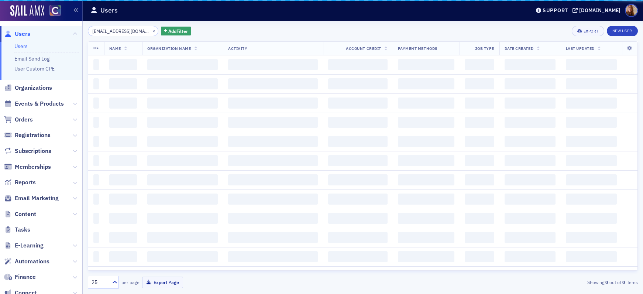
scroll to position [0, 1]
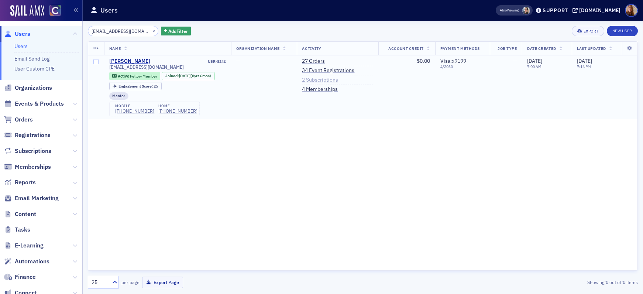
click at [338, 79] on link "2 Subscriptions" at bounding box center [320, 80] width 36 height 7
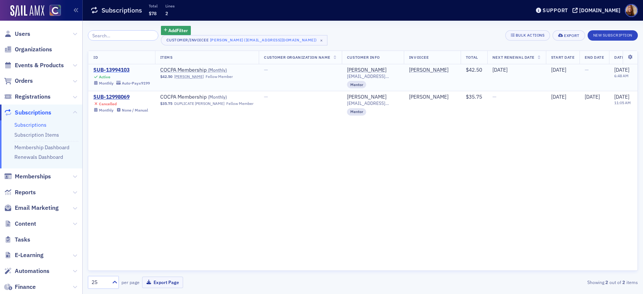
click at [117, 71] on div "SUB-13994103" at bounding box center [121, 70] width 57 height 7
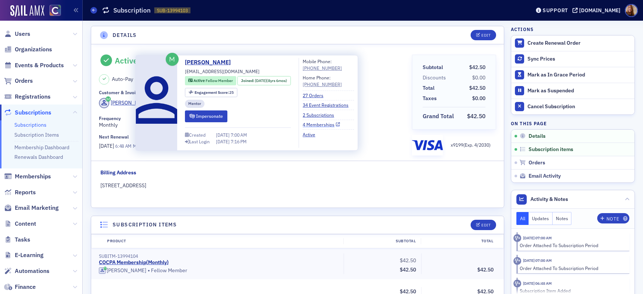
click at [335, 127] on link "4 Memberships" at bounding box center [321, 124] width 37 height 7
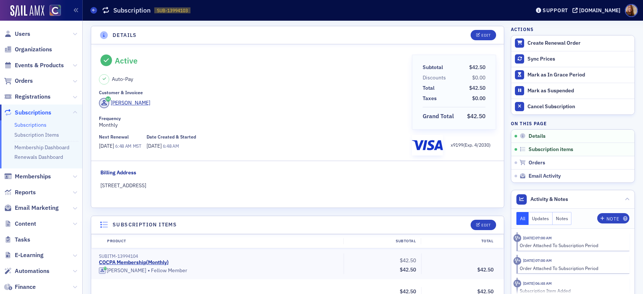
click at [268, 39] on header "Details Edit" at bounding box center [297, 35] width 413 height 18
click at [486, 37] on div "Edit" at bounding box center [486, 35] width 9 height 4
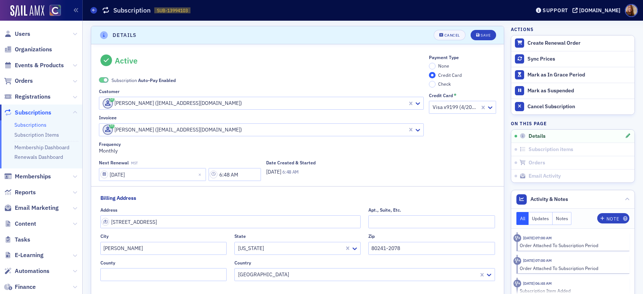
scroll to position [1, 0]
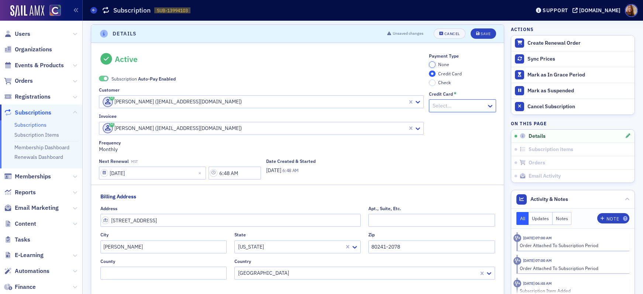
click at [431, 64] on input "None" at bounding box center [432, 64] width 7 height 7
click at [138, 78] on span "Auto-Pay Enabled" at bounding box center [157, 79] width 38 height 6
click at [474, 35] on button "Save" at bounding box center [483, 33] width 25 height 10
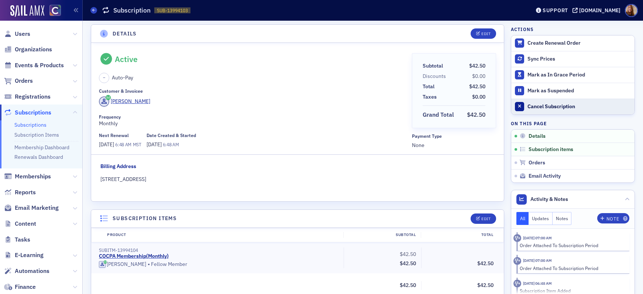
click at [555, 109] on div "Cancel Subscription" at bounding box center [579, 106] width 103 height 7
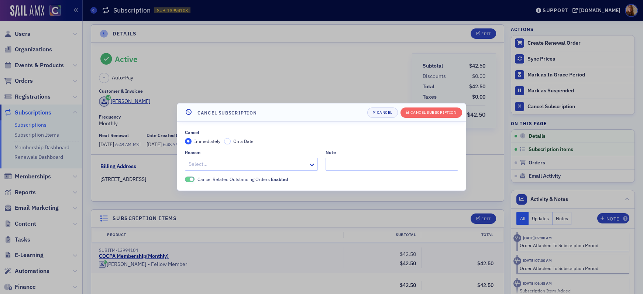
click at [249, 142] on span "On a Date" at bounding box center [243, 141] width 20 height 6
click at [231, 142] on input "On a Date" at bounding box center [227, 141] width 7 height 7
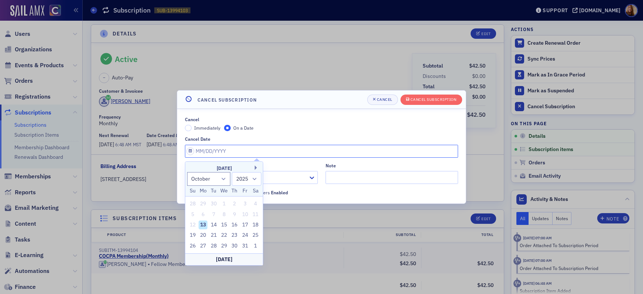
click at [230, 152] on input "Cancel Date" at bounding box center [321, 151] width 273 height 13
click at [256, 168] on button "Next Month" at bounding box center [257, 167] width 4 height 4
select select "10"
click at [214, 225] on div "11" at bounding box center [213, 224] width 9 height 9
type input "11/11/2025"
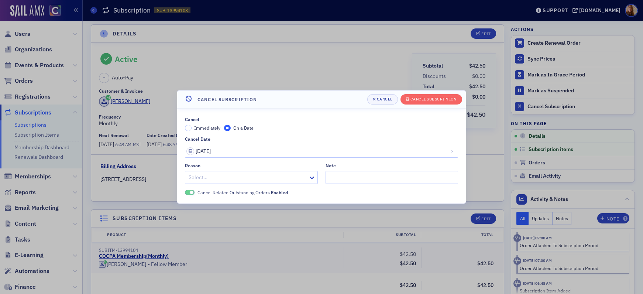
drag, startPoint x: 237, startPoint y: 180, endPoint x: 242, endPoint y: 179, distance: 4.1
click at [237, 180] on div at bounding box center [248, 177] width 120 height 9
type input "does"
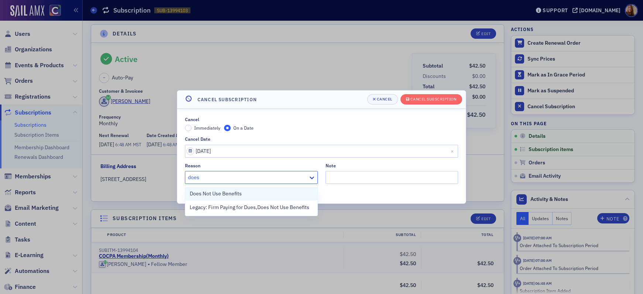
drag, startPoint x: 213, startPoint y: 195, endPoint x: 220, endPoint y: 193, distance: 8.1
click at [213, 195] on span "Does Not Use Benefits" at bounding box center [216, 194] width 52 height 8
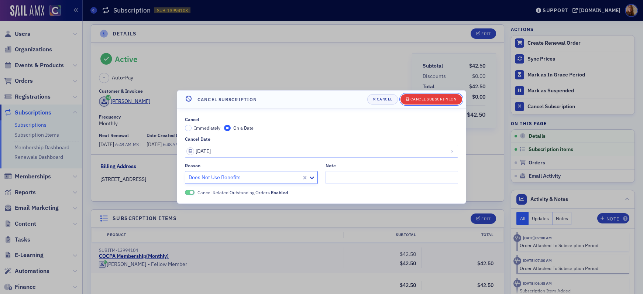
drag, startPoint x: 442, startPoint y: 102, endPoint x: 433, endPoint y: 101, distance: 9.6
click at [442, 102] on span "Cancel Subscription" at bounding box center [431, 99] width 51 height 6
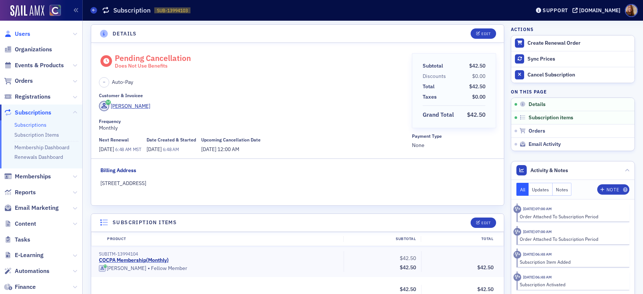
click at [16, 31] on span "Users" at bounding box center [23, 34] width 16 height 8
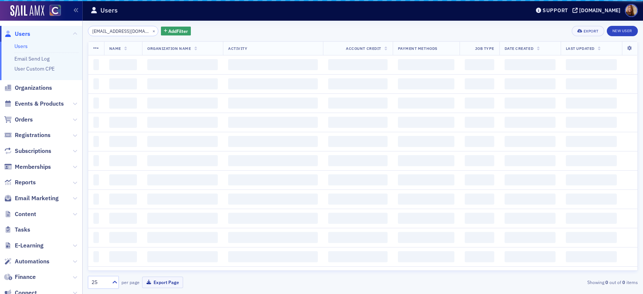
scroll to position [0, 1]
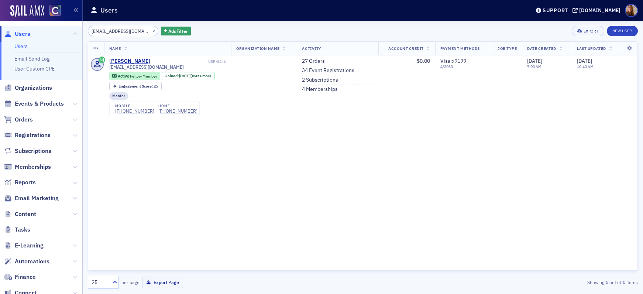
click at [119, 32] on input "ledcpa2020@gmail.com" at bounding box center [123, 31] width 71 height 10
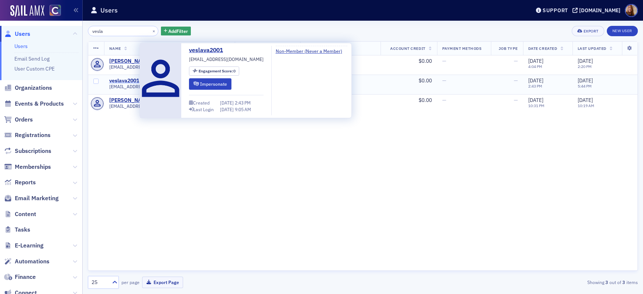
type input "vesla"
click at [130, 79] on div "veslava2001" at bounding box center [124, 81] width 30 height 7
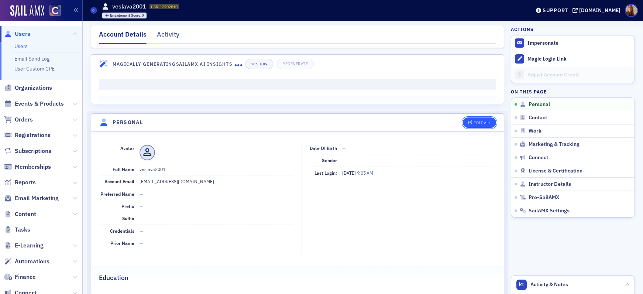
click at [488, 126] on button "Edit All" at bounding box center [479, 122] width 33 height 10
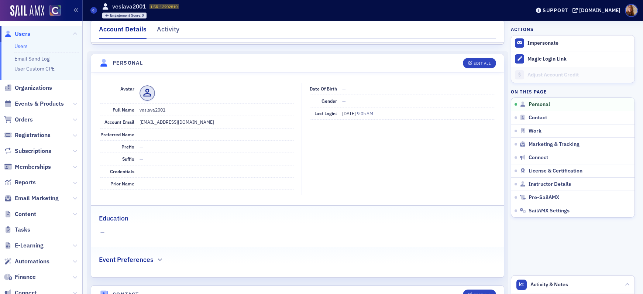
select select "US"
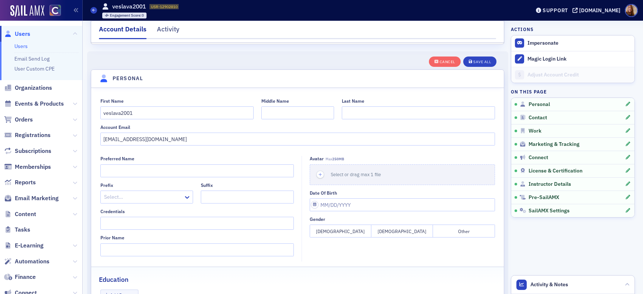
scroll to position [86, 0]
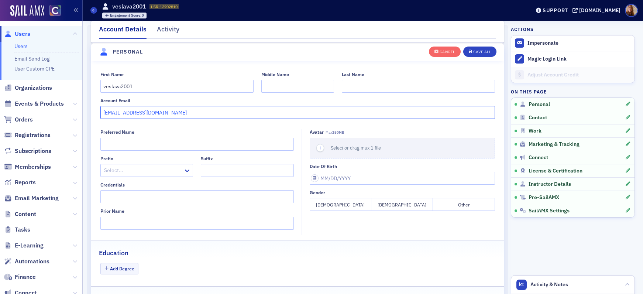
click at [100, 113] on input "veslava2001@icloud.com" at bounding box center [297, 112] width 395 height 13
click at [100, 86] on input "veslava2001" at bounding box center [176, 86] width 153 height 13
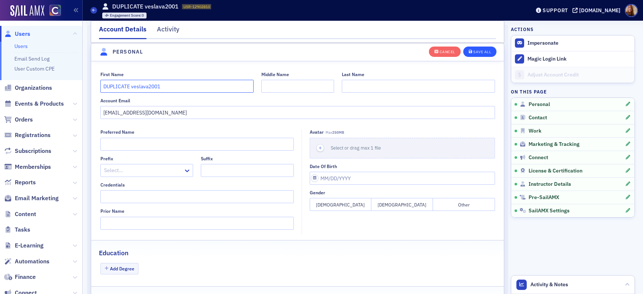
type input "DUPLICATE veslava2001"
click at [474, 51] on div "Save All" at bounding box center [482, 52] width 18 height 4
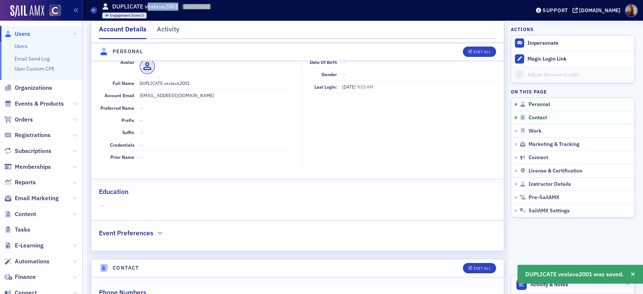
drag, startPoint x: 223, startPoint y: 10, endPoint x: 147, endPoint y: 8, distance: 76.5
click at [147, 8] on div "Users DUPLICATE veslava2001 USR-12902810 12902810 Engagement Score : 0" at bounding box center [304, 10] width 429 height 21
click at [242, 87] on dd "DUPLICATE veslava2001" at bounding box center [217, 83] width 154 height 12
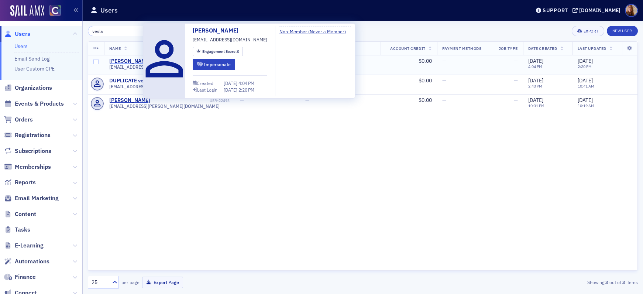
click at [134, 61] on div "Veslava Tubbs" at bounding box center [129, 61] width 41 height 7
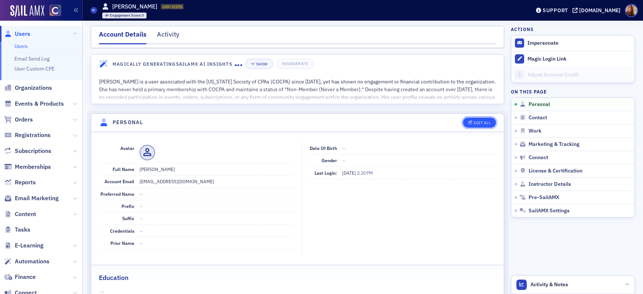
click at [483, 121] on div "Edit All" at bounding box center [482, 123] width 17 height 4
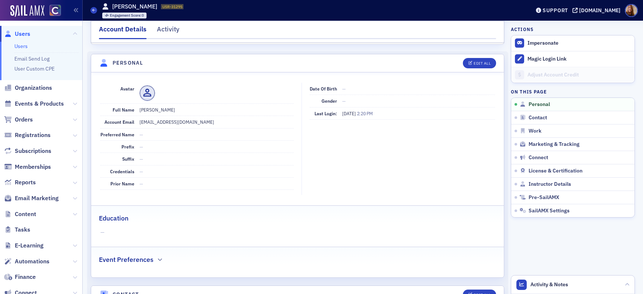
select select "US"
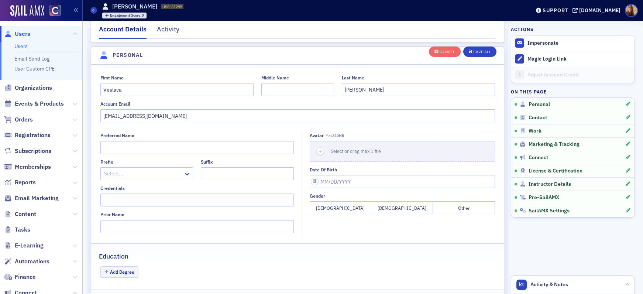
scroll to position [86, 0]
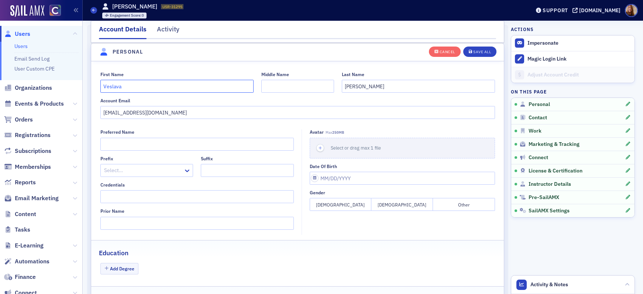
click at [100, 87] on input "Veslava" at bounding box center [176, 86] width 153 height 13
type input "DUPLICAte Veslava"
click at [496, 53] on header "Personal" at bounding box center [297, 52] width 413 height 18
click at [474, 51] on div "Save All" at bounding box center [482, 52] width 18 height 4
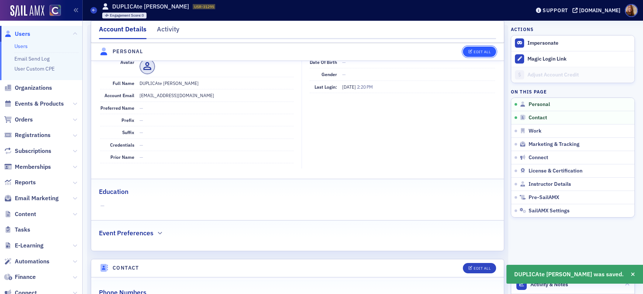
click at [478, 53] on div "Edit All" at bounding box center [482, 52] width 17 height 4
select select "US"
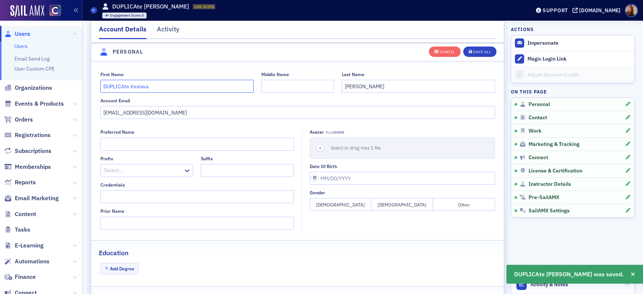
click at [123, 85] on input "DUPLICAte Veslava" at bounding box center [176, 86] width 153 height 13
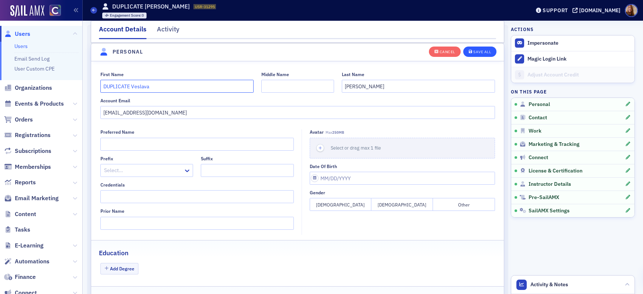
type input "DUPLICATE Veslava"
click at [482, 52] on div "Save All" at bounding box center [482, 52] width 18 height 4
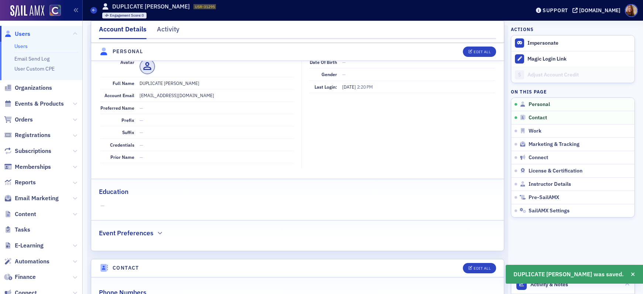
click at [19, 46] on link "Users" at bounding box center [20, 46] width 13 height 7
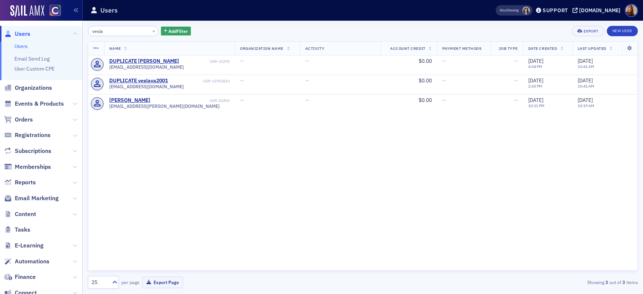
click at [110, 34] on input "vesla" at bounding box center [123, 31] width 71 height 10
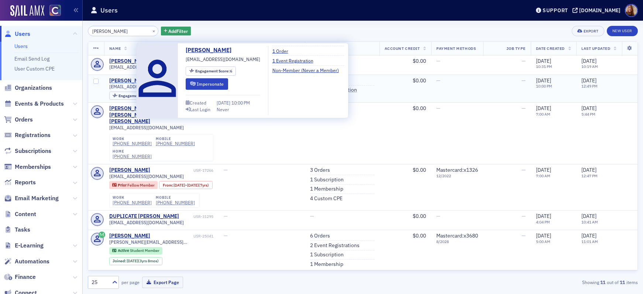
type input "TUBBS"
click at [124, 79] on div "Vesa Tubbs" at bounding box center [129, 81] width 41 height 7
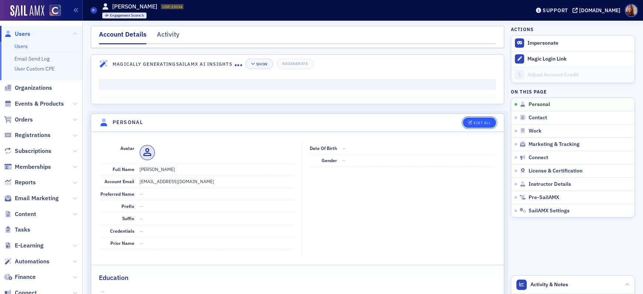
click at [477, 125] on button "Edit All" at bounding box center [479, 122] width 33 height 10
select select "US"
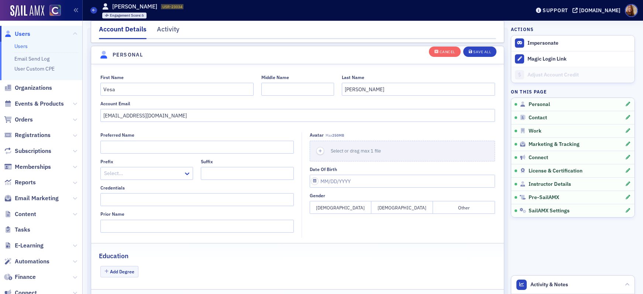
scroll to position [86, 0]
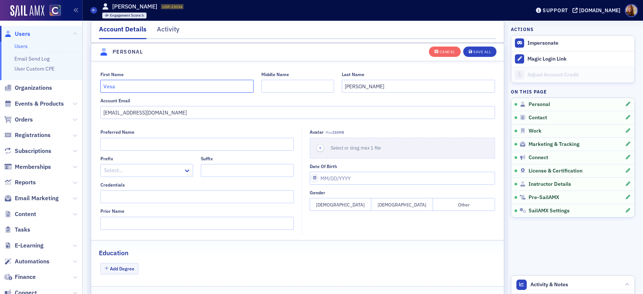
click at [100, 85] on input "Vesa" at bounding box center [176, 86] width 153 height 13
type input "DUPLICATE Vesa"
click at [478, 55] on button "Save All" at bounding box center [479, 51] width 33 height 10
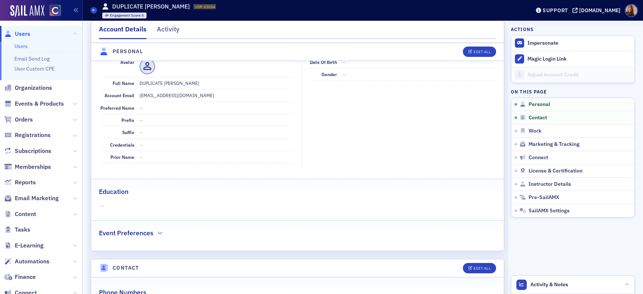
drag, startPoint x: 26, startPoint y: 46, endPoint x: 38, endPoint y: 45, distance: 11.9
click at [26, 46] on link "Users" at bounding box center [20, 46] width 13 height 7
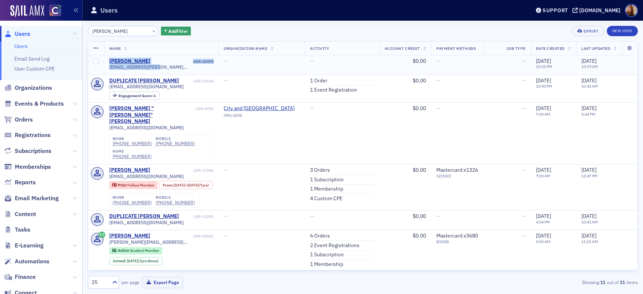
drag, startPoint x: 166, startPoint y: 65, endPoint x: 106, endPoint y: 60, distance: 60.1
click at [106, 60] on td "Veslava Tubbs USR-22493 vesa.tubbs@gmail.com" at bounding box center [161, 65] width 115 height 20
click at [136, 67] on span "[EMAIL_ADDRESS][PERSON_NAME][DOMAIN_NAME]" at bounding box center [161, 67] width 105 height 6
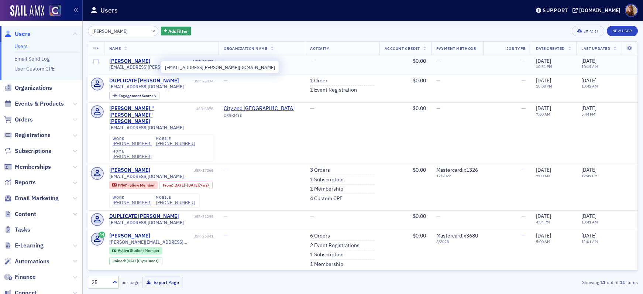
click at [144, 68] on span "[EMAIL_ADDRESS][PERSON_NAME][DOMAIN_NAME]" at bounding box center [161, 67] width 105 height 6
copy div "[EMAIL_ADDRESS][PERSON_NAME][DOMAIN_NAME]"
click at [204, 61] on div "USR-22493" at bounding box center [182, 61] width 62 height 5
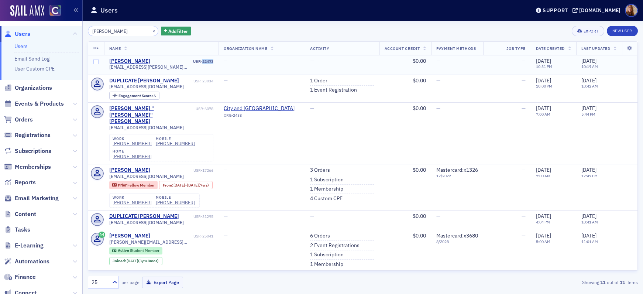
click at [204, 61] on div "USR-22493" at bounding box center [182, 61] width 62 height 5
copy div "USR-22493"
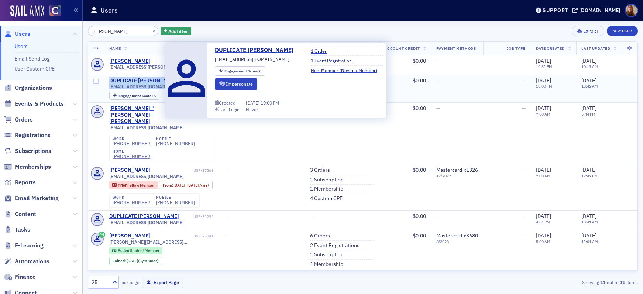
drag, startPoint x: 173, startPoint y: 88, endPoint x: 98, endPoint y: 82, distance: 75.2
click at [98, 82] on tr "DUPLICATE Vesa Tubbs USR-23034 vtubbs@alliantnational.com Engagement Score : 6 …" at bounding box center [363, 89] width 550 height 28
copy tr "DUPLICATE Vesa Tubbs USR-23034 vtubbs@alliantnational.com"
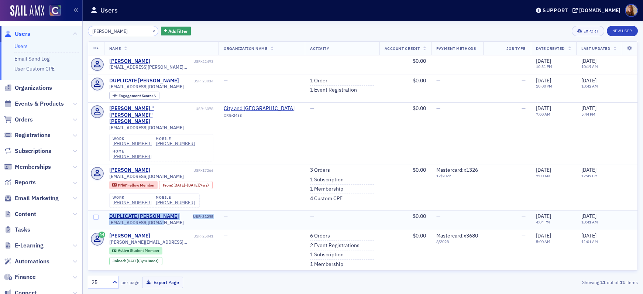
drag, startPoint x: 167, startPoint y: 219, endPoint x: 102, endPoint y: 215, distance: 64.8
click at [102, 215] on tr "DUPLICATE Veslava Tubbs USR-31295 veslava2001@yahoo.com — — $0.00 — — 6/7/2021 …" at bounding box center [363, 220] width 550 height 20
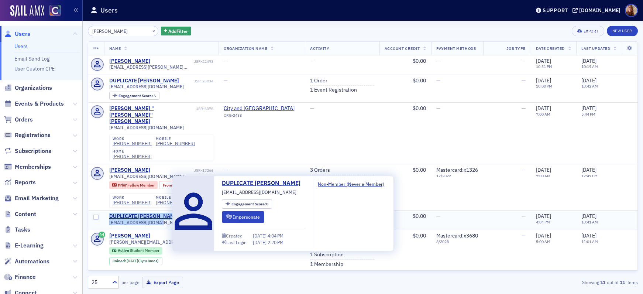
copy tr "DUPLICATE Veslava Tubbs USR-31295 veslava2001@yahoo.com"
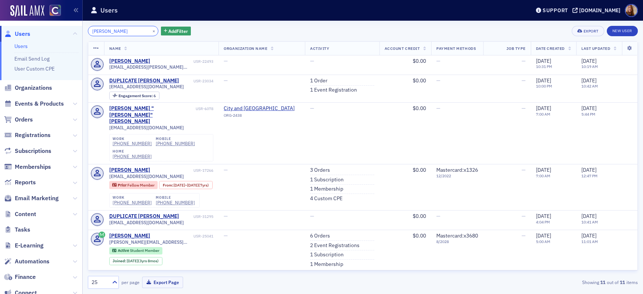
click at [97, 29] on input "TUBBS" at bounding box center [123, 31] width 71 height 10
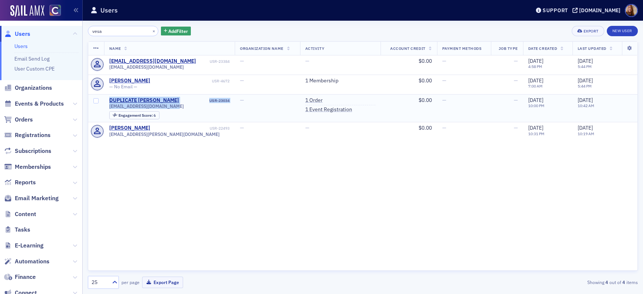
drag, startPoint x: 172, startPoint y: 107, endPoint x: 107, endPoint y: 100, distance: 65.7
click at [107, 100] on td "DUPLICATE Vesa Tubbs USR-23034 vtubbs@alliantnational.com Engagement Score : 6" at bounding box center [169, 108] width 131 height 28
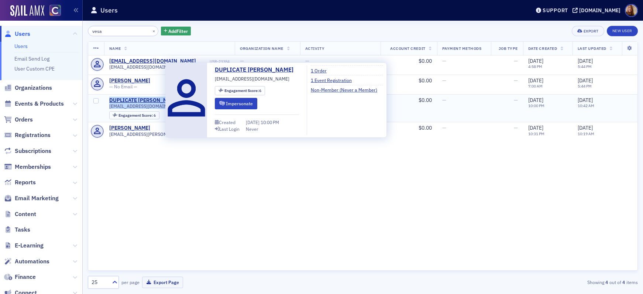
copy div "DUPLICATE Vesa Tubbs USR-23034 vtubbs@alliantnational.com"
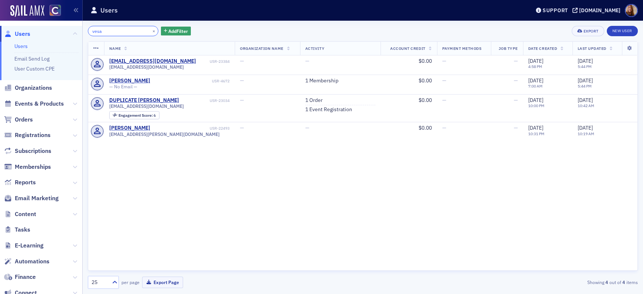
click at [109, 31] on input "vesa" at bounding box center [123, 31] width 71 height 10
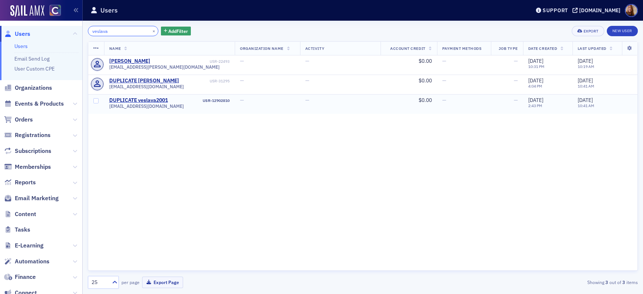
type input "veslava"
drag, startPoint x: 136, startPoint y: 104, endPoint x: 108, endPoint y: 102, distance: 27.8
click at [108, 102] on td "DUPLICATE veslava2001 USR-12902810 veslava2001@icloud.com" at bounding box center [169, 104] width 131 height 20
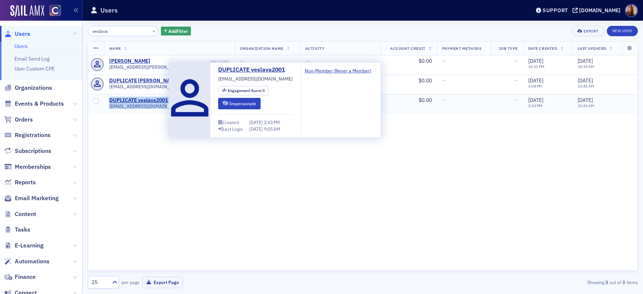
copy div "DUPLICATE veslava2001 USR-12902810 veslava2001@icloud.com"
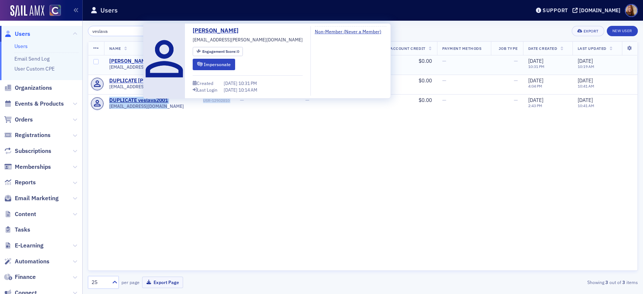
click at [124, 59] on div "Veslava Tubbs" at bounding box center [129, 61] width 41 height 7
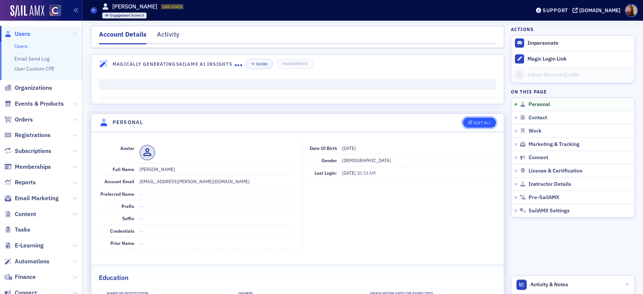
click at [487, 124] on div "Edit All" at bounding box center [482, 123] width 17 height 4
select select "US"
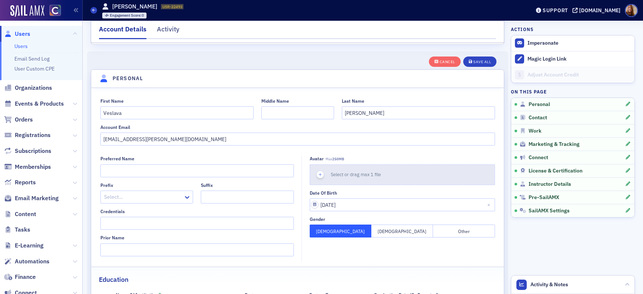
scroll to position [86, 0]
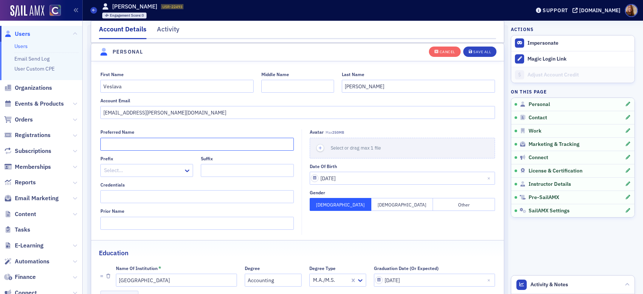
click at [136, 145] on input "Preferred Name" at bounding box center [197, 144] width 194 height 13
type input "Vesa"
click at [363, 30] on nav "Account Details Activity" at bounding box center [297, 31] width 397 height 15
click at [550, 170] on span "License & Certification" at bounding box center [556, 171] width 54 height 7
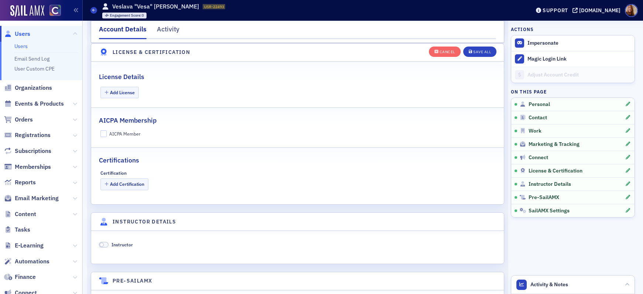
scroll to position [1446, 0]
click at [123, 133] on div "AICPA Member" at bounding box center [124, 133] width 31 height 6
click at [107, 133] on input "AICPA Member" at bounding box center [103, 133] width 7 height 7
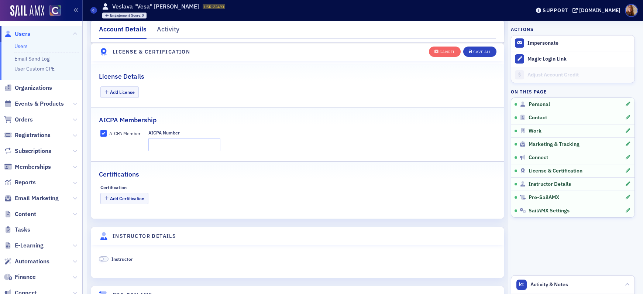
click at [123, 132] on div "AICPA Member" at bounding box center [124, 133] width 31 height 6
click at [107, 132] on input "AICPA Member" at bounding box center [103, 133] width 7 height 7
checkbox input "false"
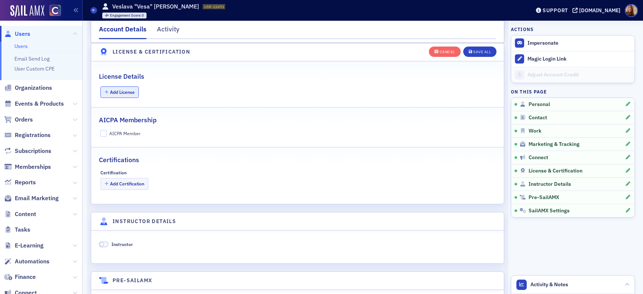
click at [115, 95] on button "Add License" at bounding box center [119, 91] width 39 height 11
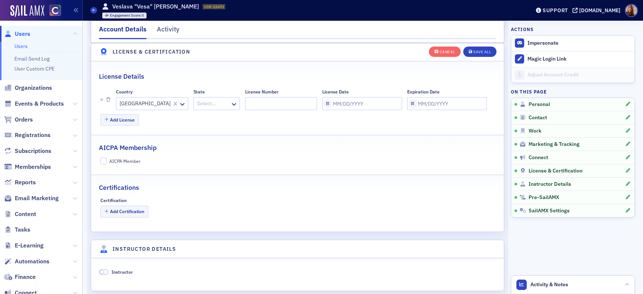
click at [196, 106] on div at bounding box center [212, 103] width 33 height 9
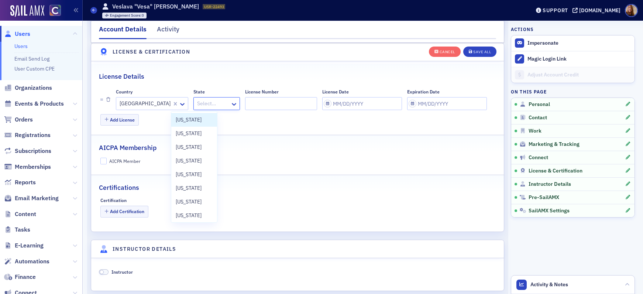
click at [196, 118] on span "Colorado" at bounding box center [189, 120] width 26 height 8
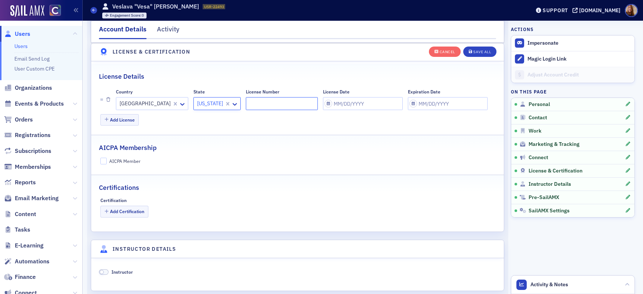
click at [246, 104] on input "License Number" at bounding box center [282, 103] width 72 height 13
paste input "0032897"
type input "0032897"
click at [326, 104] on input "License Date" at bounding box center [363, 103] width 80 height 13
select select "9"
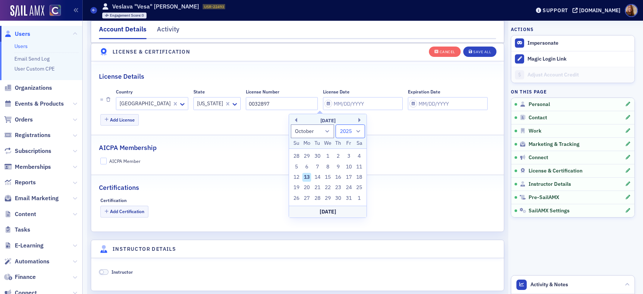
click at [360, 129] on select "1900 1901 1902 1903 1904 1905 1906 1907 1908 1909 1910 1911 1912 1913 1914 1915…" at bounding box center [351, 131] width 30 height 14
select select "2023"
click at [336, 124] on select "1900 1901 1902 1903 1904 1905 1906 1907 1908 1909 1910 1911 1912 1913 1914 1915…" at bounding box center [351, 131] width 30 height 14
click at [357, 120] on div "October 2023" at bounding box center [328, 120] width 78 height 7
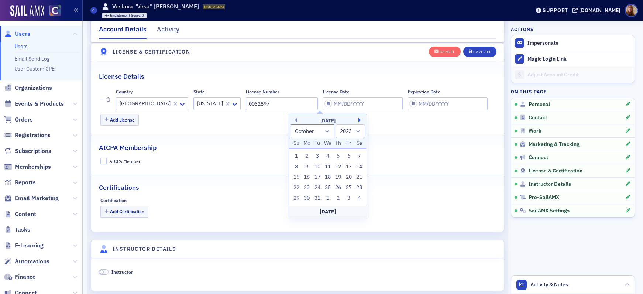
click at [359, 118] on button "Next Month" at bounding box center [361, 120] width 4 height 4
select select "11"
click at [359, 186] on div "23" at bounding box center [359, 187] width 9 height 9
type input "12/23/2023"
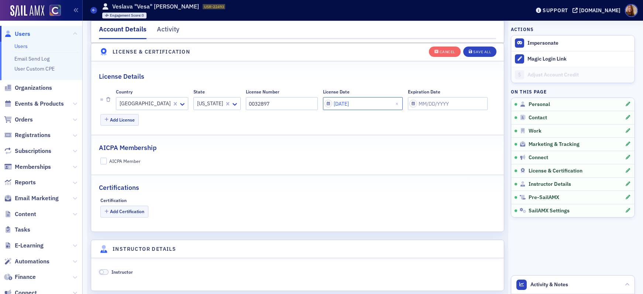
select select "11"
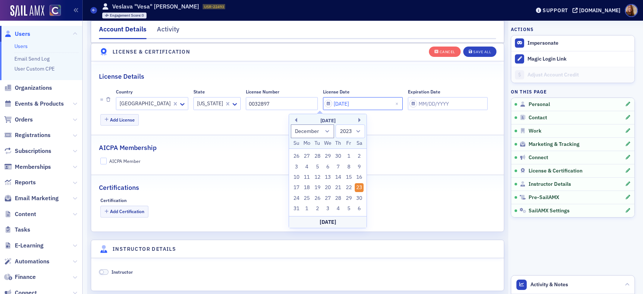
click at [326, 104] on input "12/23/2023" at bounding box center [363, 103] width 80 height 13
click at [358, 130] on select "1900 1901 1902 1903 1904 1905 1906 1907 1908 1909 1910 1911 1912 1913 1914 1915…" at bounding box center [351, 131] width 30 height 14
select select "2015"
click at [336, 124] on select "1900 1901 1902 1903 1904 1905 1906 1907 1908 1909 1910 1911 1912 1913 1914 1915…" at bounding box center [351, 131] width 30 height 14
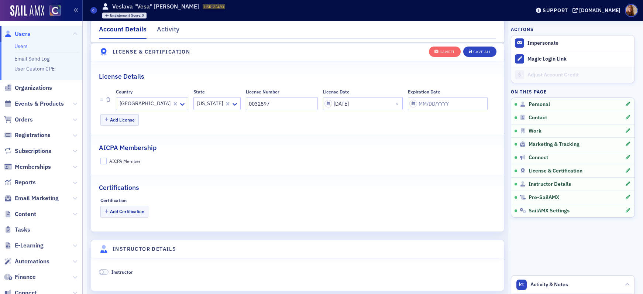
click at [403, 127] on fieldset "License Details Country United States State Colorado License Number 0032897 Lic…" at bounding box center [297, 98] width 413 height 68
click at [323, 106] on input "12/23/2023" at bounding box center [363, 103] width 80 height 13
select select "11"
select select "2023"
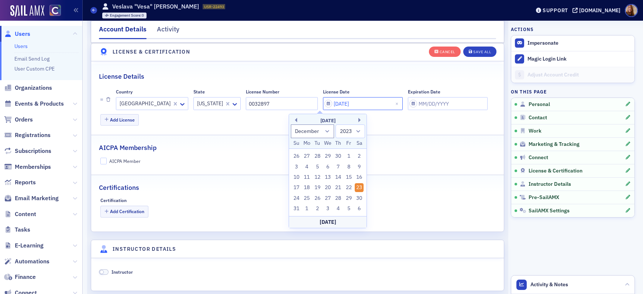
click at [323, 105] on input "12/23/2023" at bounding box center [363, 103] width 80 height 13
click at [333, 104] on input "12/13/2023" at bounding box center [363, 103] width 80 height 13
type input "12/13/20"
select select "2020"
type input "12/13/2015"
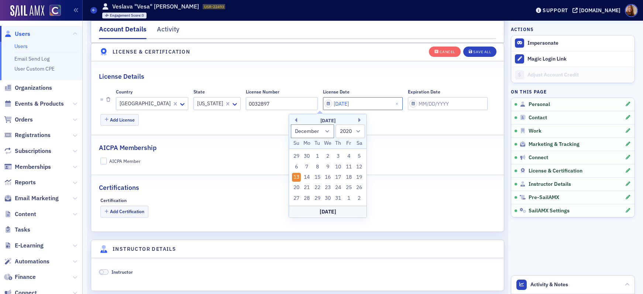
select select "2015"
type input "12/13/2015"
click at [408, 116] on div "Add License" at bounding box center [297, 120] width 395 height 13
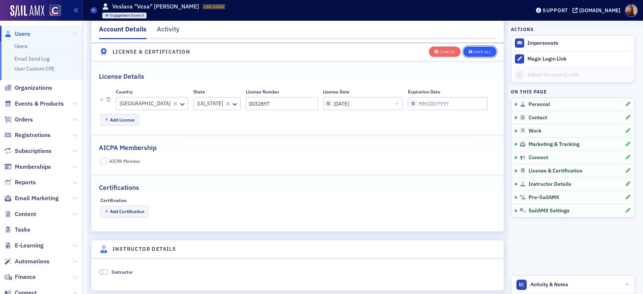
click at [479, 52] on div "Save All" at bounding box center [482, 52] width 18 height 4
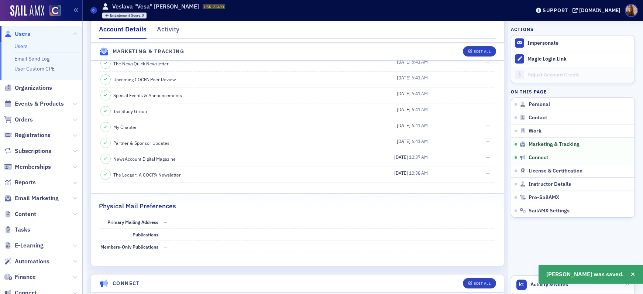
scroll to position [896, 0]
click at [530, 280] on div "Activity & Notes" at bounding box center [543, 285] width 52 height 10
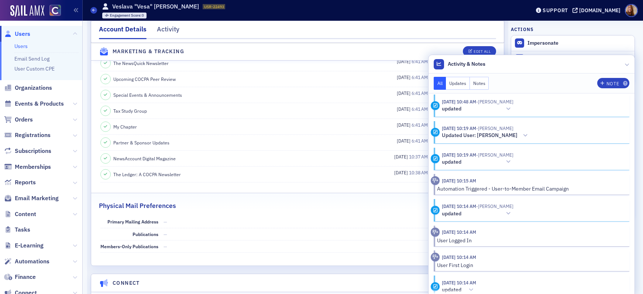
scroll to position [59, 0]
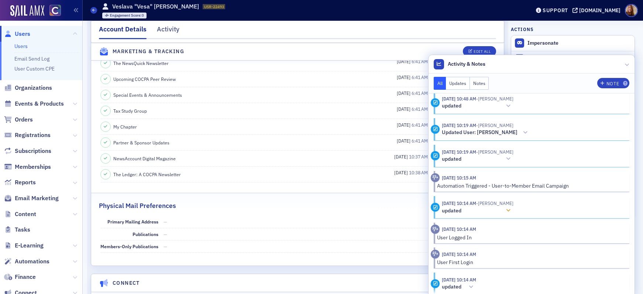
click at [507, 212] on icon at bounding box center [508, 210] width 4 height 5
click at [508, 210] on icon at bounding box center [508, 210] width 4 height 5
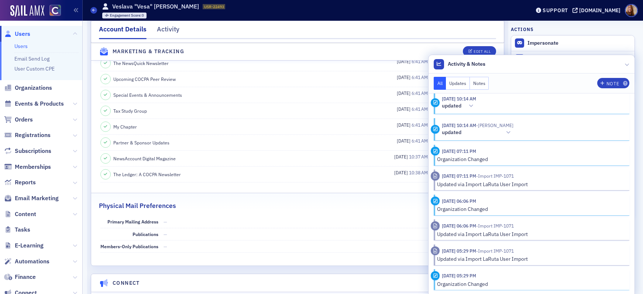
scroll to position [239, 0]
click at [568, 69] on header "Activity & Notes" at bounding box center [532, 64] width 206 height 18
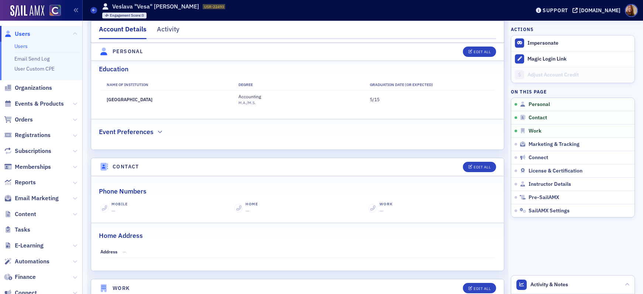
scroll to position [310, 0]
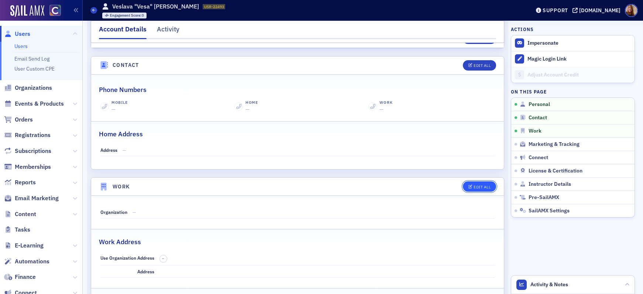
click at [480, 188] on div "Edit All" at bounding box center [482, 187] width 17 height 4
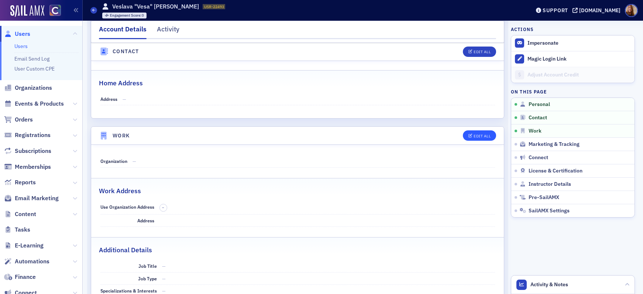
select select "US"
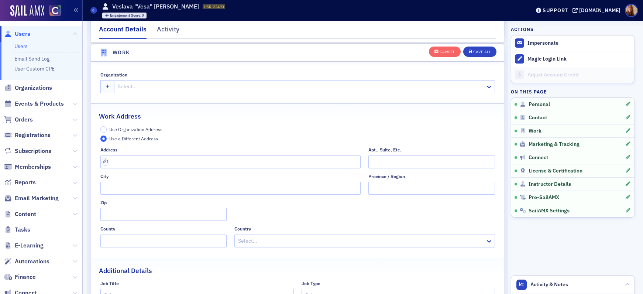
scroll to position [613, 0]
drag, startPoint x: 121, startPoint y: 127, endPoint x: 156, endPoint y: 120, distance: 35.6
click at [121, 127] on span "Use Organization Address" at bounding box center [135, 129] width 53 height 6
click at [107, 127] on input "Use Organization Address" at bounding box center [103, 129] width 7 height 7
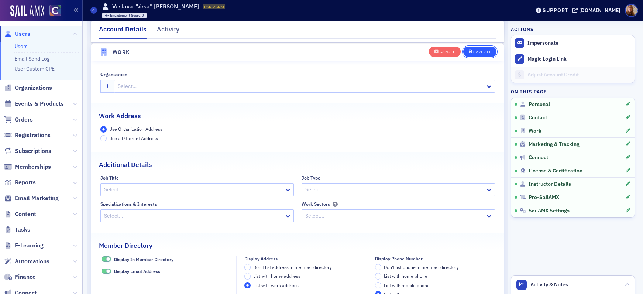
click at [474, 51] on div "Save All" at bounding box center [482, 52] width 18 height 4
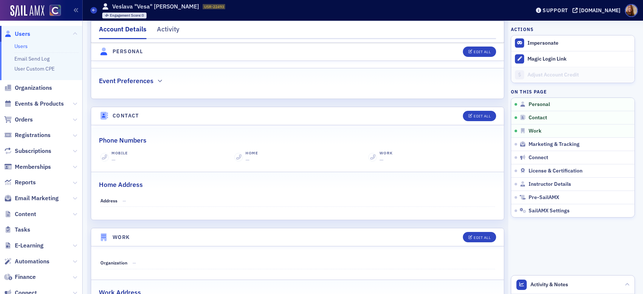
scroll to position [0, 0]
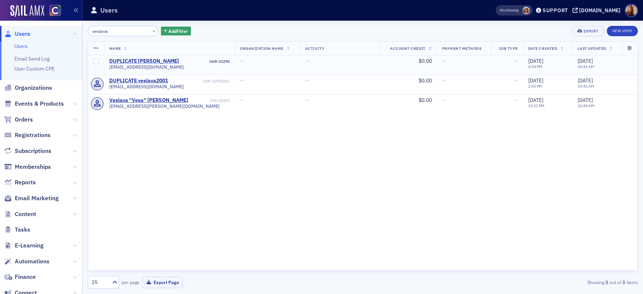
click at [148, 62] on div "DUPLICATE [PERSON_NAME]" at bounding box center [144, 61] width 70 height 7
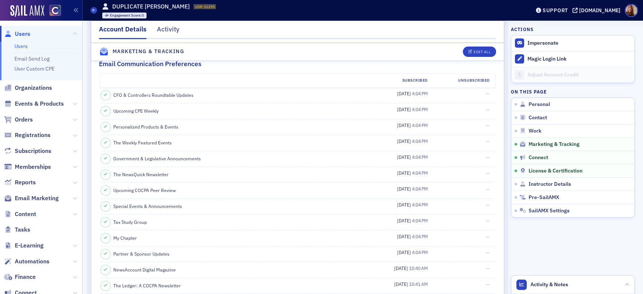
scroll to position [1058, 0]
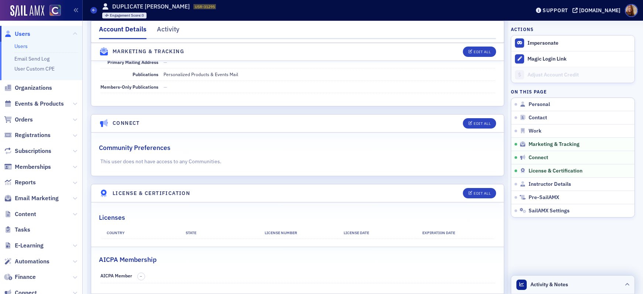
click at [578, 280] on header "Activity & Notes" at bounding box center [572, 284] width 123 height 18
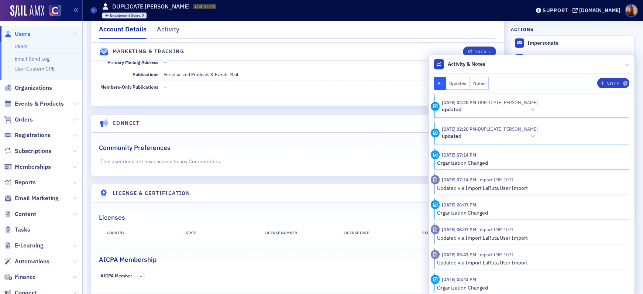
scroll to position [240, 0]
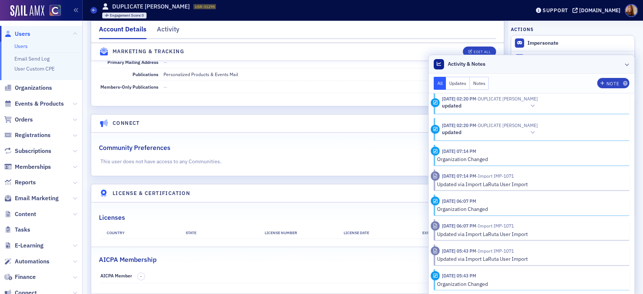
click at [536, 62] on header "Activity & Notes" at bounding box center [532, 64] width 206 height 18
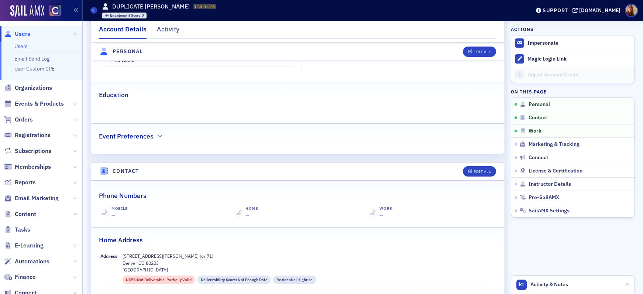
scroll to position [0, 0]
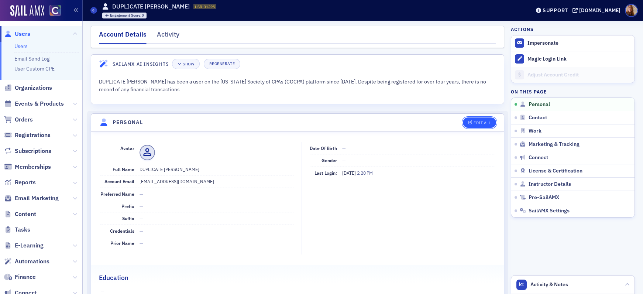
click at [488, 123] on button "Edit All" at bounding box center [479, 122] width 33 height 10
select select "US"
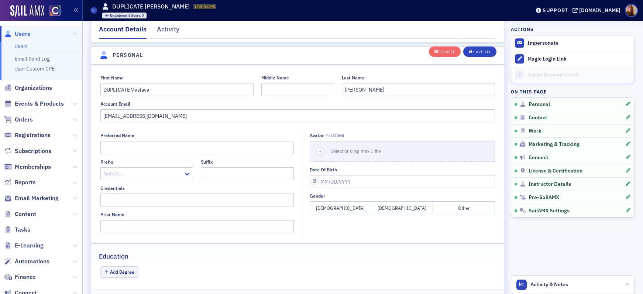
scroll to position [86, 0]
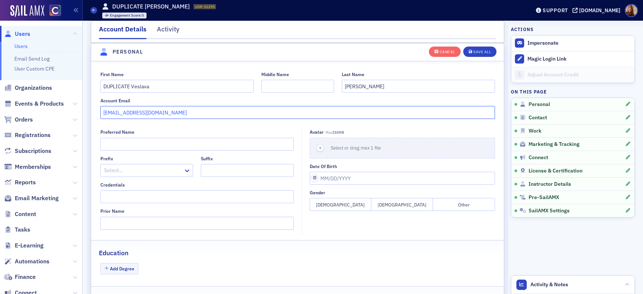
click at [151, 113] on input "veslava2001@yahoo.com" at bounding box center [297, 112] width 395 height 13
click at [474, 53] on div "Save All" at bounding box center [482, 52] width 18 height 4
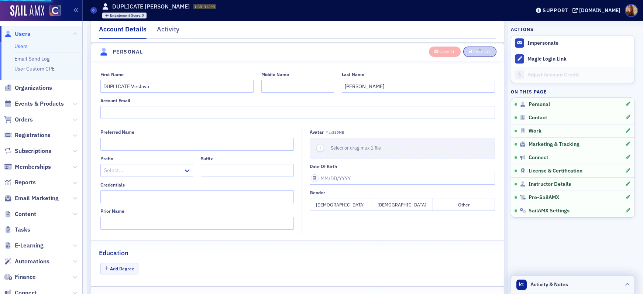
click at [602, 281] on header "Activity & Notes" at bounding box center [572, 284] width 123 height 18
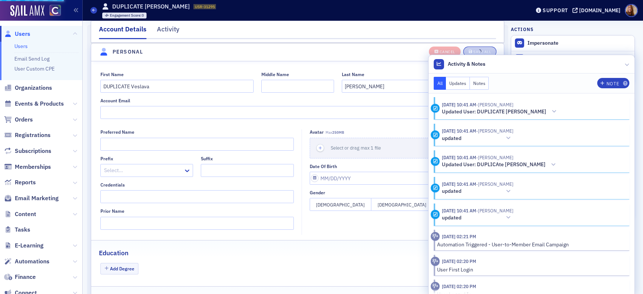
click at [478, 86] on button "Notes" at bounding box center [479, 83] width 19 height 13
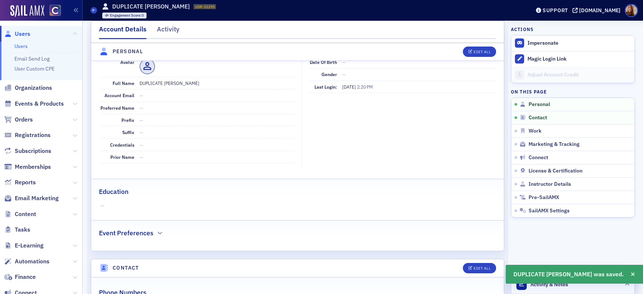
click at [581, 289] on header "Activity & Notes" at bounding box center [572, 284] width 123 height 18
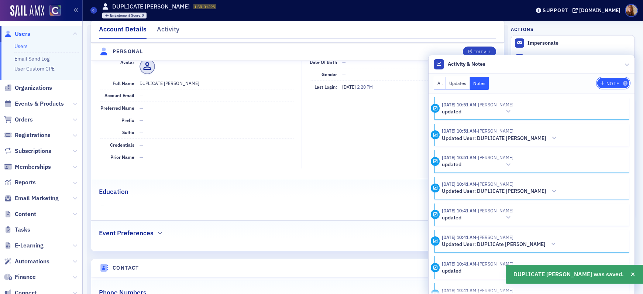
click at [607, 86] on button "Note" at bounding box center [614, 83] width 32 height 10
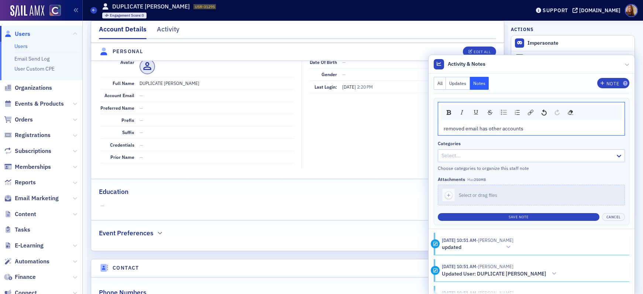
click at [536, 130] on div "removed email has other accounts" at bounding box center [532, 129] width 176 height 8
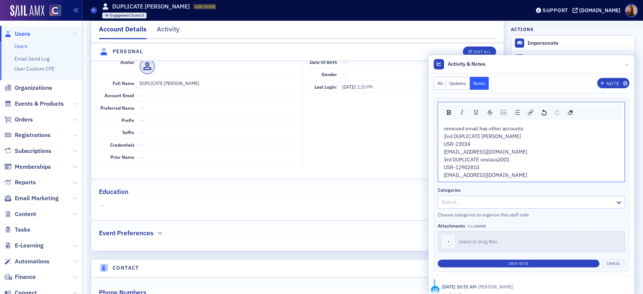
click at [537, 127] on div "removed email has other accounts" at bounding box center [532, 129] width 176 height 8
click at [533, 126] on div "removed email has other accounts" at bounding box center [532, 129] width 176 height 8
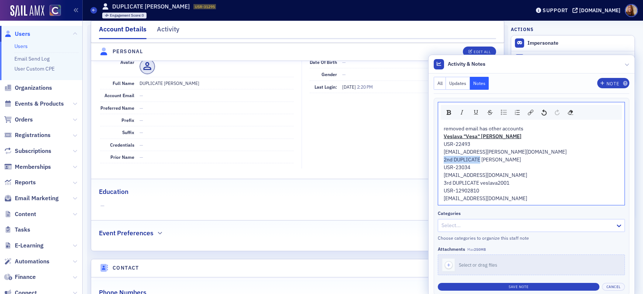
drag, startPoint x: 466, startPoint y: 159, endPoint x: 441, endPoint y: 160, distance: 25.5
click at [444, 160] on span "2nd DUPLICATE Vesa Tubbs" at bounding box center [482, 159] width 77 height 7
click at [447, 110] on img "rdw-inline-control" at bounding box center [449, 112] width 4 height 5
drag, startPoint x: 475, startPoint y: 184, endPoint x: 436, endPoint y: 185, distance: 39.2
click at [438, 185] on div "removed email has other accounts Veslava "Vesa" Tubbs USR-22493 vesa.tubbs@gmai…" at bounding box center [531, 163] width 186 height 83
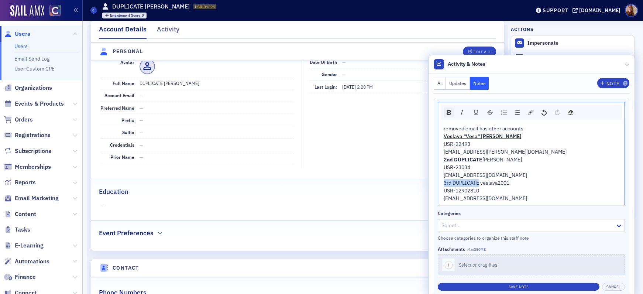
click at [444, 111] on div "rdw-inline-control" at bounding box center [449, 112] width 10 height 10
click at [540, 227] on div at bounding box center [528, 225] width 174 height 9
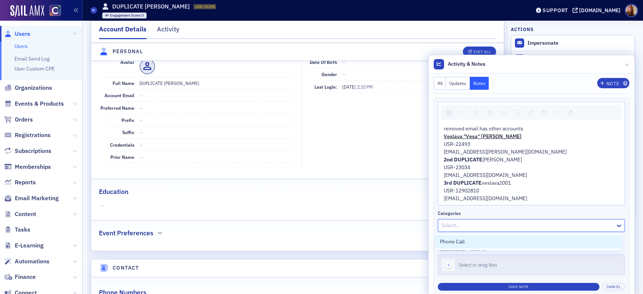
click at [549, 225] on div at bounding box center [528, 225] width 174 height 9
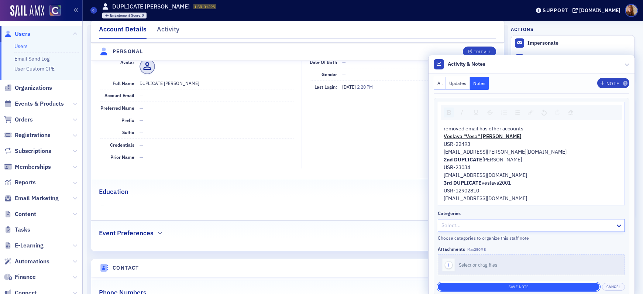
click at [515, 285] on button "Save Note" at bounding box center [519, 287] width 162 height 8
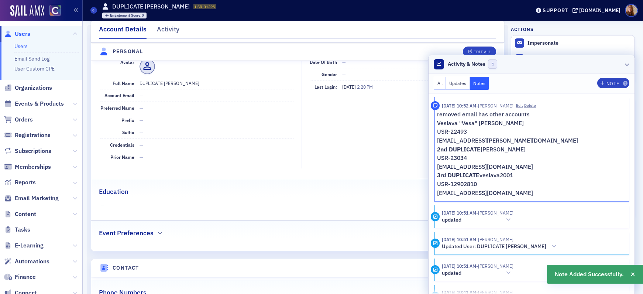
click at [594, 66] on header "Activity & Notes 1" at bounding box center [532, 64] width 206 height 18
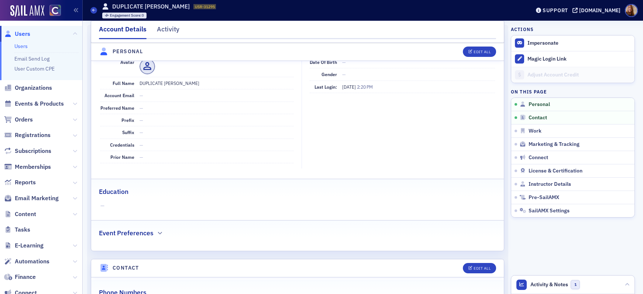
click at [17, 44] on link "Users" at bounding box center [20, 46] width 13 height 7
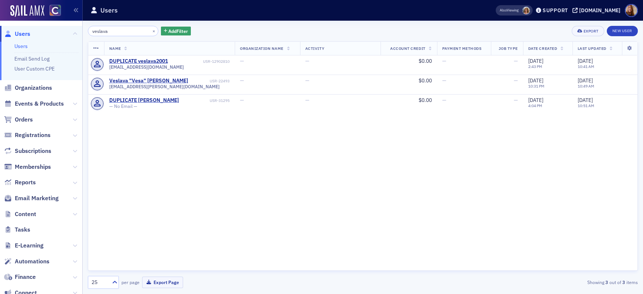
click at [103, 30] on input "veslava" at bounding box center [123, 31] width 71 height 10
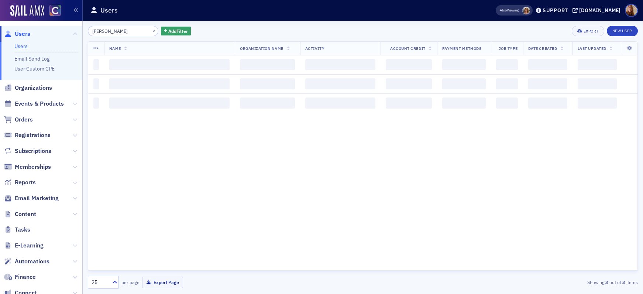
type input "Karen Wilke"
drag, startPoint x: 253, startPoint y: 32, endPoint x: 265, endPoint y: 29, distance: 12.3
click at [253, 32] on div "Karen Wilke × Add Filter Export New User" at bounding box center [363, 31] width 550 height 10
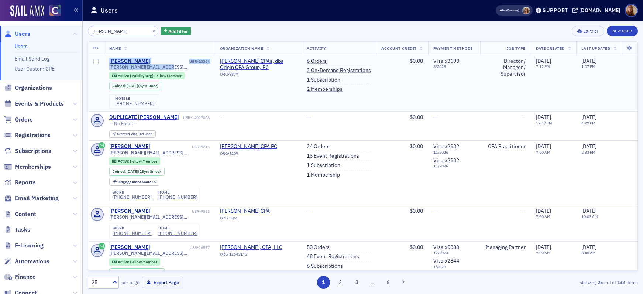
drag, startPoint x: 165, startPoint y: 67, endPoint x: 105, endPoint y: 63, distance: 61.1
click at [105, 63] on td "Karen Wilke USR-23364 karen.wilke@colorado.edu Active (Paid by Org) Fellow Memb…" at bounding box center [159, 83] width 111 height 56
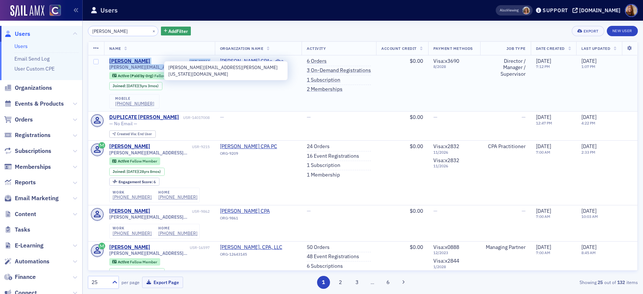
copy div "Karen Wilke USR-23364 karen.wilke@colorado.edu"
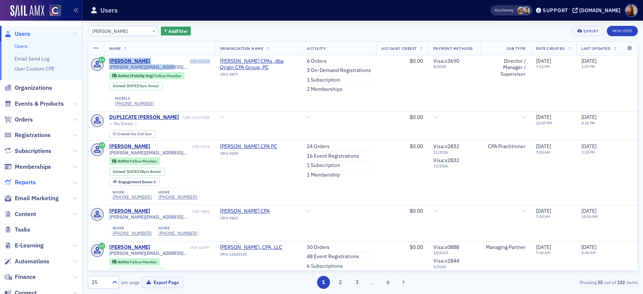
click at [28, 180] on span "Reports" at bounding box center [25, 182] width 21 height 8
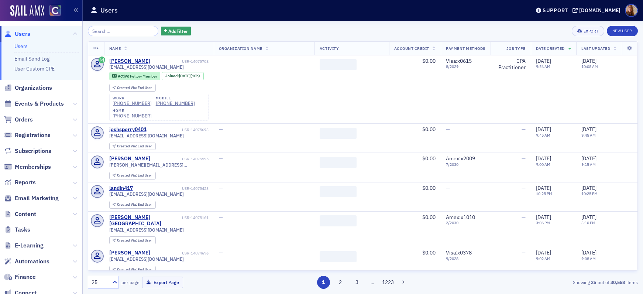
click at [121, 31] on input "search" at bounding box center [123, 31] width 71 height 10
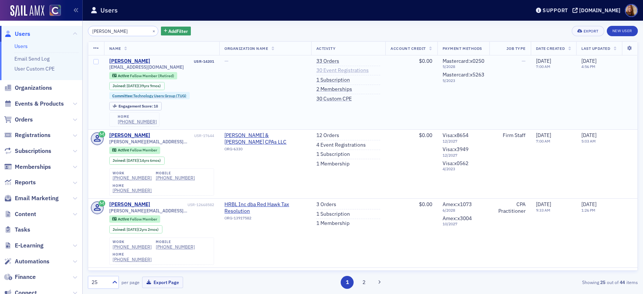
type input "[PERSON_NAME]"
click at [328, 69] on link "30 Event Registrations" at bounding box center [342, 70] width 52 height 7
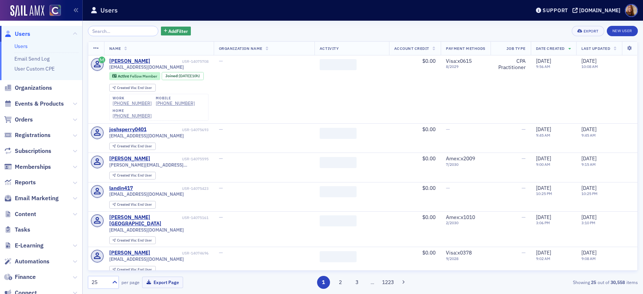
click at [123, 31] on input "search" at bounding box center [123, 31] width 71 height 10
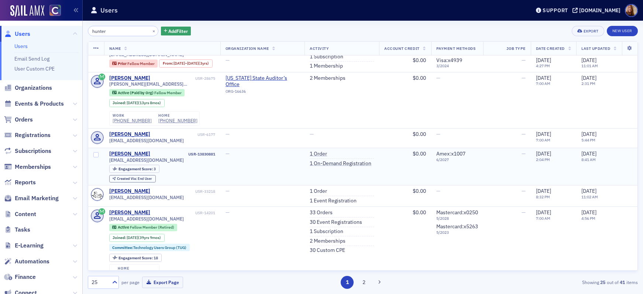
scroll to position [117, 0]
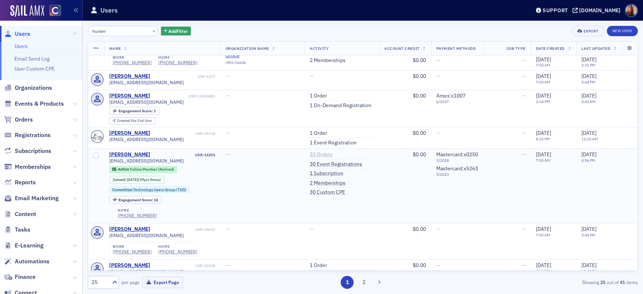
type input "hunter"
drag, startPoint x: 318, startPoint y: 154, endPoint x: 325, endPoint y: 156, distance: 7.2
click at [318, 154] on link "33 Orders" at bounding box center [321, 154] width 23 height 7
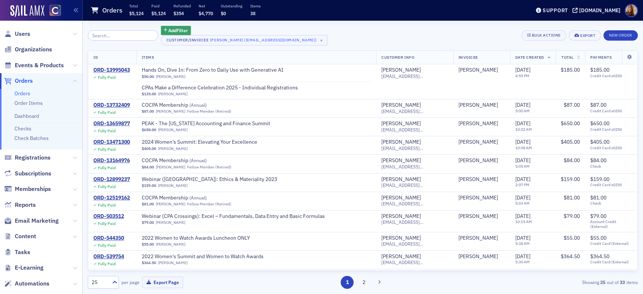
click at [25, 92] on link "Orders" at bounding box center [22, 93] width 16 height 7
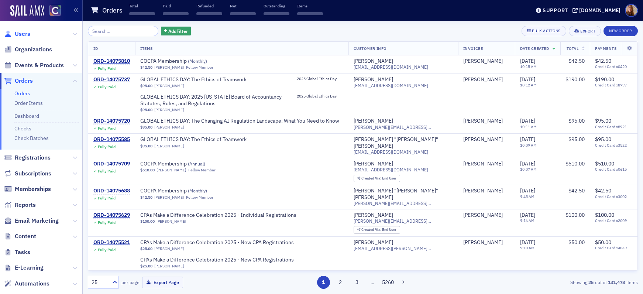
click at [25, 34] on span "Users" at bounding box center [23, 34] width 16 height 8
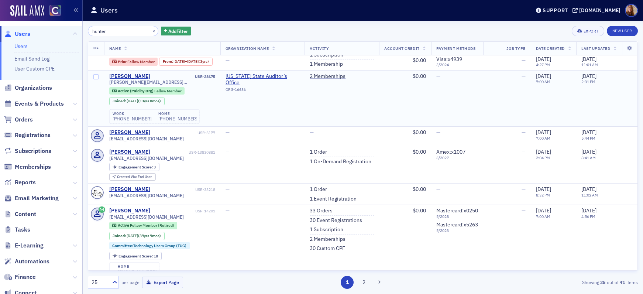
scroll to position [99, 0]
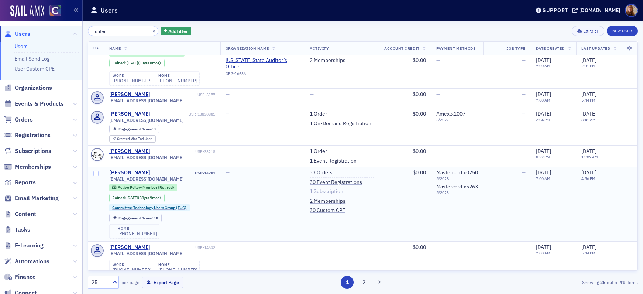
click at [324, 192] on link "1 Subscription" at bounding box center [327, 191] width 34 height 7
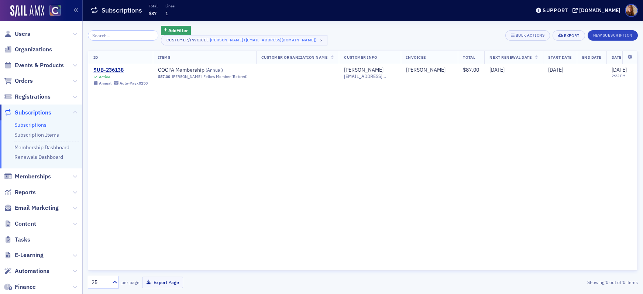
drag, startPoint x: 26, startPoint y: 34, endPoint x: 32, endPoint y: 34, distance: 6.3
click at [25, 34] on span "Users" at bounding box center [23, 34] width 16 height 8
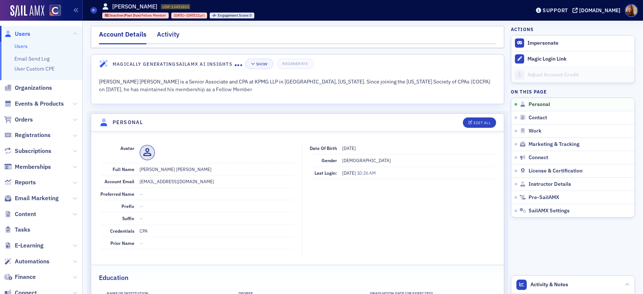
click at [160, 32] on div "Activity" at bounding box center [168, 37] width 23 height 14
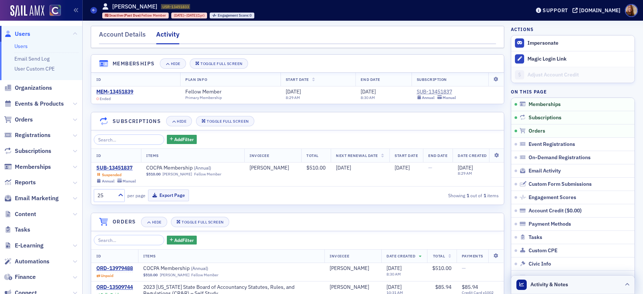
click at [586, 290] on header "Activity & Notes" at bounding box center [572, 284] width 123 height 18
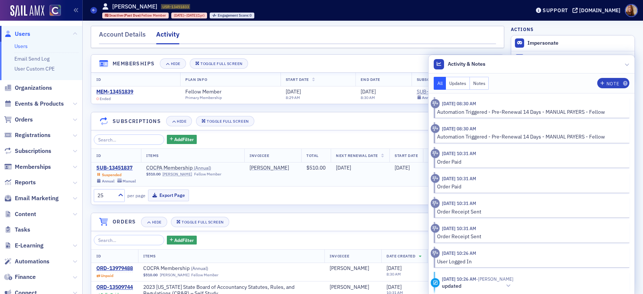
scroll to position [1, 0]
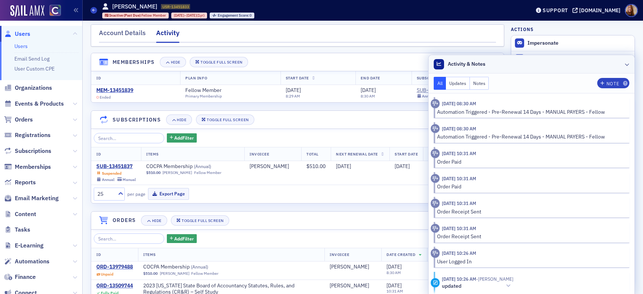
click at [524, 65] on header "Activity & Notes" at bounding box center [532, 64] width 206 height 18
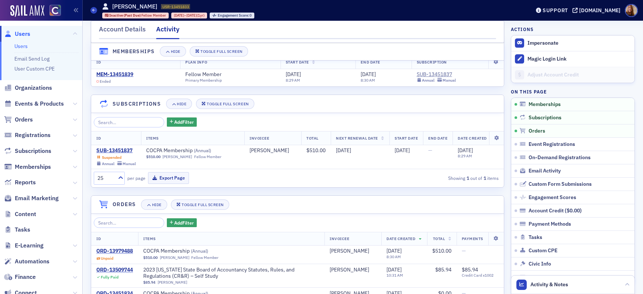
scroll to position [61, 0]
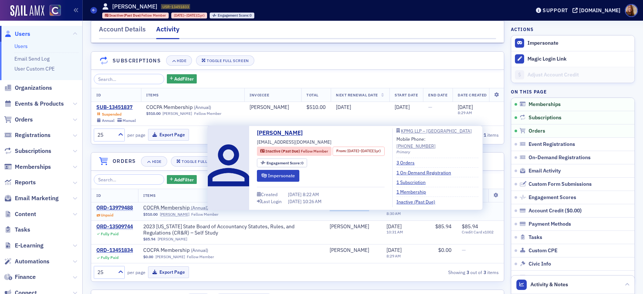
copy div "[PERSON_NAME]"
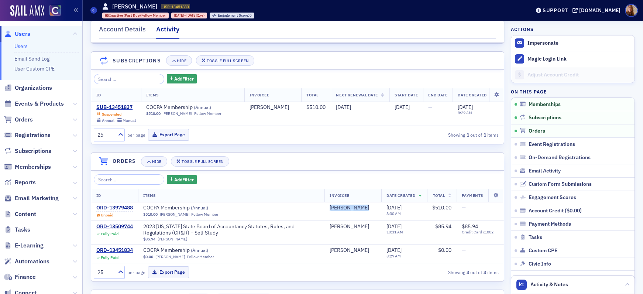
click at [20, 47] on link "Users" at bounding box center [20, 46] width 13 height 7
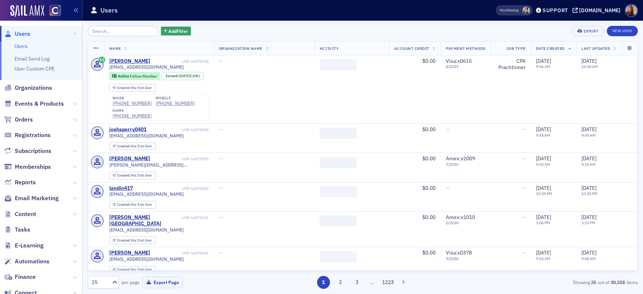
click at [109, 30] on input "search" at bounding box center [123, 31] width 71 height 10
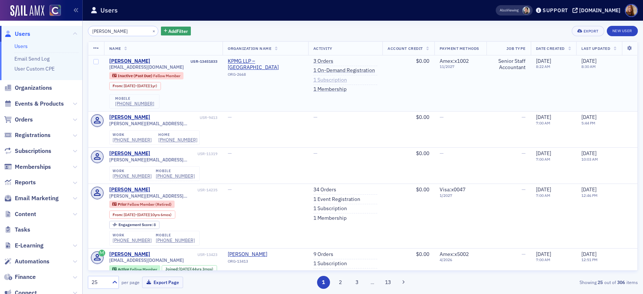
type input "[PERSON_NAME]"
click at [327, 81] on link "1 Subscription" at bounding box center [331, 80] width 34 height 7
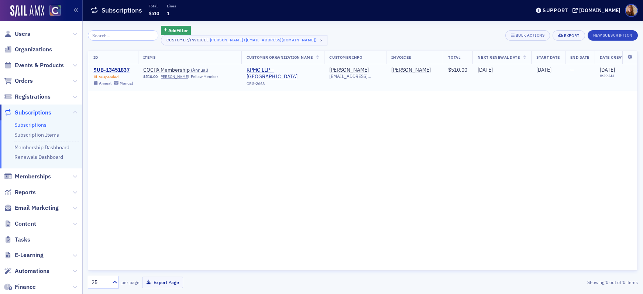
click at [126, 70] on div "SUB-13451837" at bounding box center [113, 70] width 40 height 7
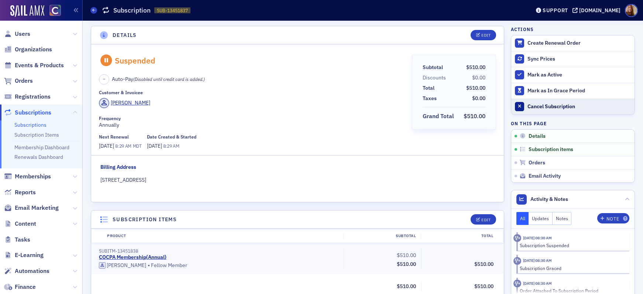
click at [566, 108] on div "Cancel Subscription" at bounding box center [579, 106] width 103 height 7
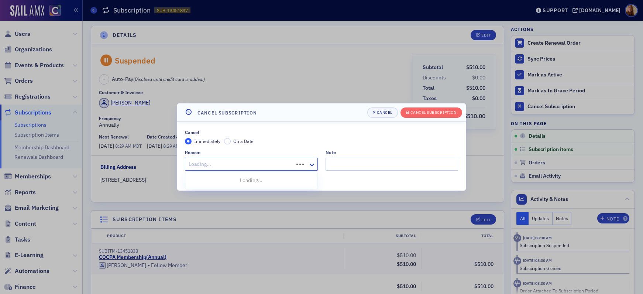
click at [215, 162] on div at bounding box center [240, 164] width 105 height 9
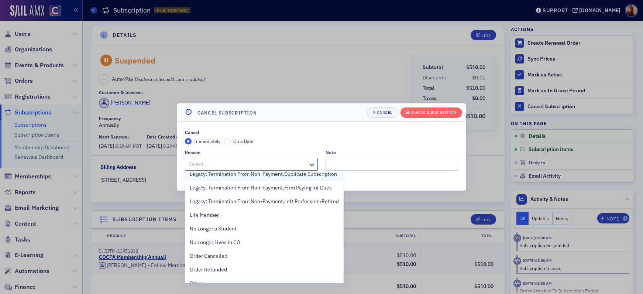
scroll to position [288, 0]
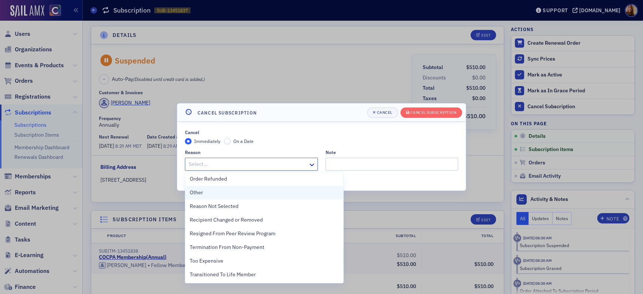
click at [213, 195] on div "Other" at bounding box center [264, 193] width 149 height 8
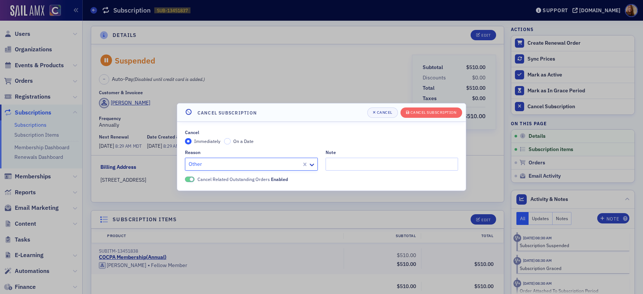
click at [219, 165] on div at bounding box center [244, 164] width 113 height 9
type input "non"
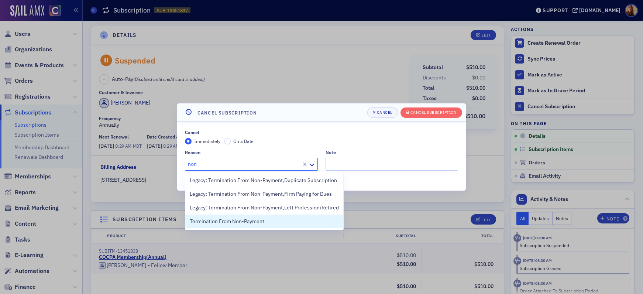
click at [206, 221] on span "Termination From Non-Payment" at bounding box center [227, 222] width 75 height 8
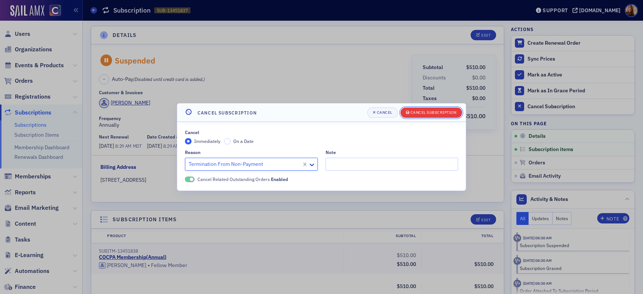
click at [439, 111] on div "Cancel Subscription" at bounding box center [434, 112] width 46 height 4
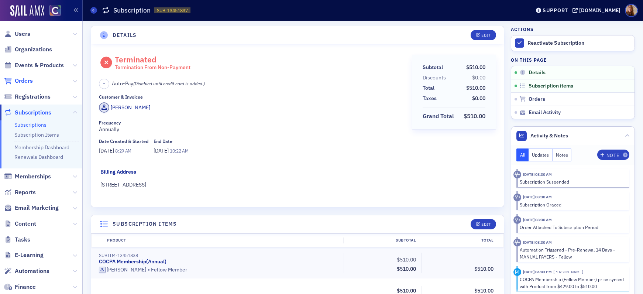
click at [25, 79] on span "Orders" at bounding box center [24, 81] width 18 height 8
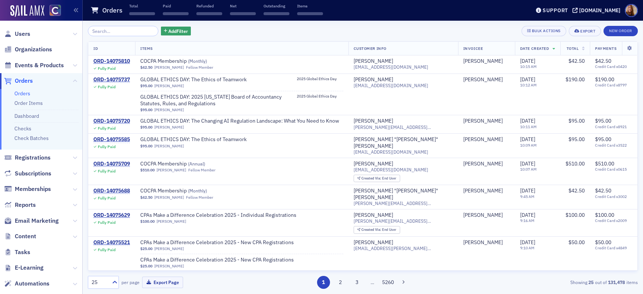
click at [95, 29] on input "search" at bounding box center [123, 31] width 71 height 10
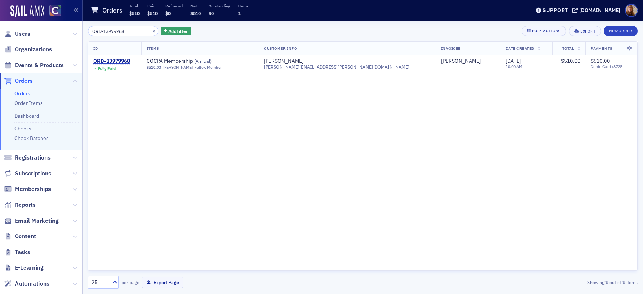
type input "ORD-13979968"
click at [151, 30] on button "×" at bounding box center [154, 30] width 7 height 7
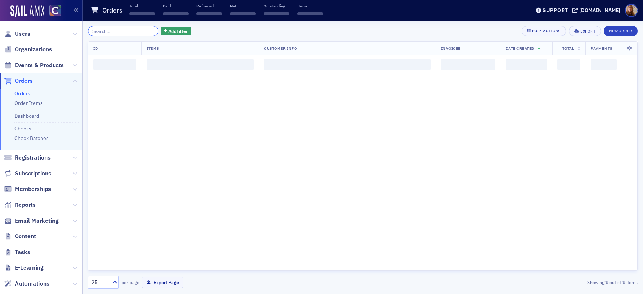
click at [128, 31] on input "search" at bounding box center [123, 31] width 71 height 10
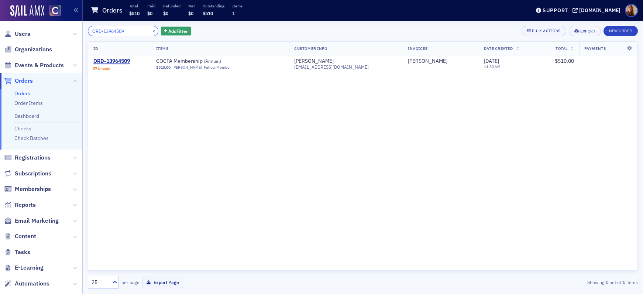
type input "ORD-13964509"
click at [151, 29] on button "×" at bounding box center [154, 30] width 7 height 7
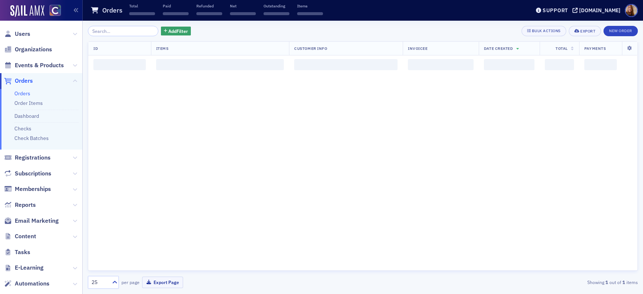
click at [119, 38] on div "Add Filter Bulk Actions Export New Order ID Items Customer Info Invoicee Date C…" at bounding box center [363, 157] width 550 height 263
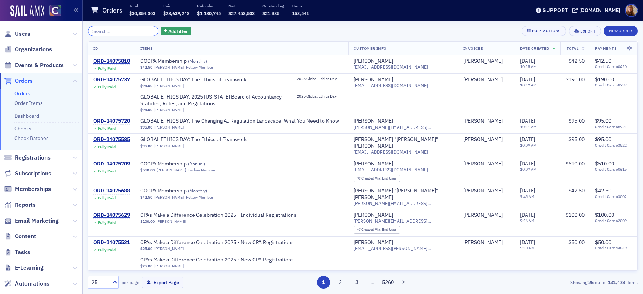
paste input "ORD-13970597"
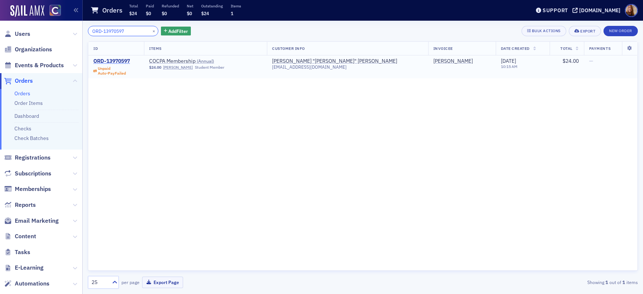
type input "ORD-13970597"
click at [112, 61] on div "ORD-13970597" at bounding box center [111, 61] width 37 height 7
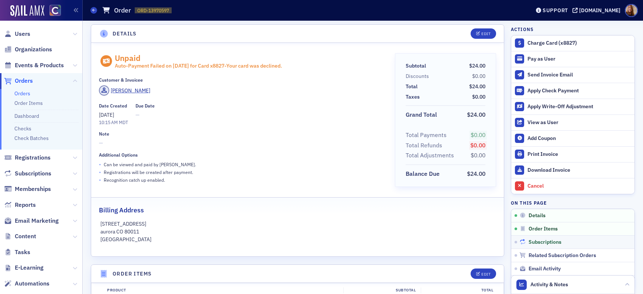
click at [540, 242] on span "Subscriptions" at bounding box center [545, 242] width 33 height 7
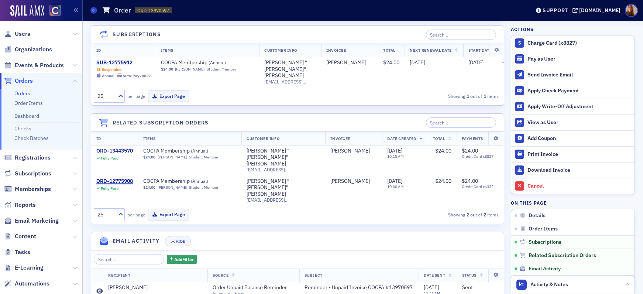
scroll to position [430, 0]
click at [122, 62] on div "SUB-12775912" at bounding box center [123, 61] width 54 height 7
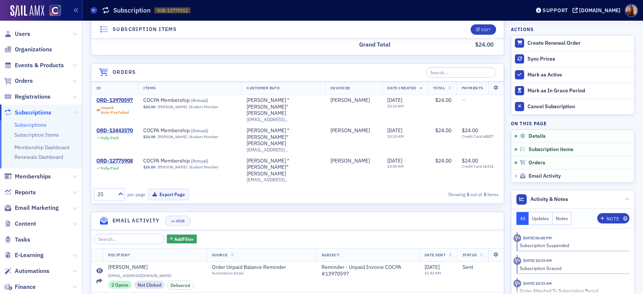
scroll to position [49, 0]
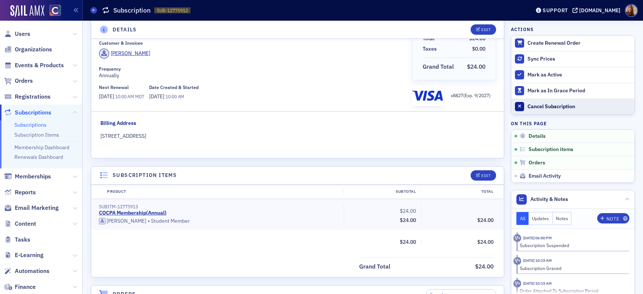
click at [548, 107] on div "Cancel Subscription" at bounding box center [579, 106] width 103 height 7
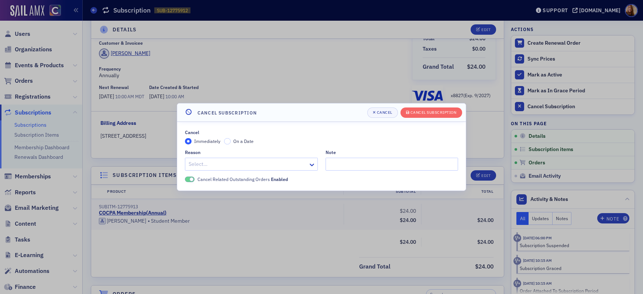
click at [230, 161] on div at bounding box center [248, 164] width 120 height 9
type input "non"
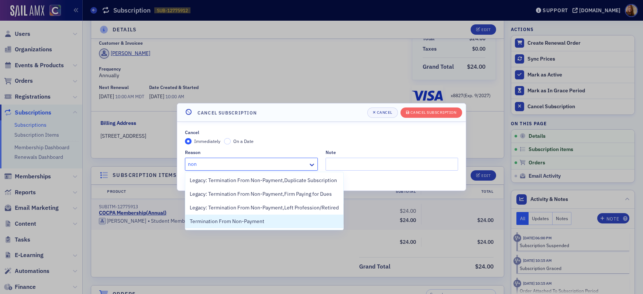
drag, startPoint x: 237, startPoint y: 220, endPoint x: 250, endPoint y: 209, distance: 17.3
click at [237, 220] on span "Termination From Non-Payment" at bounding box center [227, 222] width 75 height 8
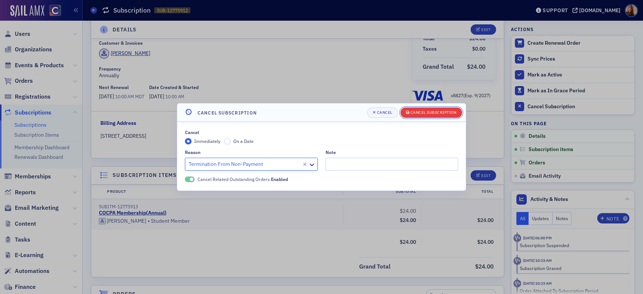
click at [424, 112] on div "Cancel Subscription" at bounding box center [434, 112] width 46 height 4
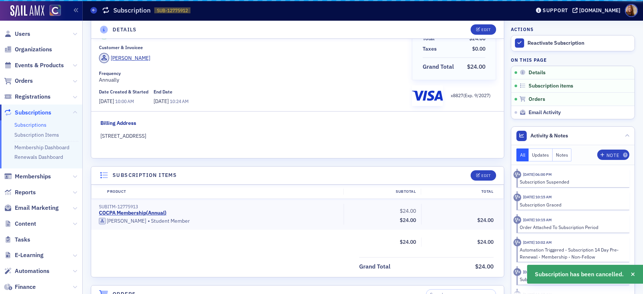
click at [435, 114] on fieldset "Billing Address [STREET_ADDRESS]" at bounding box center [297, 129] width 413 height 37
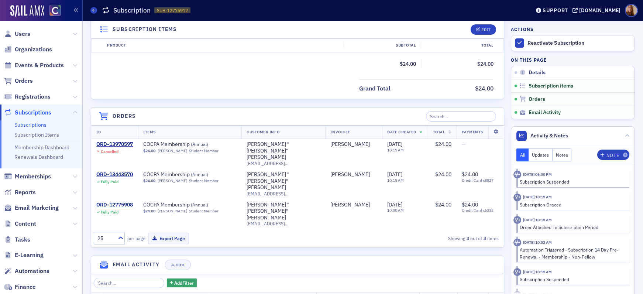
scroll to position [259, 0]
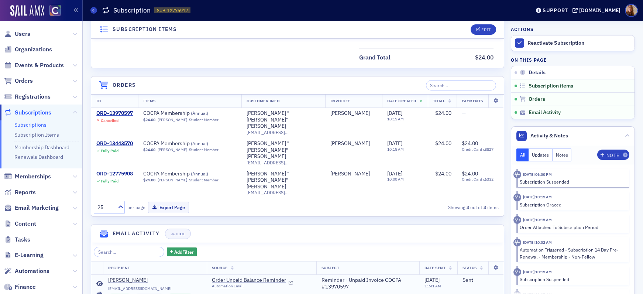
click at [98, 281] on icon at bounding box center [99, 284] width 7 height 6
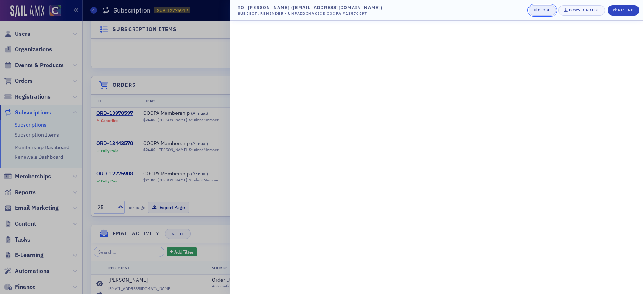
click at [539, 11] on div "Close" at bounding box center [544, 10] width 13 height 4
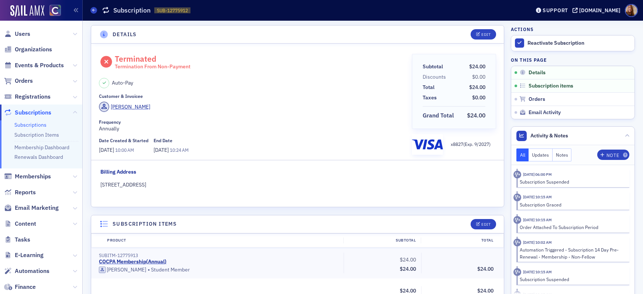
scroll to position [0, 0]
click at [23, 30] on span "Users" at bounding box center [23, 34] width 16 height 8
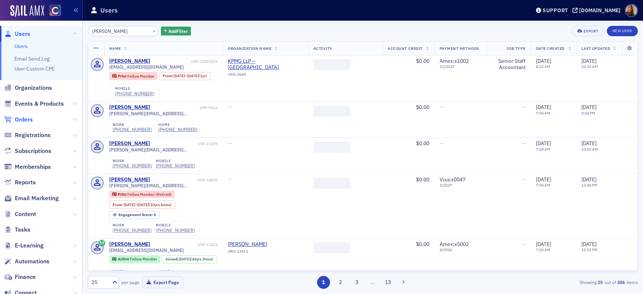
click at [24, 119] on span "Orders" at bounding box center [24, 120] width 18 height 8
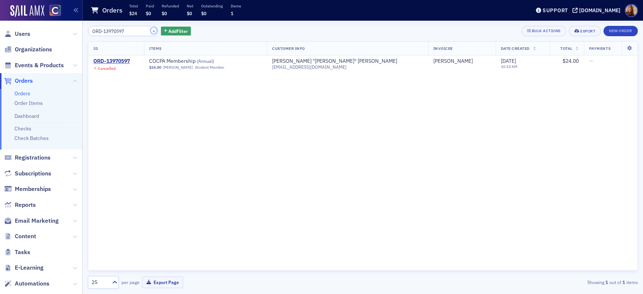
click at [151, 31] on button "×" at bounding box center [154, 30] width 7 height 7
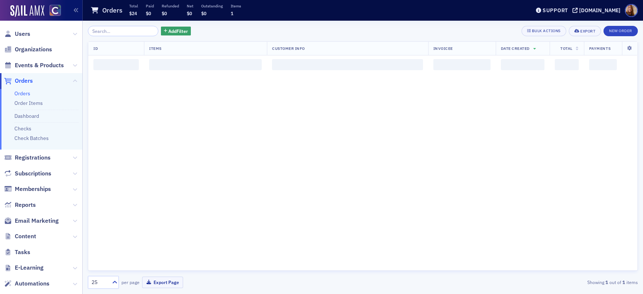
click at [114, 37] on div "Add Filter Bulk Actions Export New Order ID Items Customer Info Invoicee Date C…" at bounding box center [363, 157] width 550 height 263
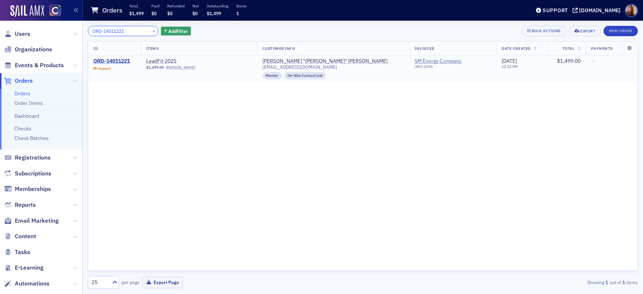
type input "ORD-14011221"
click at [118, 60] on div "ORD-14011221" at bounding box center [111, 61] width 37 height 7
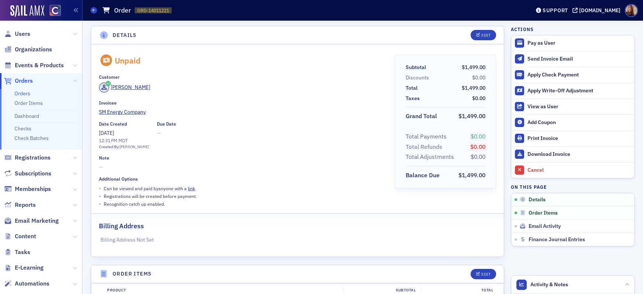
click at [25, 92] on link "Orders" at bounding box center [22, 93] width 16 height 7
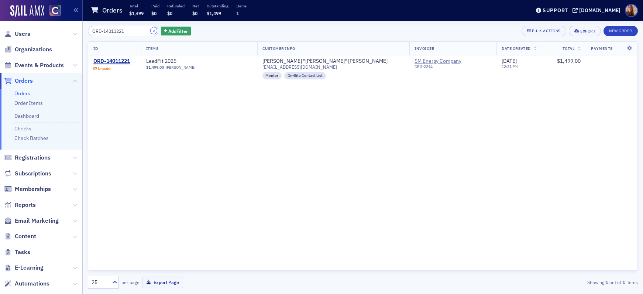
click at [151, 31] on button "×" at bounding box center [154, 30] width 7 height 7
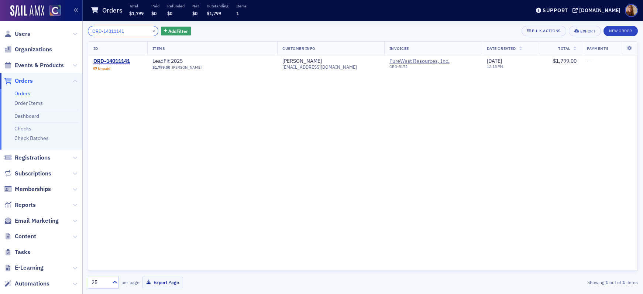
type input "ORD-14011141"
click at [151, 31] on button "×" at bounding box center [154, 30] width 7 height 7
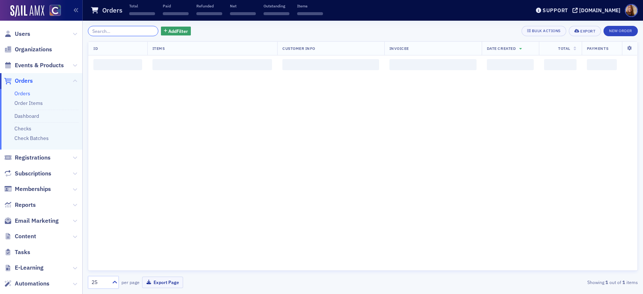
click at [129, 30] on input "search" at bounding box center [123, 31] width 71 height 10
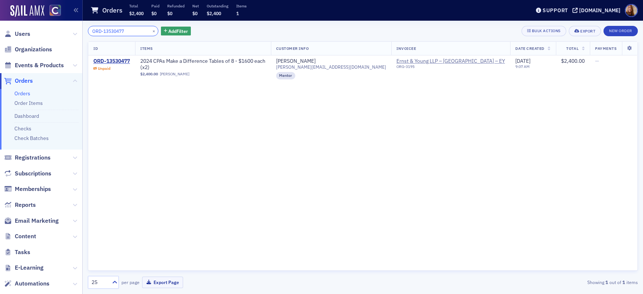
type input "ORD-13530477"
click at [151, 31] on button "×" at bounding box center [154, 30] width 7 height 7
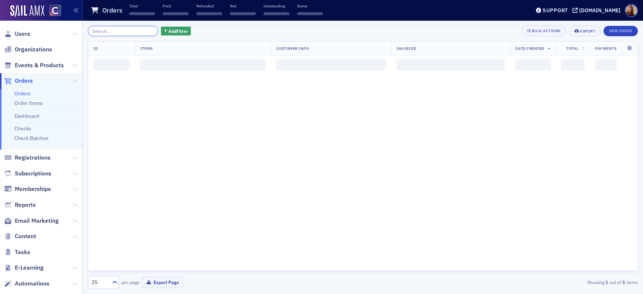
click at [128, 32] on input "search" at bounding box center [123, 31] width 71 height 10
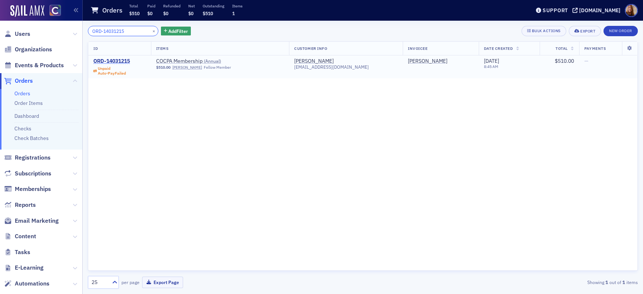
type input "ORD-14031215"
click at [121, 60] on div "ORD-14031215" at bounding box center [111, 61] width 37 height 7
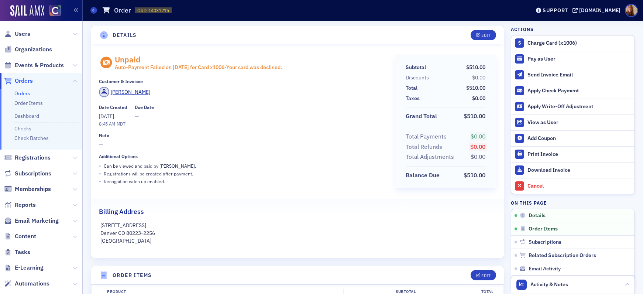
click at [26, 94] on link "Orders" at bounding box center [22, 93] width 16 height 7
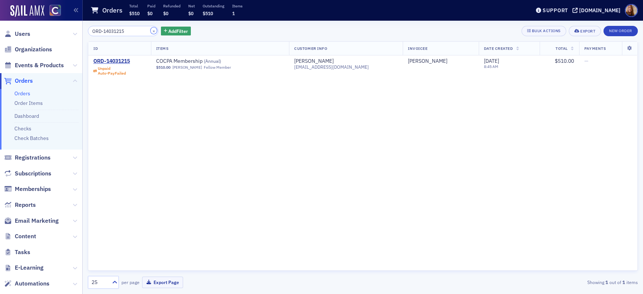
click at [151, 31] on button "×" at bounding box center [154, 30] width 7 height 7
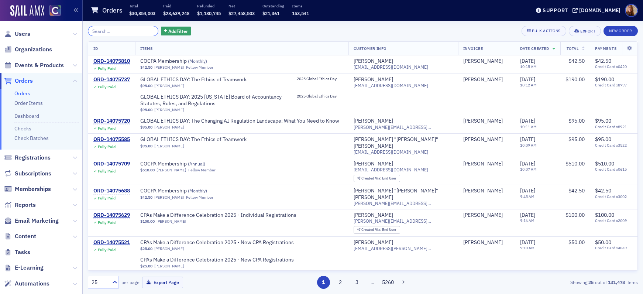
paste input "ORD-14032365"
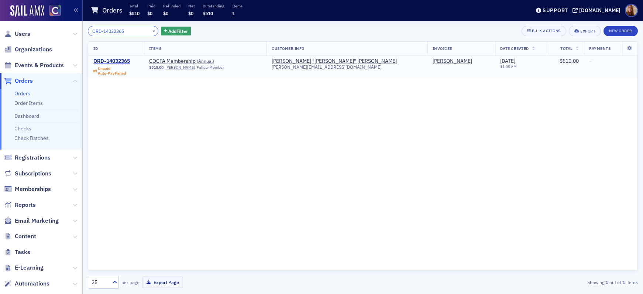
type input "ORD-14032365"
click at [113, 62] on div "ORD-14032365" at bounding box center [111, 61] width 37 height 7
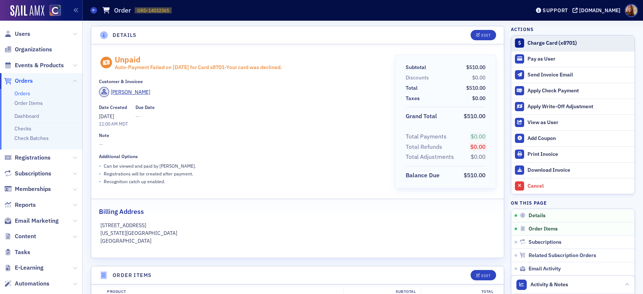
click at [560, 42] on div "Charge Card (x8701)" at bounding box center [579, 43] width 103 height 7
click at [27, 92] on link "Orders" at bounding box center [22, 93] width 16 height 7
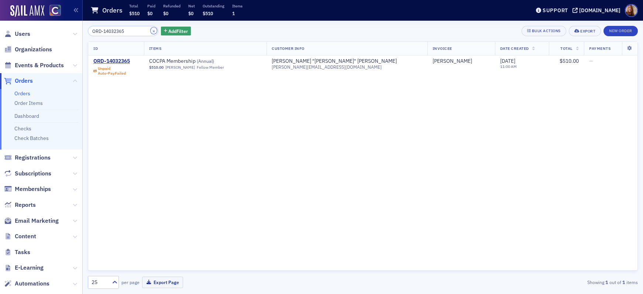
click at [151, 31] on button "×" at bounding box center [154, 30] width 7 height 7
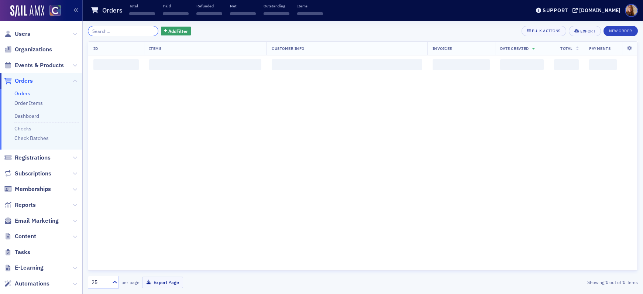
click at [119, 32] on input "search" at bounding box center [123, 31] width 71 height 10
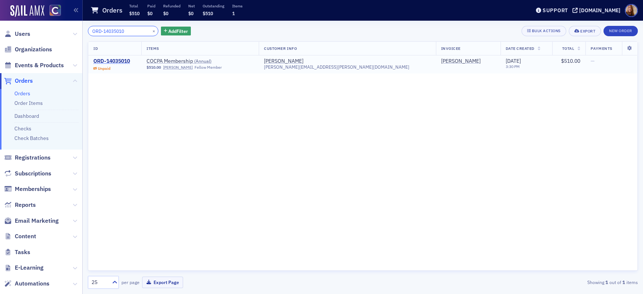
type input "ORD-14035010"
click at [114, 61] on div "ORD-14035010" at bounding box center [111, 61] width 37 height 7
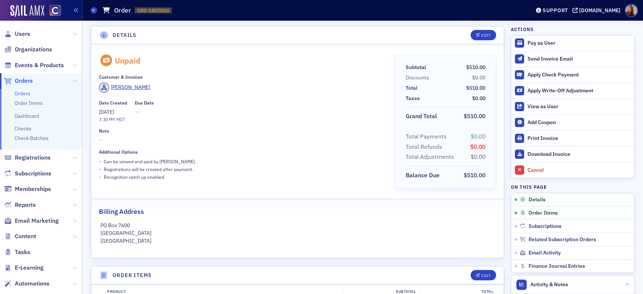
click at [25, 94] on link "Orders" at bounding box center [22, 93] width 16 height 7
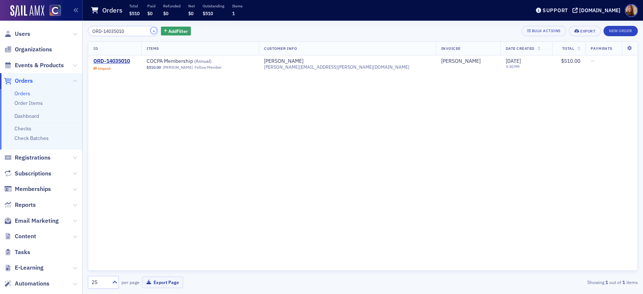
click at [151, 32] on button "×" at bounding box center [154, 30] width 7 height 7
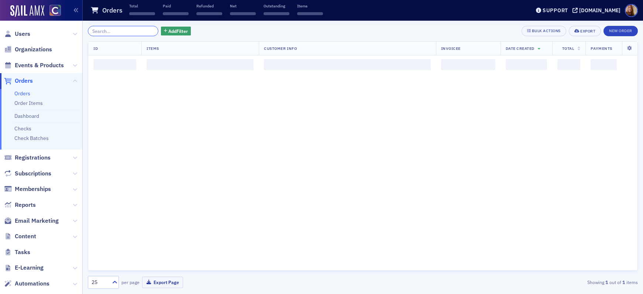
click at [113, 35] on input "search" at bounding box center [123, 31] width 71 height 10
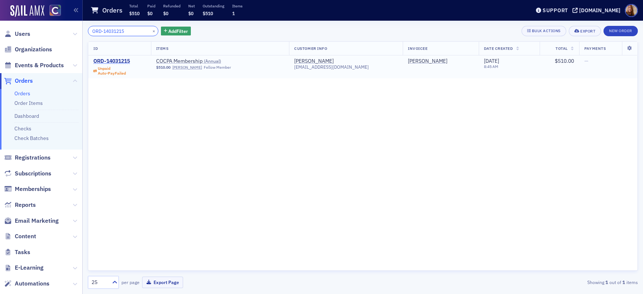
type input "ORD-14031215"
click at [117, 61] on div "ORD-14031215" at bounding box center [111, 61] width 37 height 7
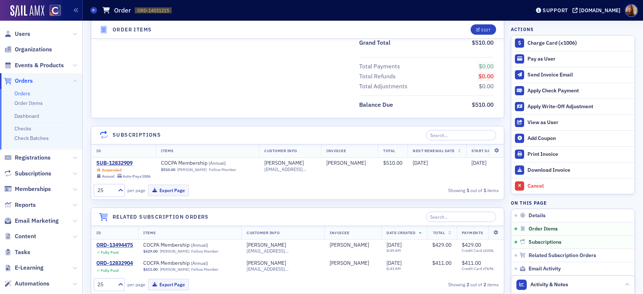
scroll to position [433, 0]
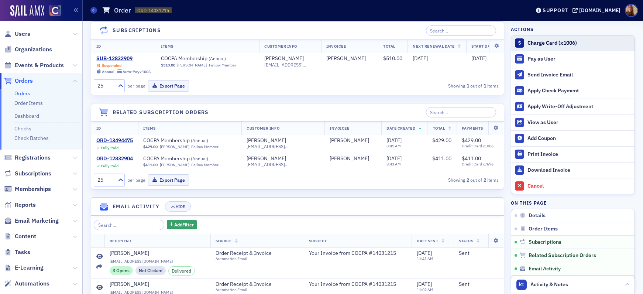
click at [550, 44] on div "Charge Card (x1006)" at bounding box center [579, 43] width 103 height 7
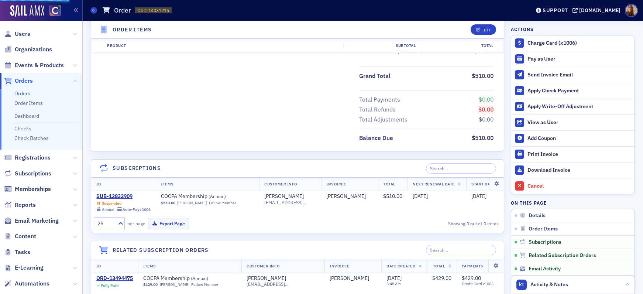
scroll to position [0, 0]
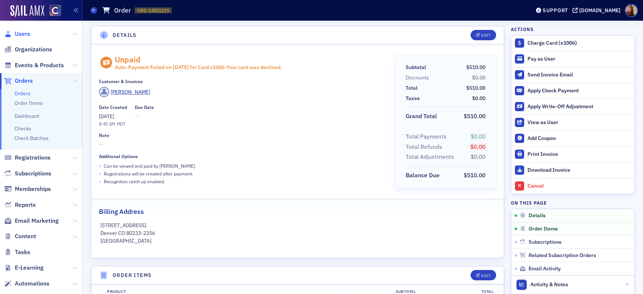
click at [27, 33] on span "Users" at bounding box center [23, 34] width 16 height 8
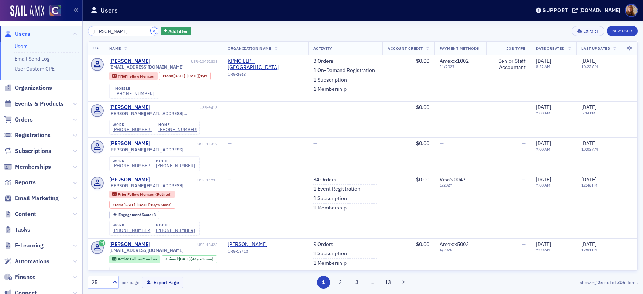
click at [151, 31] on button "×" at bounding box center [154, 30] width 7 height 7
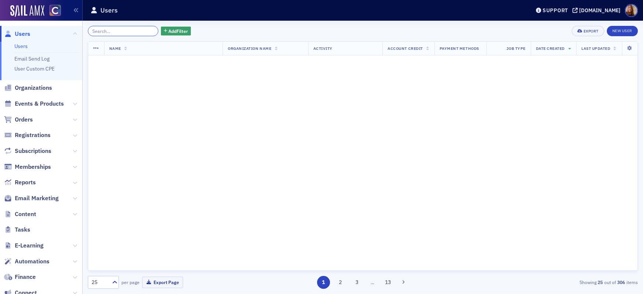
click at [129, 31] on input "search" at bounding box center [123, 31] width 71 height 10
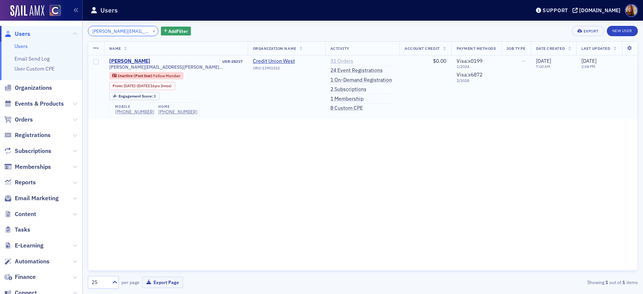
type input "john.faries@cuwest.org"
click at [336, 59] on link "31 Orders" at bounding box center [342, 61] width 23 height 7
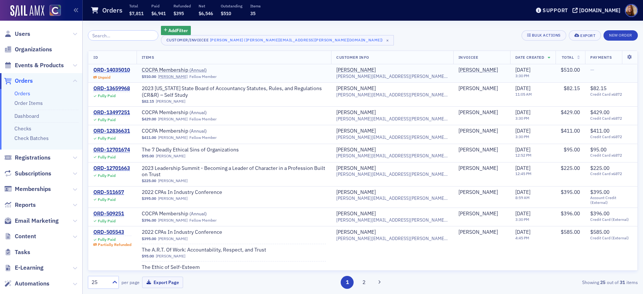
click at [112, 70] on div "ORD-14035010" at bounding box center [111, 70] width 37 height 7
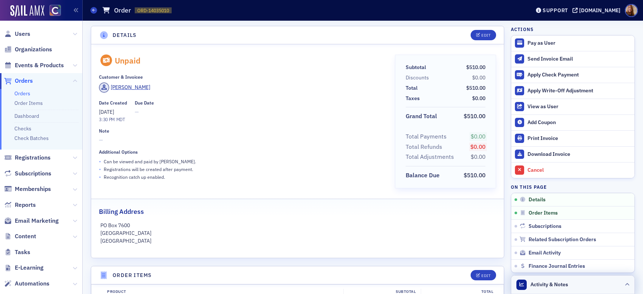
click at [583, 283] on header "Activity & Notes" at bounding box center [572, 284] width 123 height 18
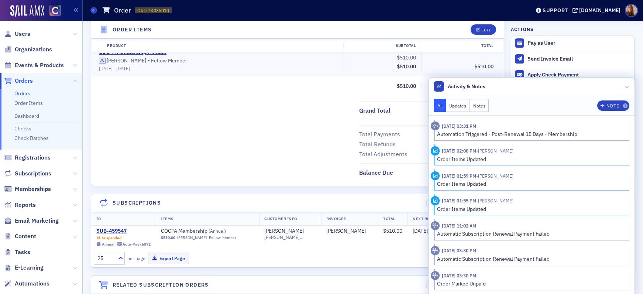
scroll to position [261, 0]
click at [550, 87] on header "Activity & Notes" at bounding box center [532, 87] width 206 height 18
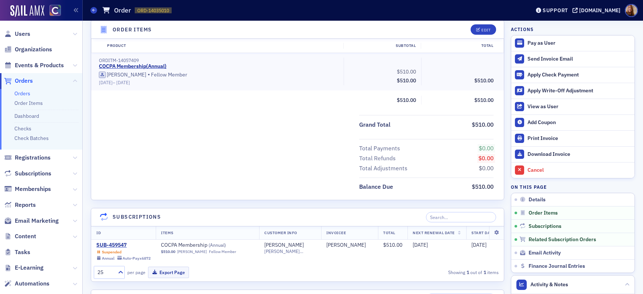
scroll to position [255, 0]
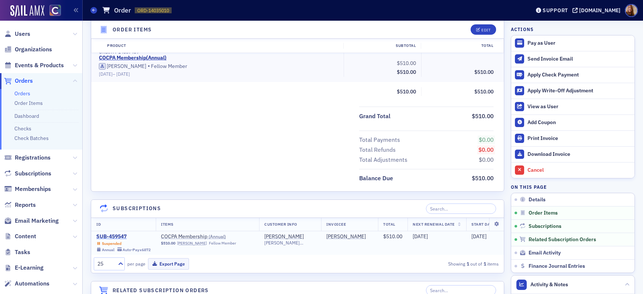
click at [111, 235] on div "SUB-459547" at bounding box center [123, 236] width 54 height 7
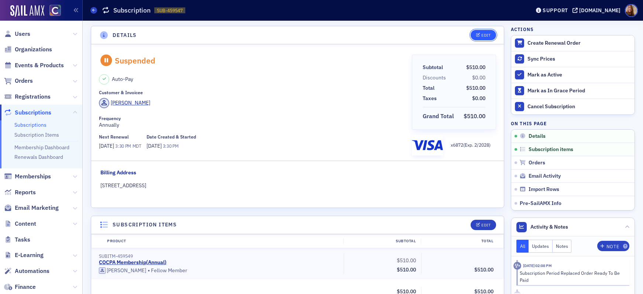
click at [483, 38] on button "Edit" at bounding box center [483, 35] width 25 height 10
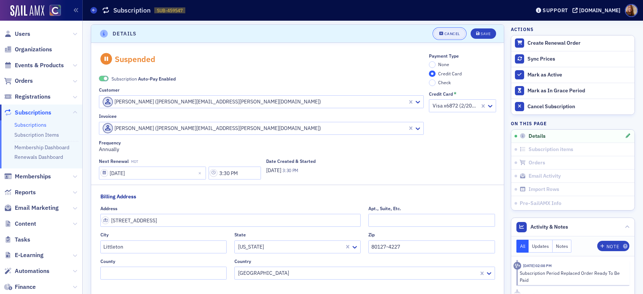
click at [446, 34] on div "Cancel" at bounding box center [453, 34] width 16 height 4
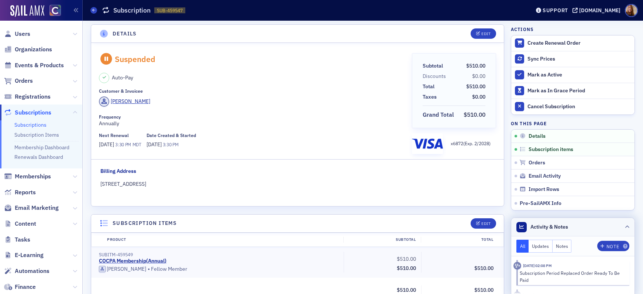
click at [597, 222] on header "Activity & Notes" at bounding box center [572, 227] width 123 height 18
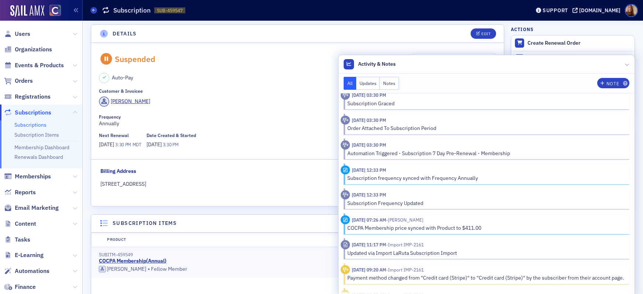
scroll to position [408, 0]
click at [544, 64] on header "Activity & Notes" at bounding box center [487, 64] width 296 height 18
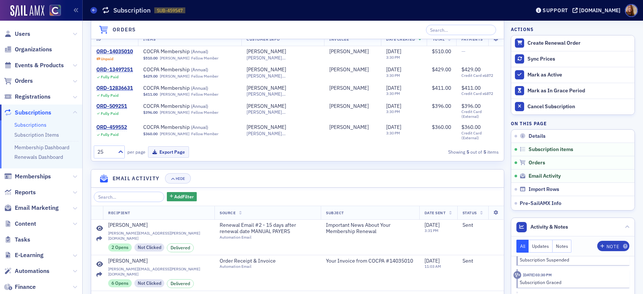
scroll to position [323, 0]
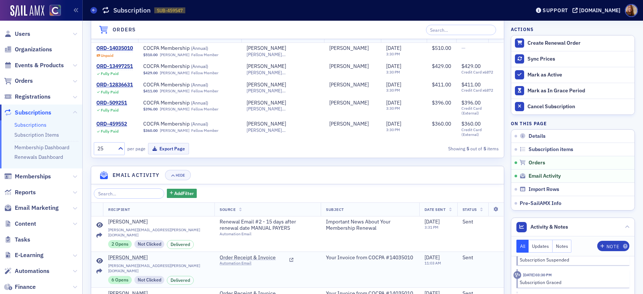
click at [96, 258] on icon at bounding box center [99, 261] width 7 height 6
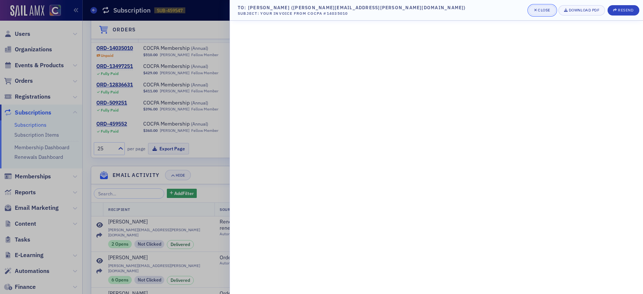
click at [536, 9] on div "button" at bounding box center [536, 10] width 4 height 6
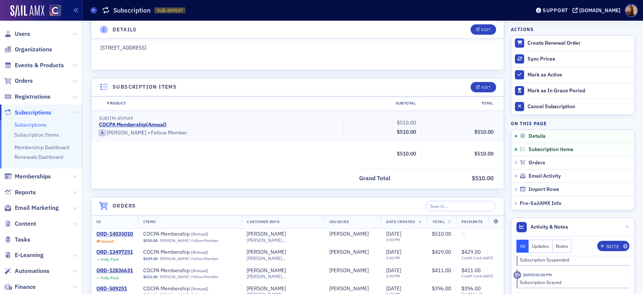
scroll to position [16, 0]
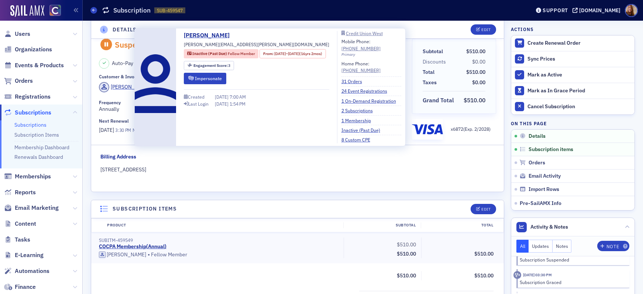
click at [227, 45] on span "john.faries@cuwest.org" at bounding box center [256, 44] width 145 height 7
copy div "john.faries@cuwest.org"
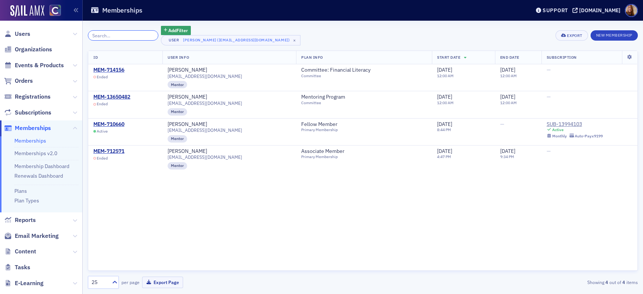
click at [102, 35] on input "search" at bounding box center [123, 35] width 71 height 10
click at [21, 30] on span "Users" at bounding box center [23, 34] width 16 height 8
click at [15, 36] on span "Users" at bounding box center [23, 34] width 16 height 8
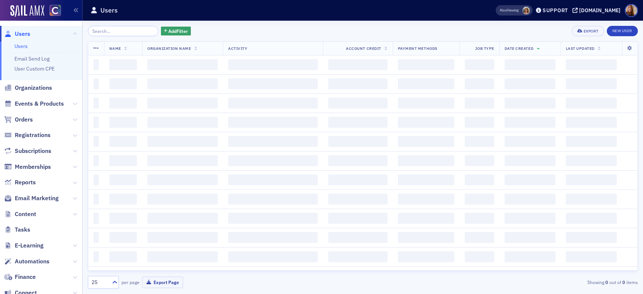
click at [117, 34] on input "search" at bounding box center [123, 31] width 71 height 10
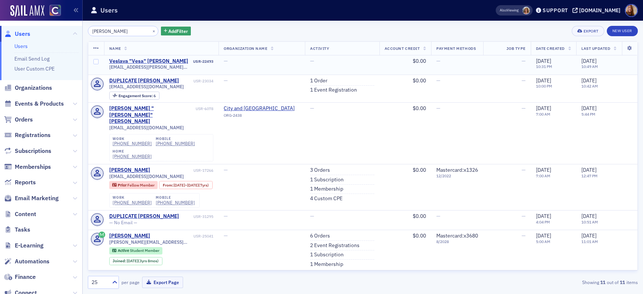
type input "[PERSON_NAME]"
drag, startPoint x: 163, startPoint y: 67, endPoint x: 109, endPoint y: 63, distance: 54.8
click at [109, 63] on td "Veslava "Vesa" [PERSON_NAME] USR-22493 [EMAIL_ADDRESS][PERSON_NAME][DOMAIN_NAME]" at bounding box center [161, 65] width 115 height 20
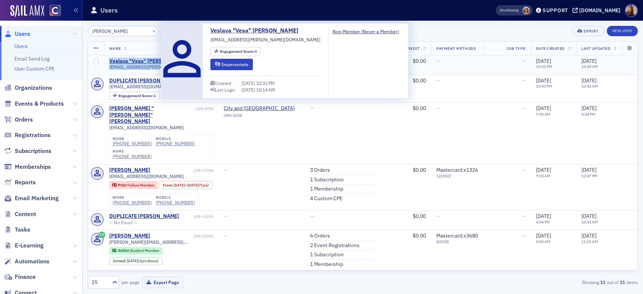
copy div "Veslava "Vesa" [PERSON_NAME] USR-22493 [EMAIL_ADDRESS][PERSON_NAME][DOMAIN_NAME]"
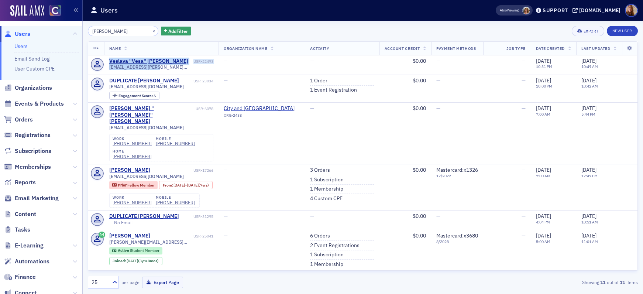
click at [23, 45] on link "Users" at bounding box center [20, 46] width 13 height 7
click at [112, 31] on input "[PERSON_NAME]" at bounding box center [123, 31] width 71 height 10
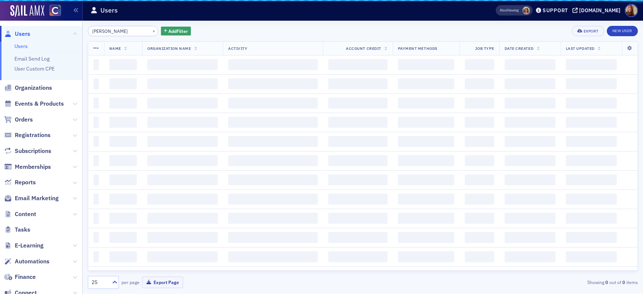
click at [112, 31] on input "[PERSON_NAME]" at bounding box center [123, 31] width 71 height 10
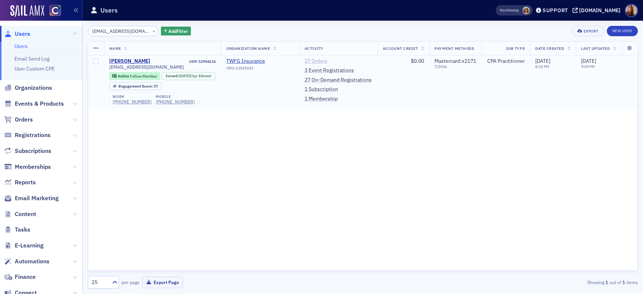
type input "[EMAIL_ADDRESS][DOMAIN_NAME]"
click at [324, 61] on link "27 Orders" at bounding box center [316, 61] width 23 height 7
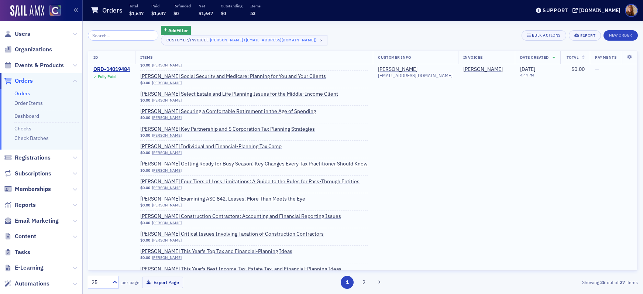
scroll to position [15, 0]
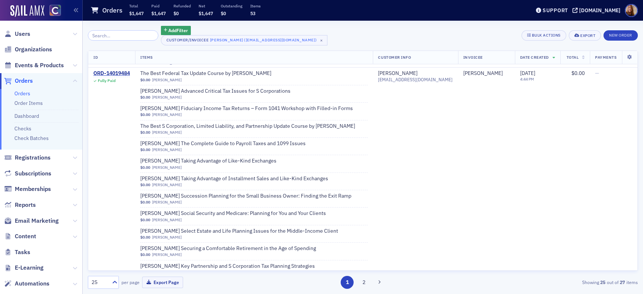
click at [24, 38] on span "Users" at bounding box center [41, 34] width 82 height 16
click at [28, 35] on span "Users" at bounding box center [23, 34] width 16 height 8
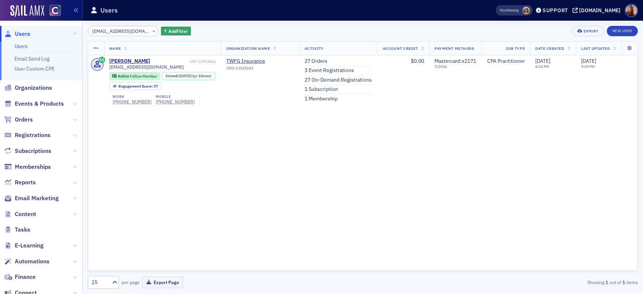
click at [104, 30] on input "[EMAIL_ADDRESS][DOMAIN_NAME]" at bounding box center [123, 31] width 71 height 10
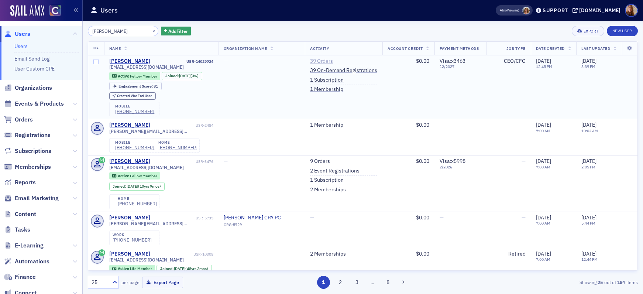
type input "[PERSON_NAME]"
click at [321, 61] on link "39 Orders" at bounding box center [321, 61] width 23 height 7
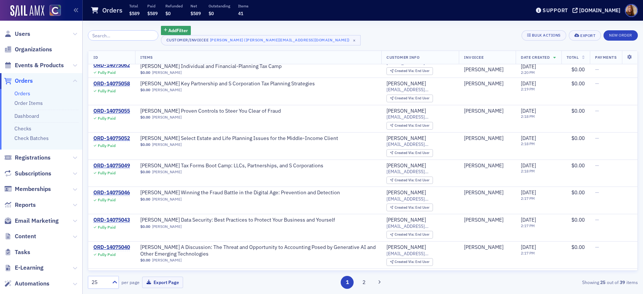
scroll to position [491, 0]
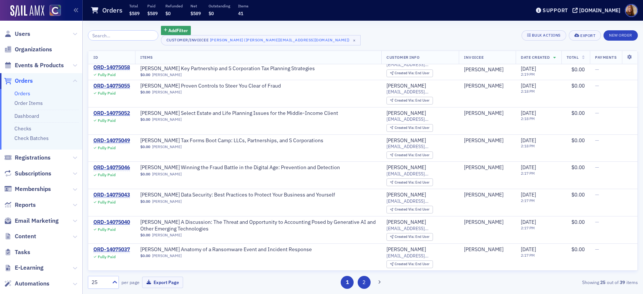
click at [362, 282] on button "2" at bounding box center [364, 282] width 13 height 13
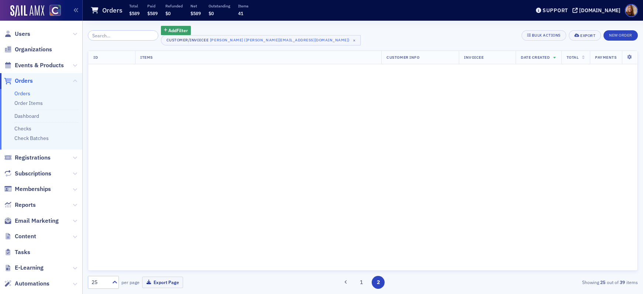
scroll to position [0, 0]
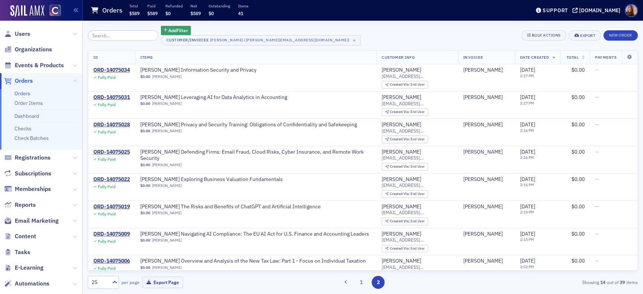
click at [400, 31] on div "Add Filter Customer/Invoicee [PERSON_NAME] ([PERSON_NAME][EMAIL_ADDRESS][DOMAIN…" at bounding box center [363, 36] width 550 height 20
